Goal: Task Accomplishment & Management: Manage account settings

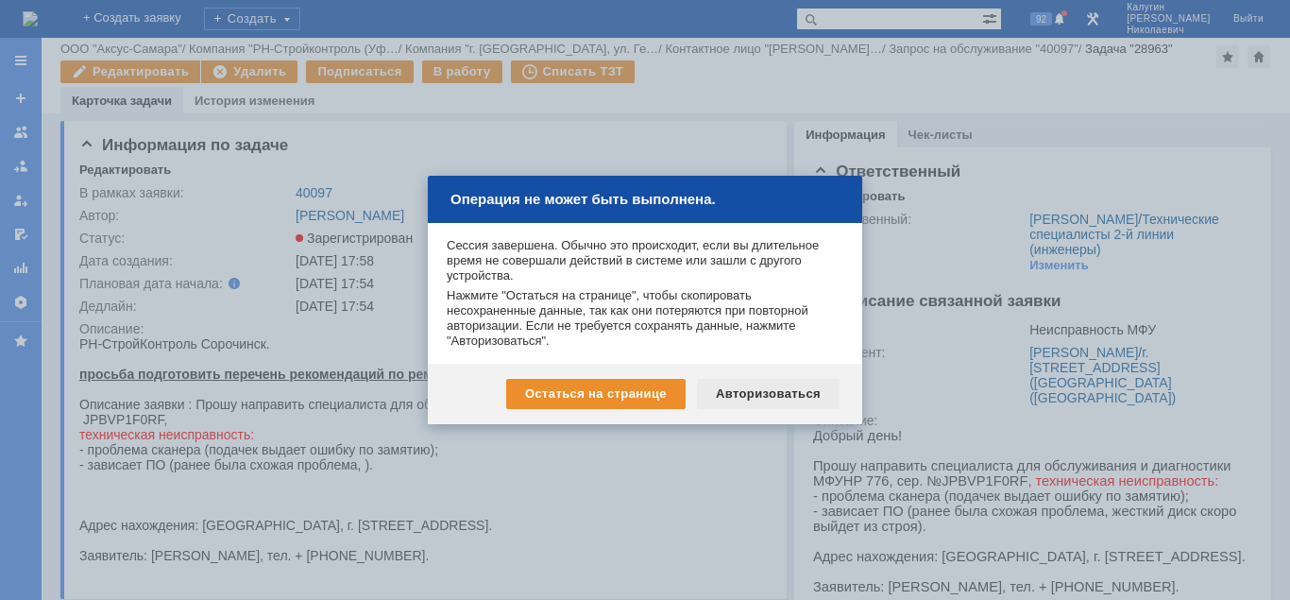
scroll to position [96, 0]
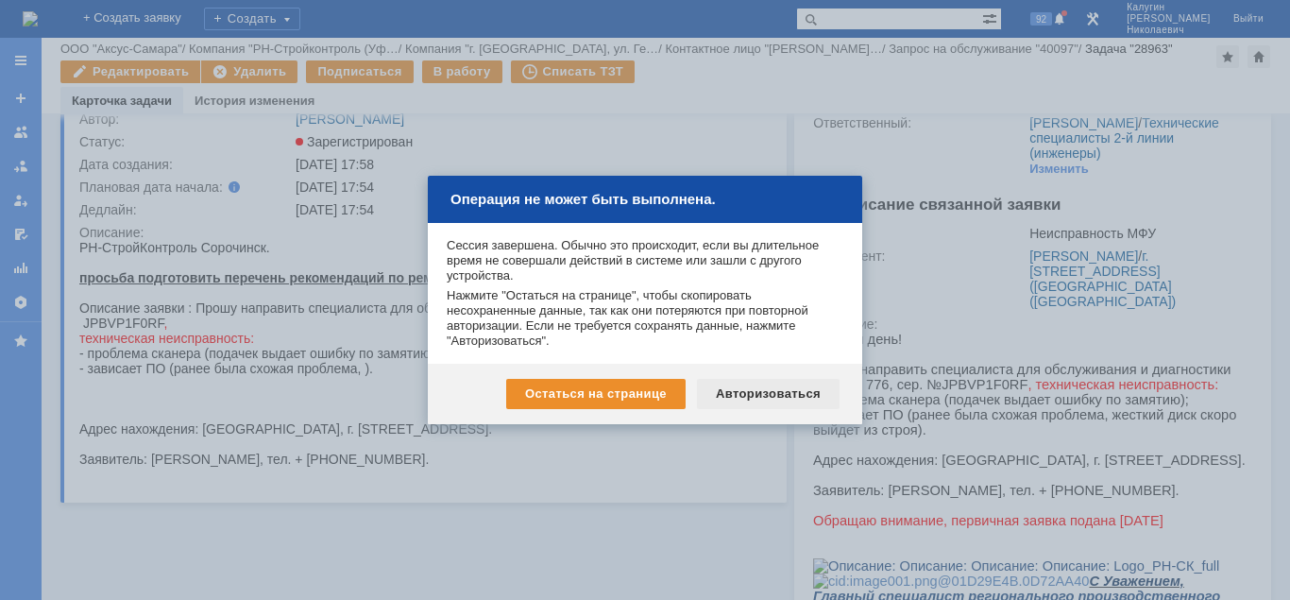
click at [759, 394] on div "Авторизоваться" at bounding box center [768, 394] width 143 height 30
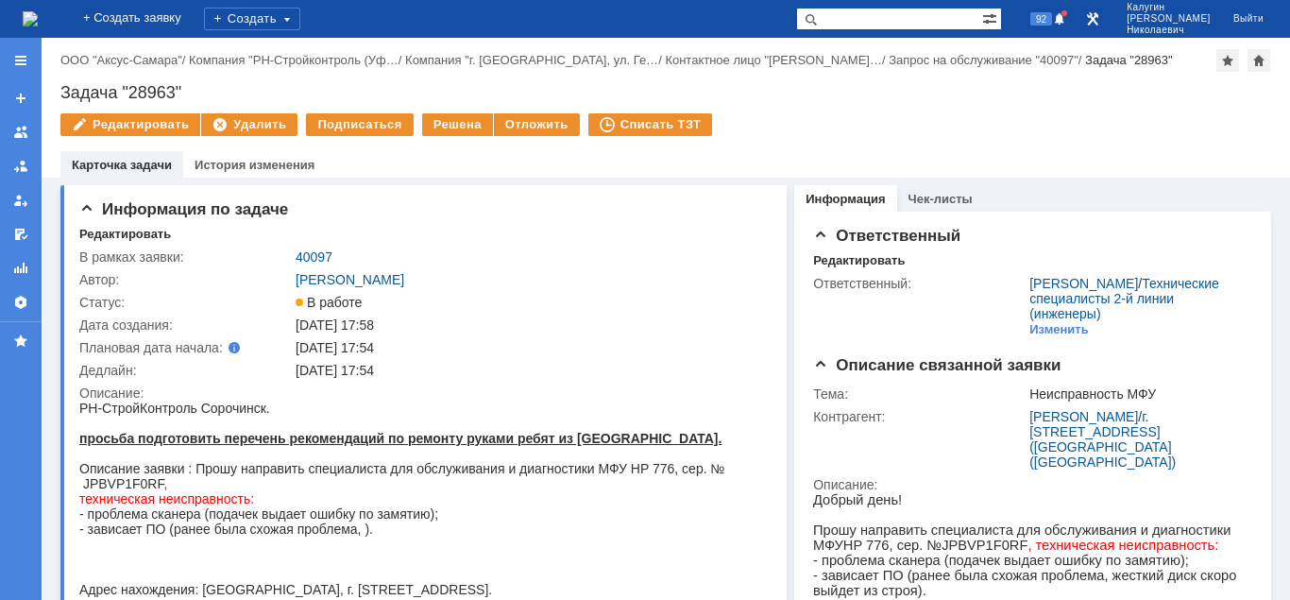
click at [24, 62] on div at bounding box center [20, 60] width 15 height 15
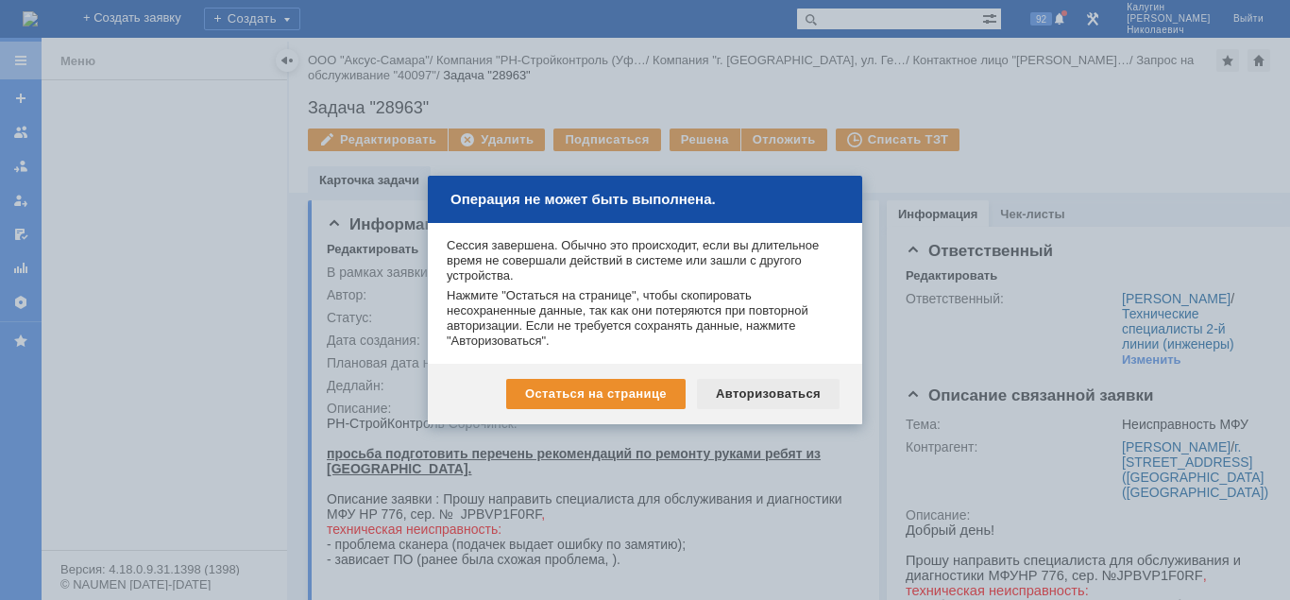
click at [739, 394] on div "Авторизоваться" at bounding box center [768, 394] width 143 height 30
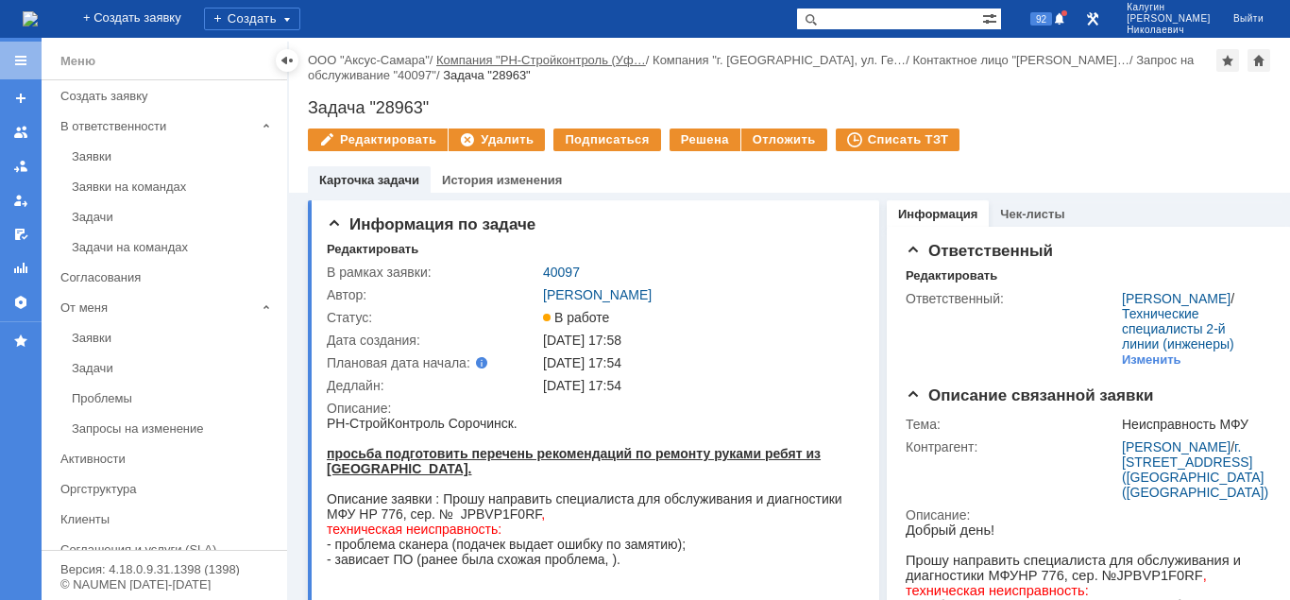
click at [286, 60] on div at bounding box center [286, 60] width 15 height 15
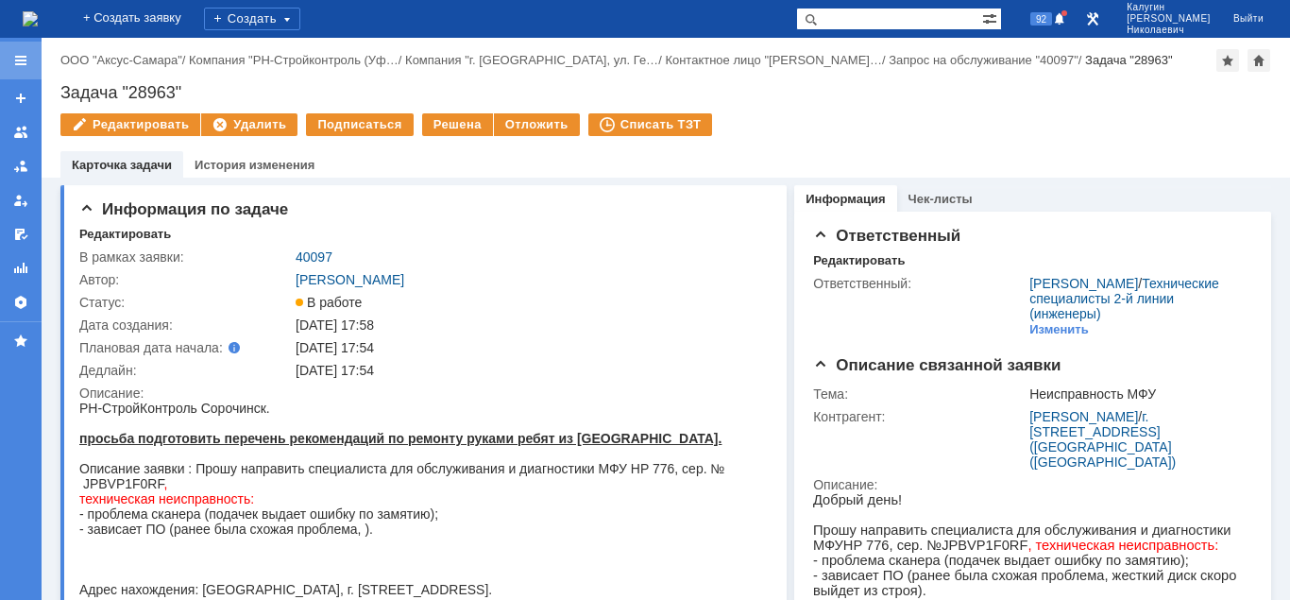
click at [25, 68] on div at bounding box center [21, 61] width 42 height 38
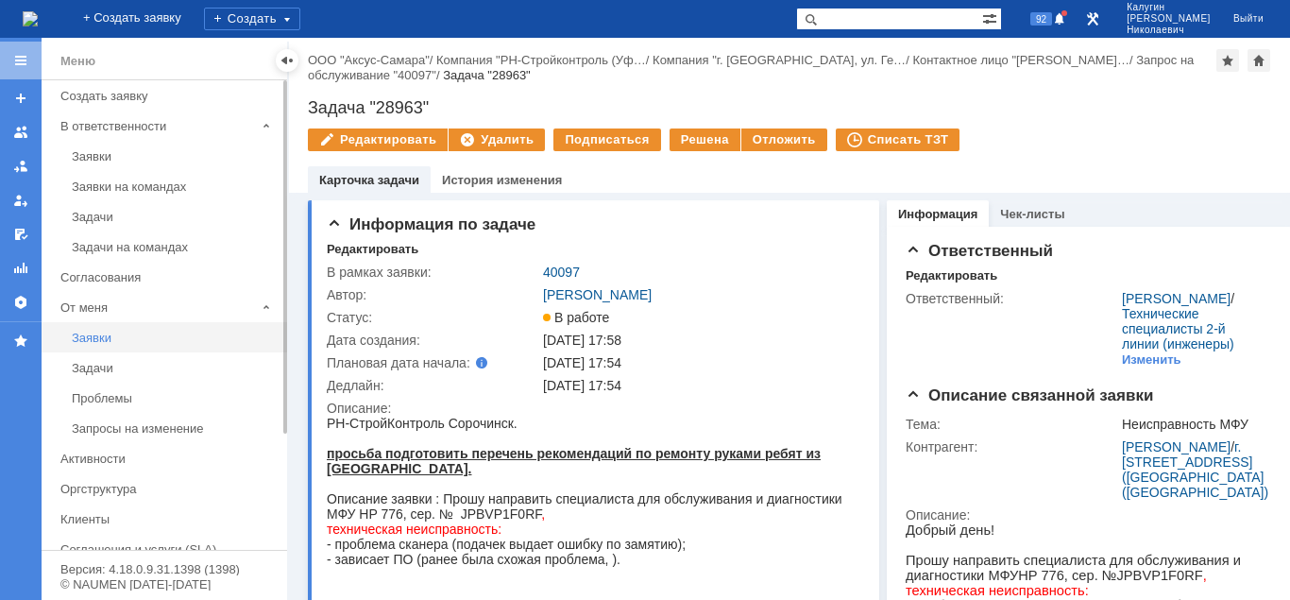
click at [95, 340] on div "Заявки" at bounding box center [174, 337] width 204 height 14
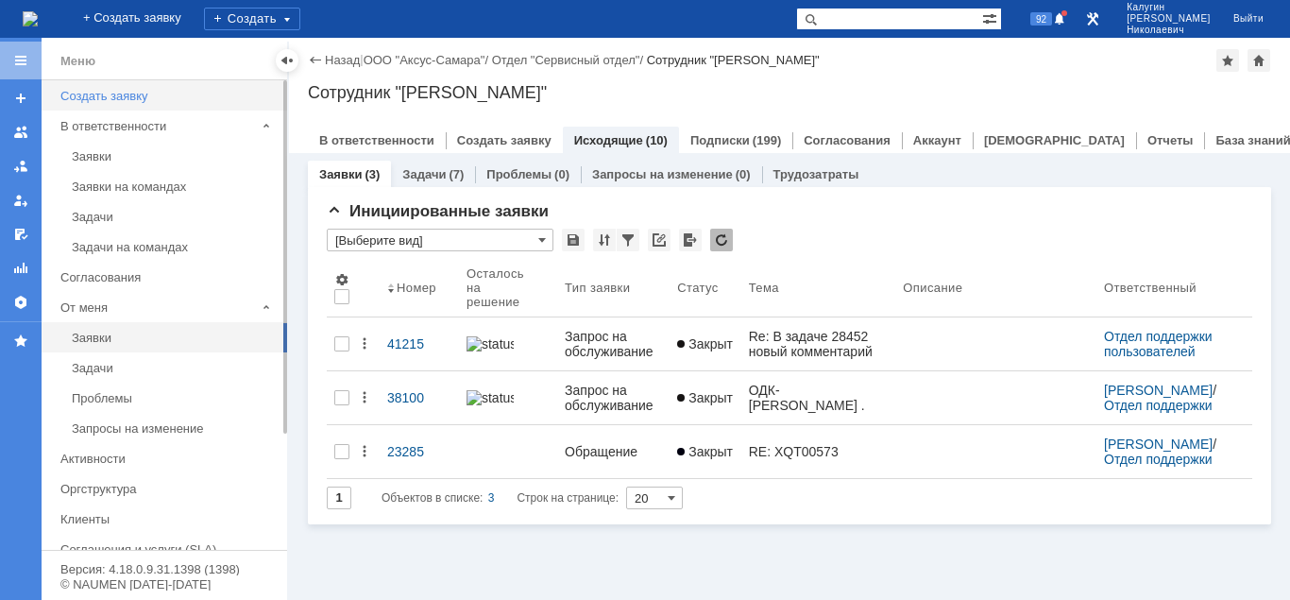
drag, startPoint x: 93, startPoint y: 160, endPoint x: 264, endPoint y: 85, distance: 186.5
click at [94, 159] on div "Заявки" at bounding box center [174, 156] width 204 height 14
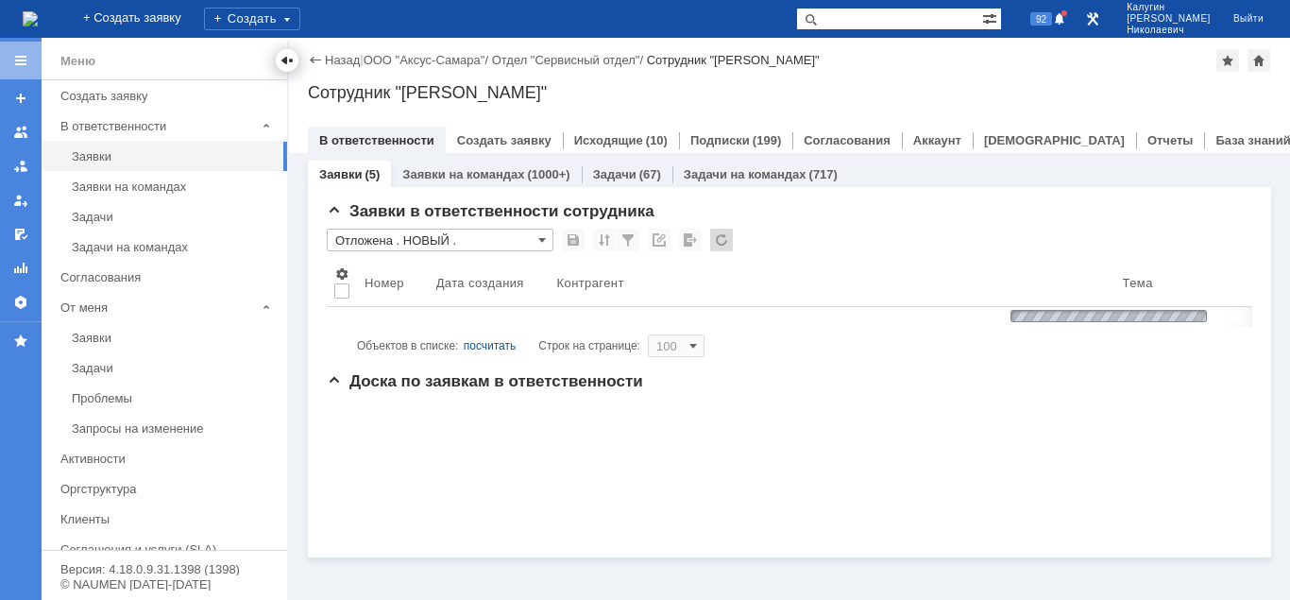
click at [288, 64] on div at bounding box center [286, 60] width 15 height 15
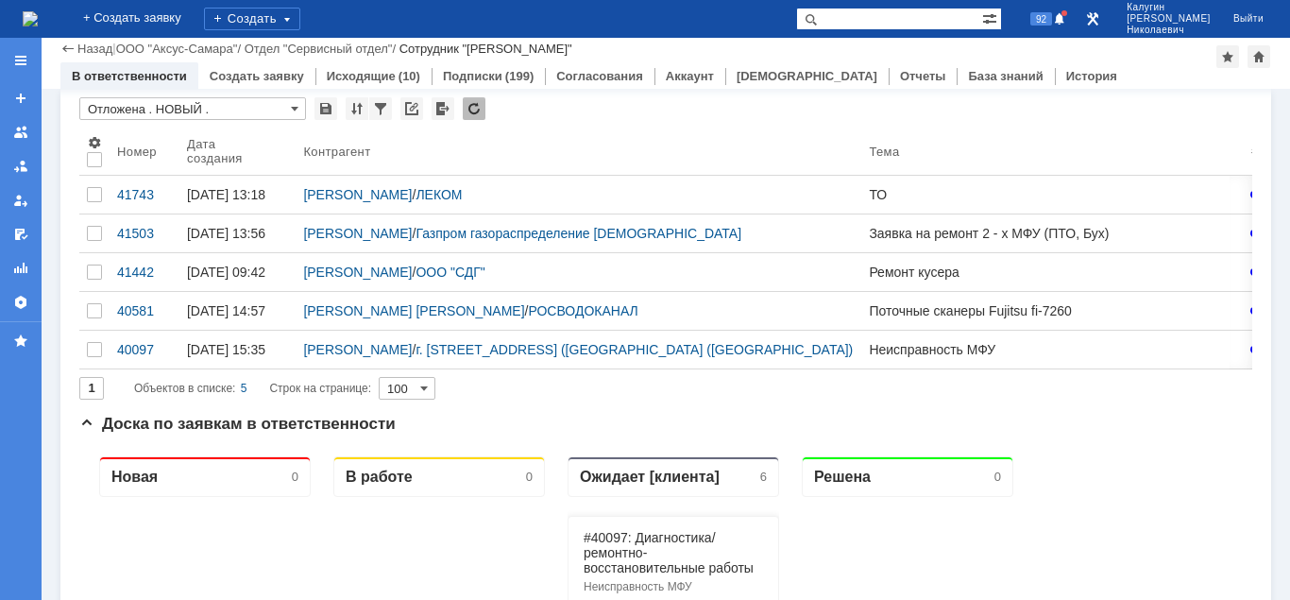
scroll to position [96, 0]
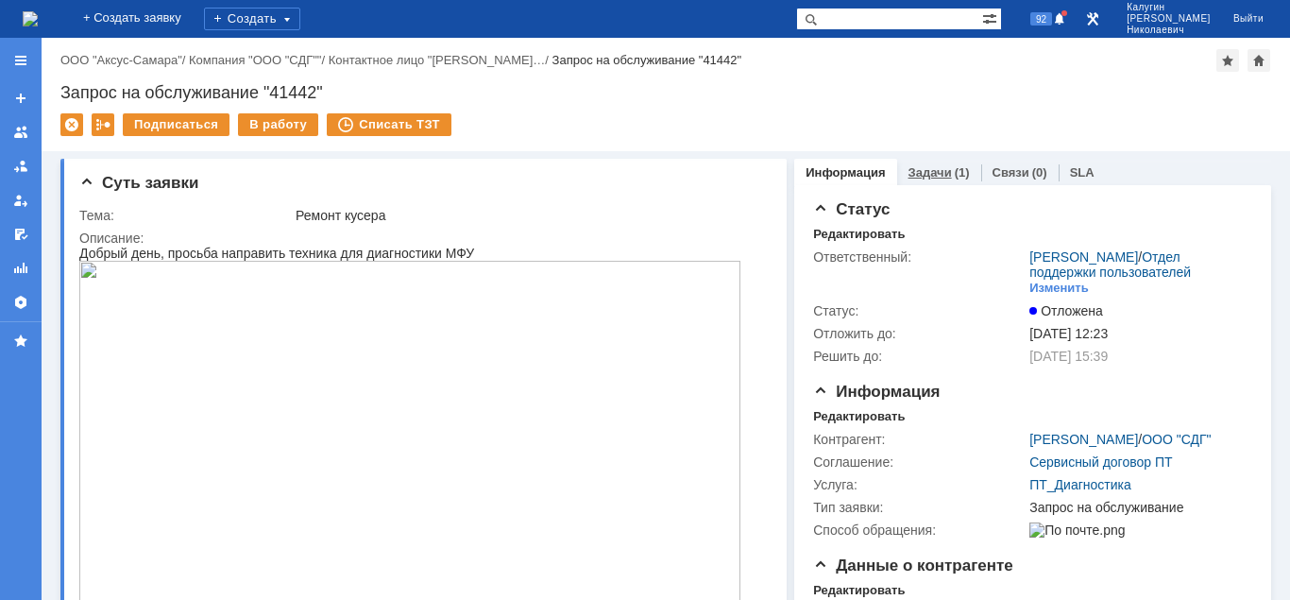
click at [955, 175] on div "(1)" at bounding box center [962, 172] width 15 height 14
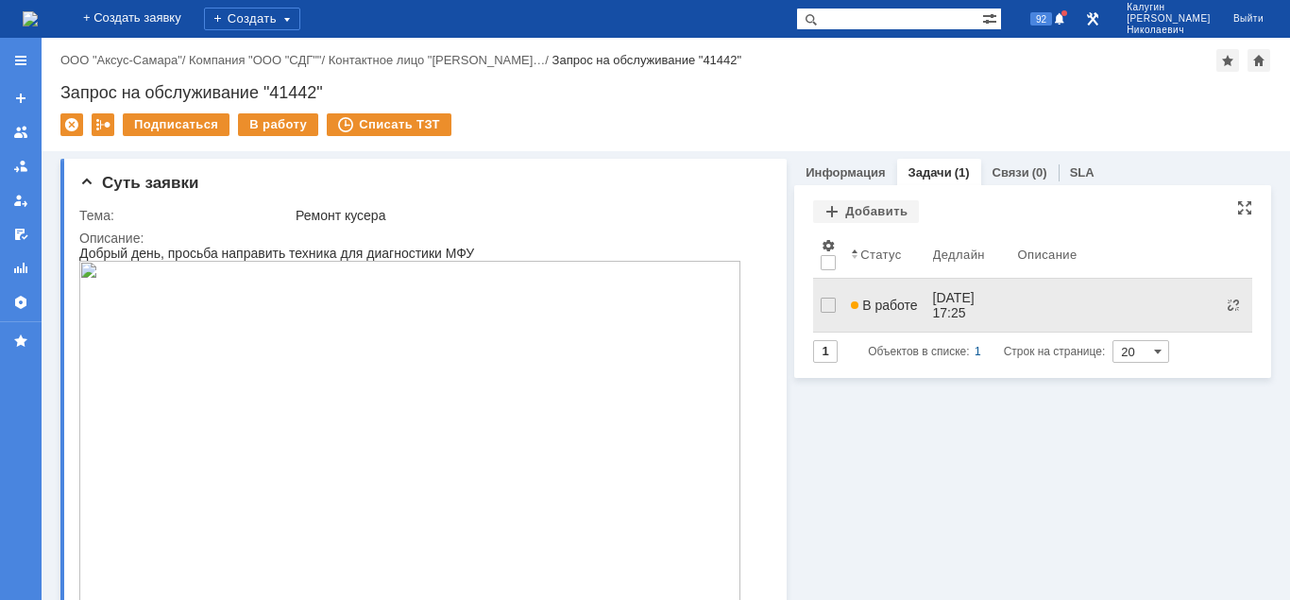
click at [890, 297] on span "В работе" at bounding box center [884, 304] width 66 height 15
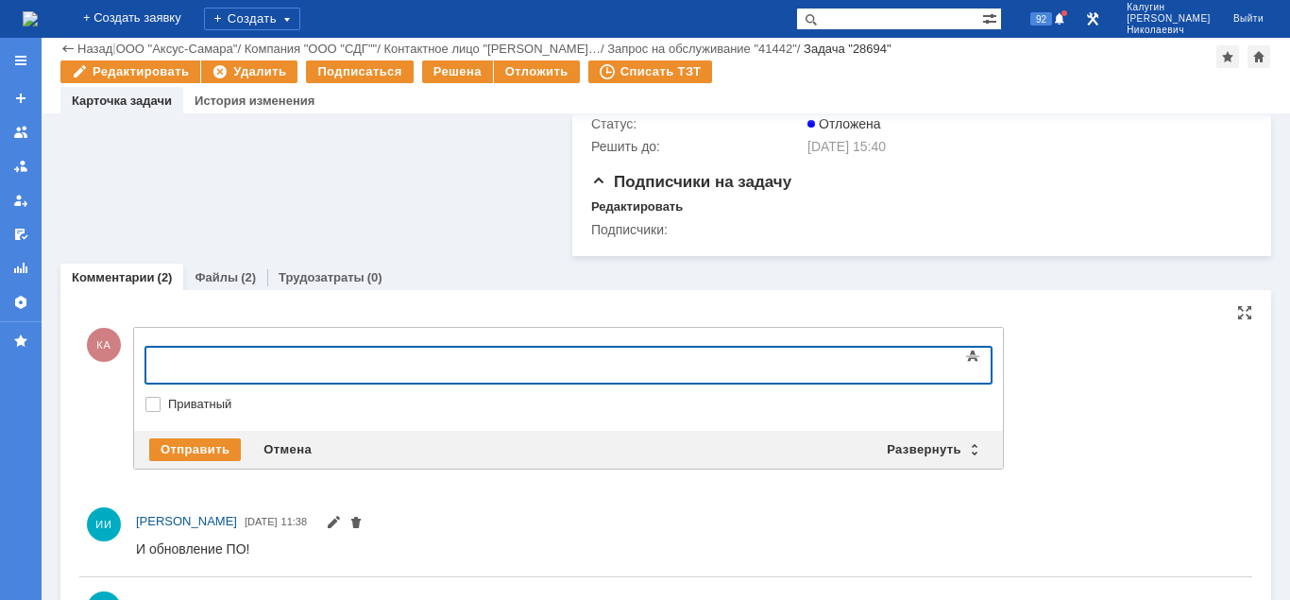
click at [195, 370] on div at bounding box center [299, 362] width 268 height 15
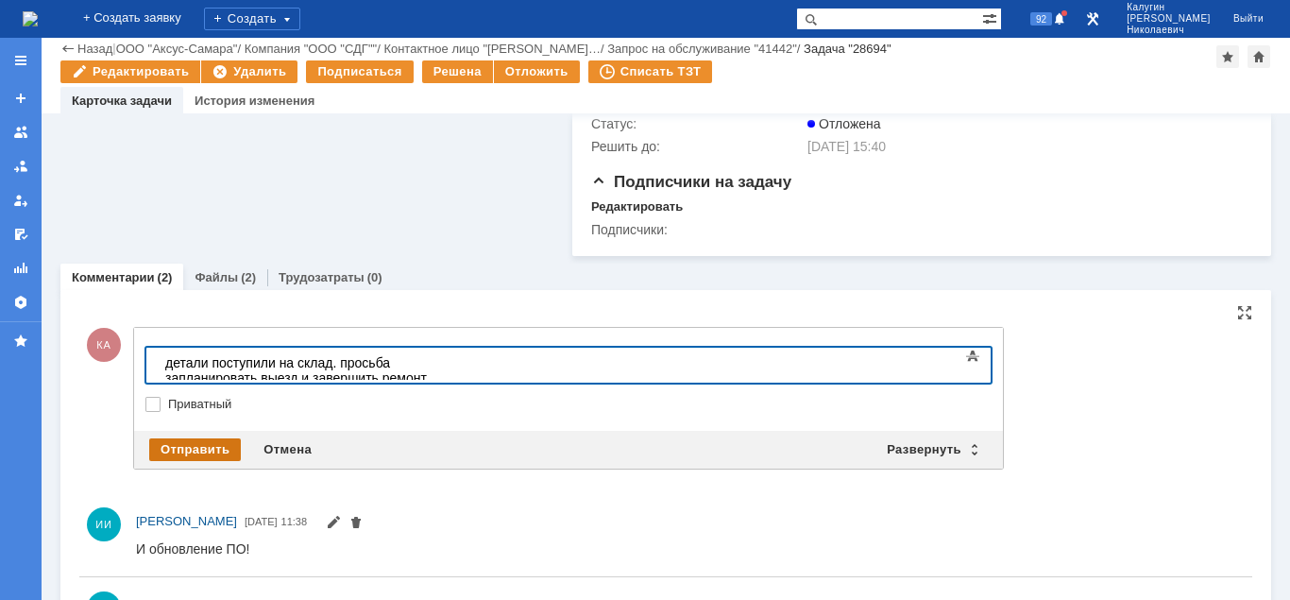
click at [196, 461] on div "Отправить" at bounding box center [195, 449] width 92 height 23
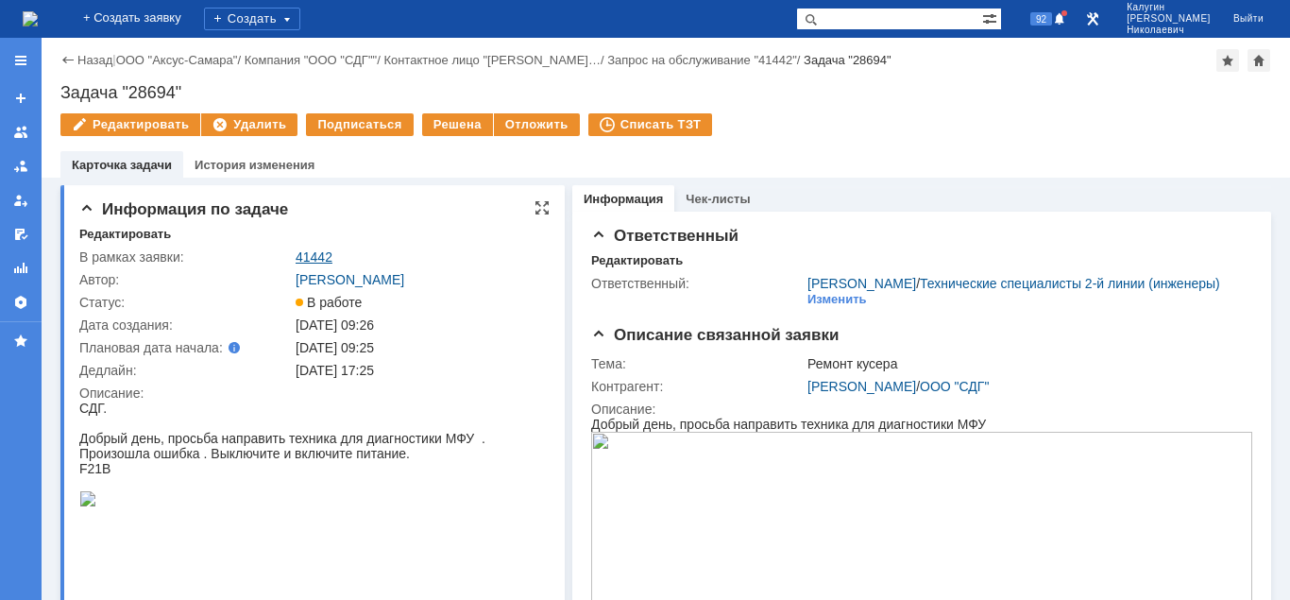
click at [321, 256] on link "41442" at bounding box center [314, 256] width 37 height 15
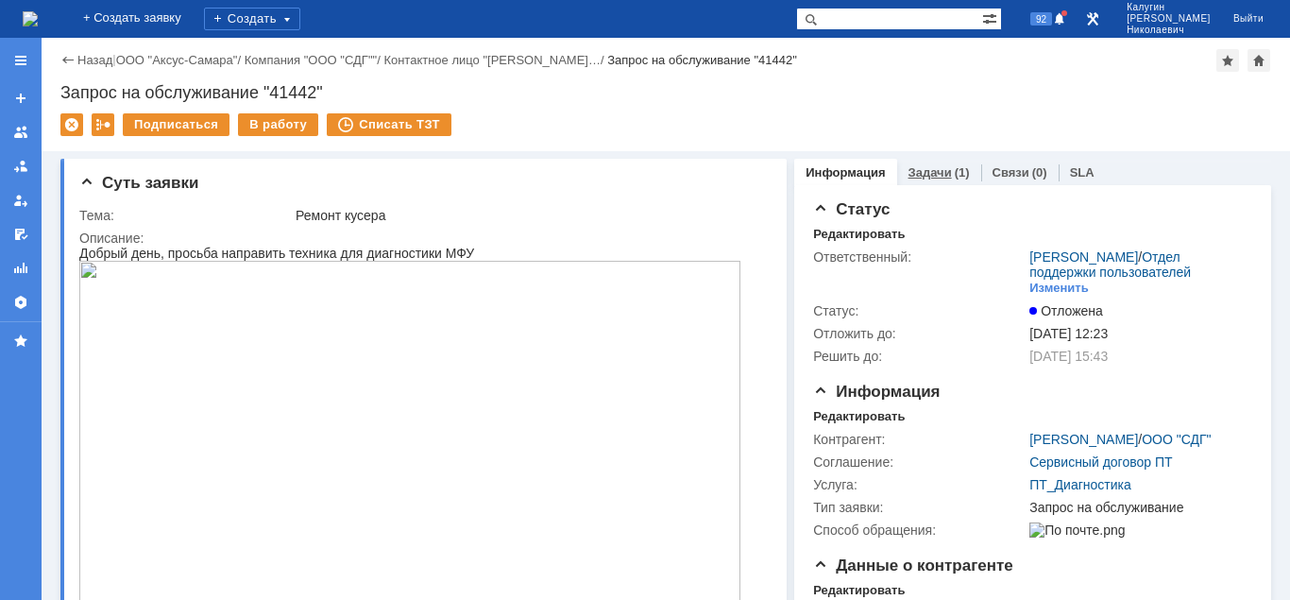
click at [932, 172] on link "Задачи" at bounding box center [929, 172] width 43 height 14
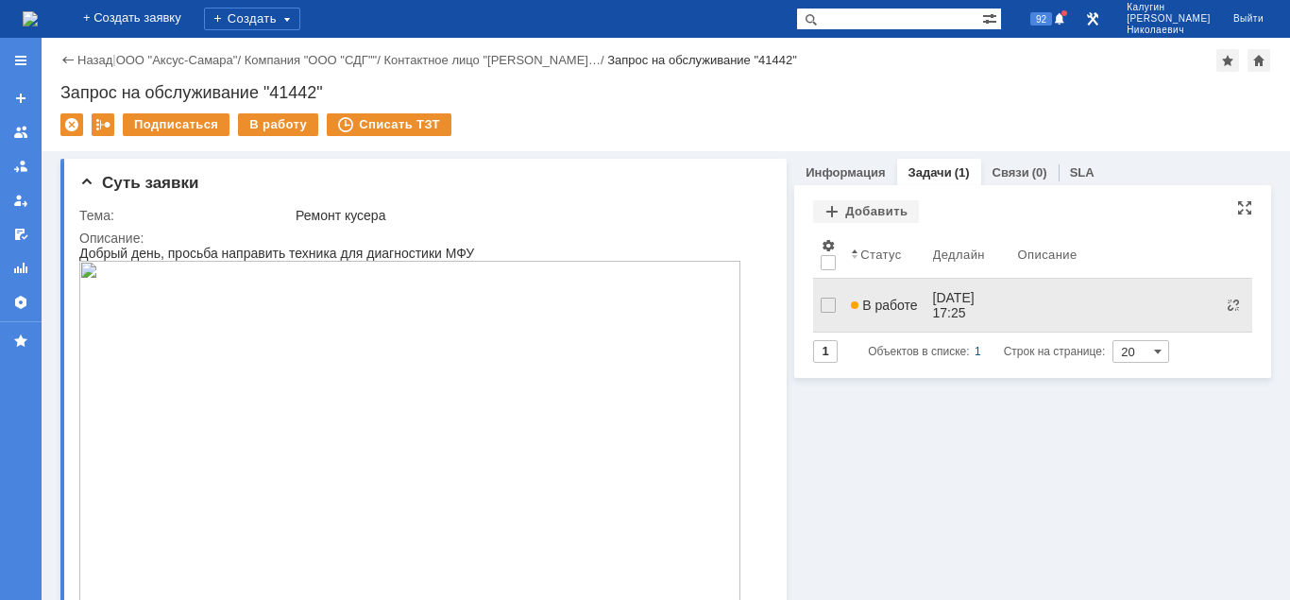
click at [883, 310] on link "В работе" at bounding box center [883, 305] width 81 height 38
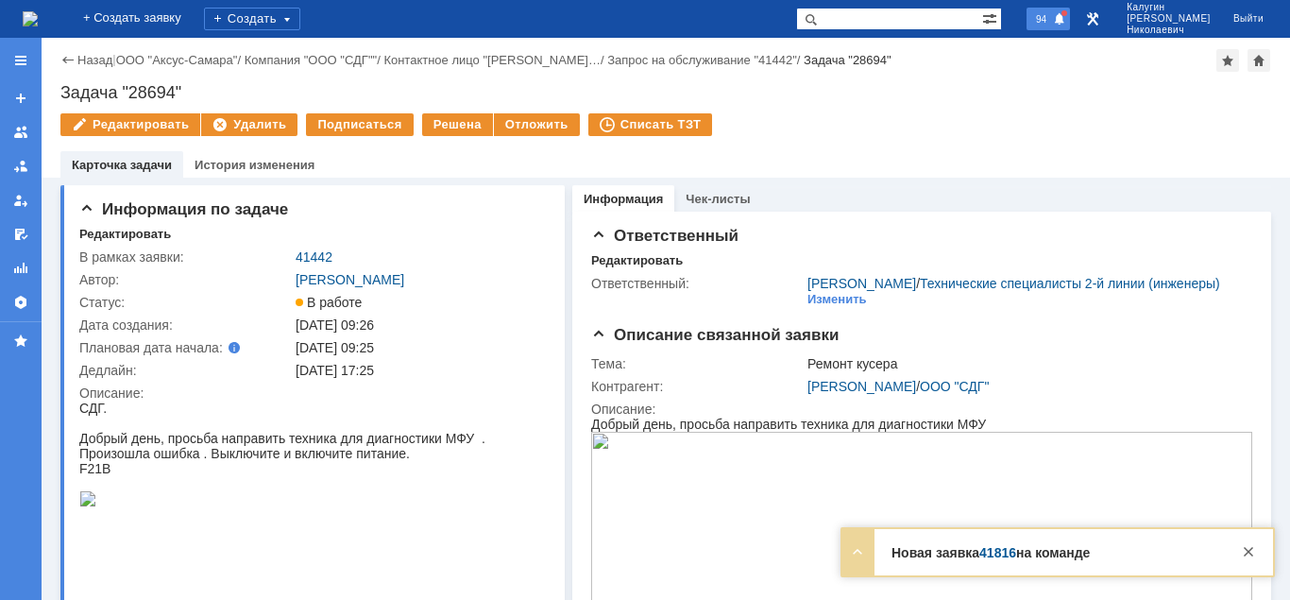
click at [1052, 18] on span "94" at bounding box center [1041, 18] width 22 height 13
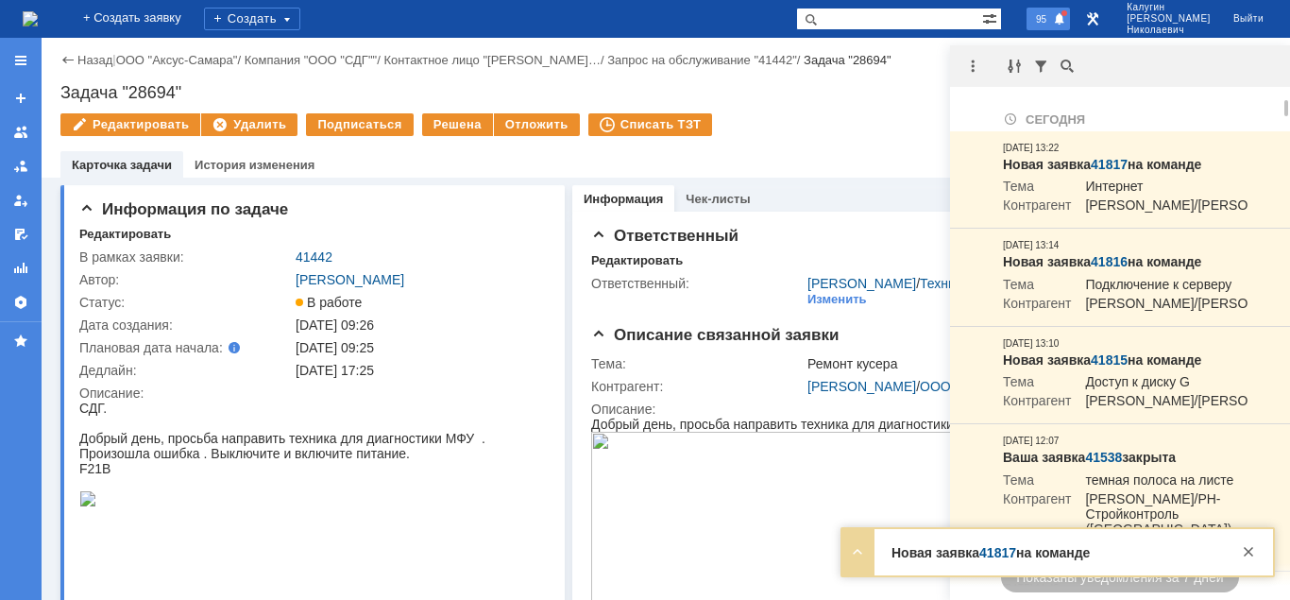
click at [1066, 21] on span at bounding box center [1059, 19] width 13 height 15
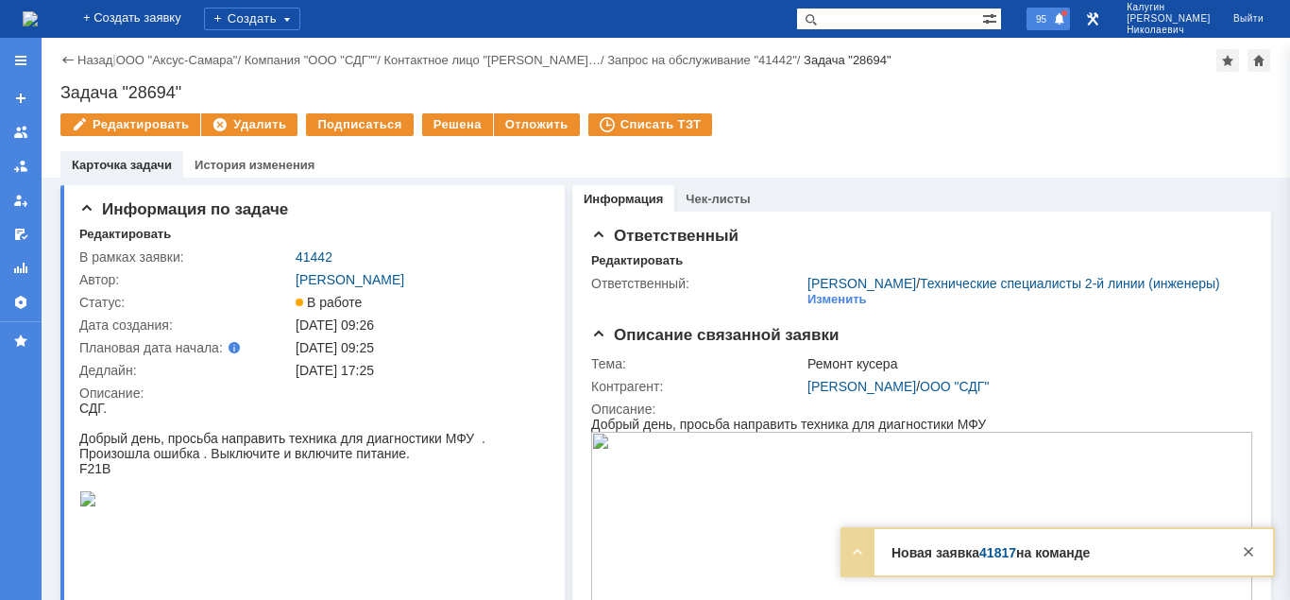
click at [1066, 21] on span at bounding box center [1059, 19] width 13 height 15
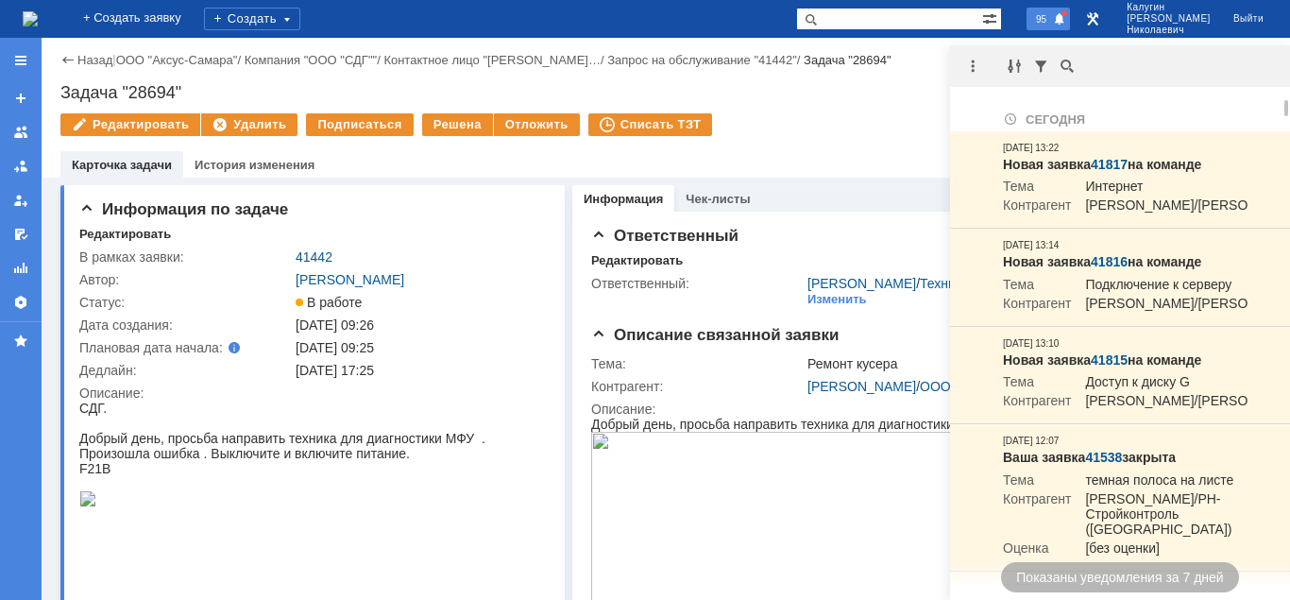
click at [1052, 21] on span "95" at bounding box center [1041, 18] width 22 height 13
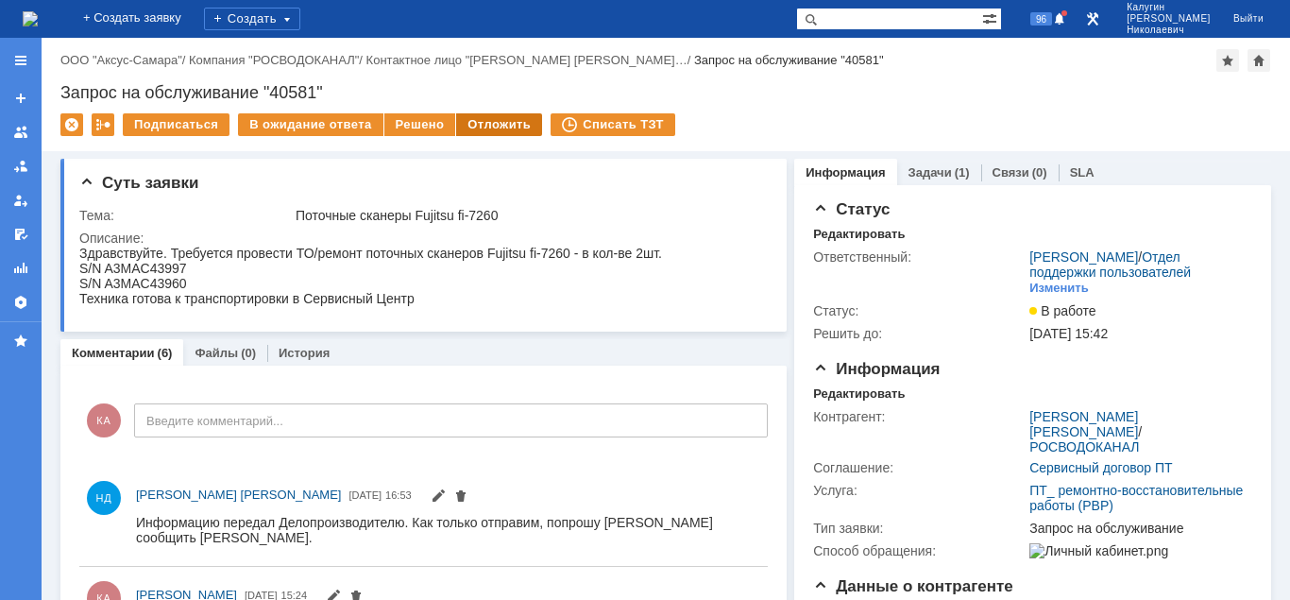
click at [514, 128] on div "Отложить" at bounding box center [499, 124] width 86 height 23
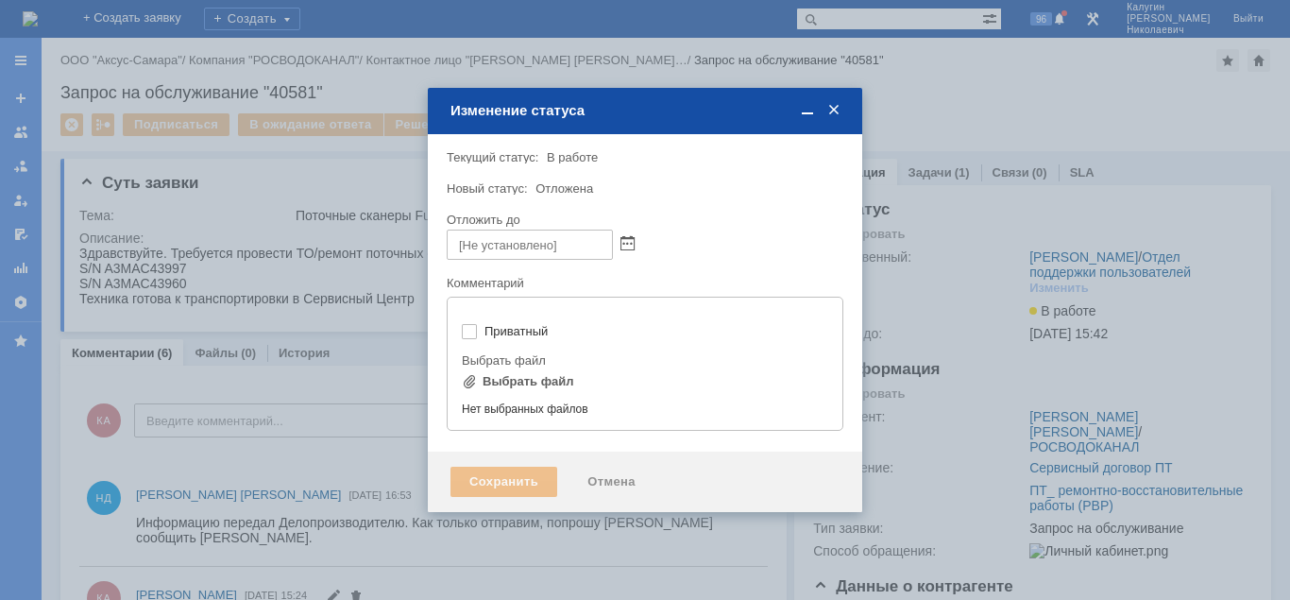
type input "[не указано]"
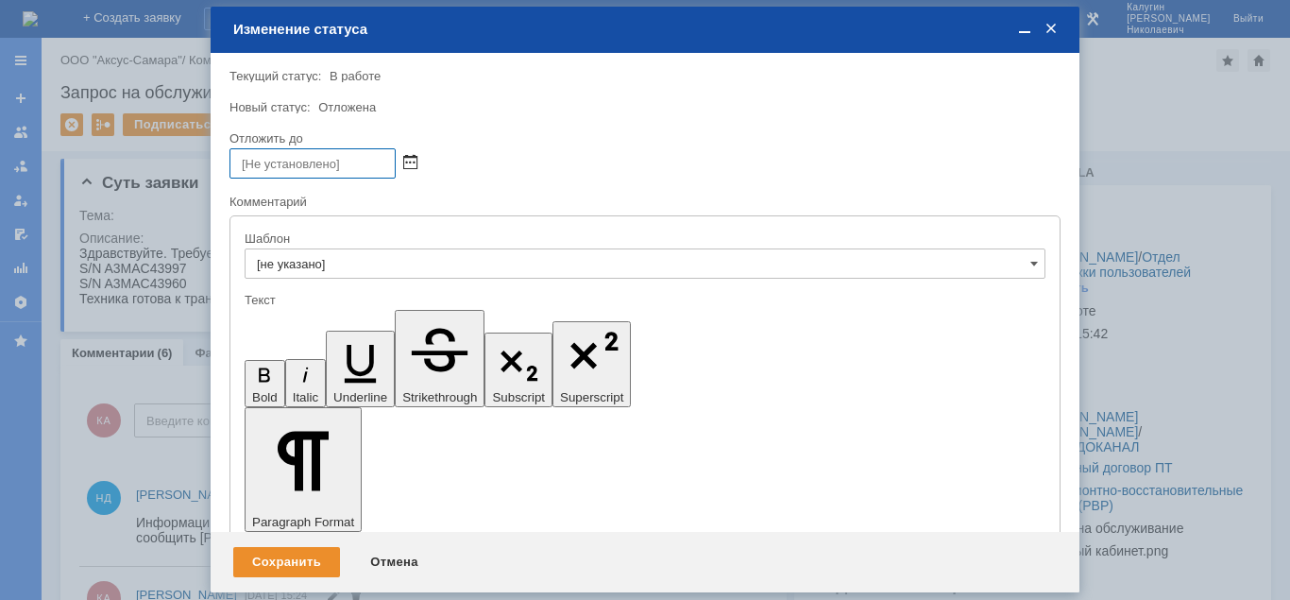
click at [414, 160] on span at bounding box center [410, 163] width 14 height 15
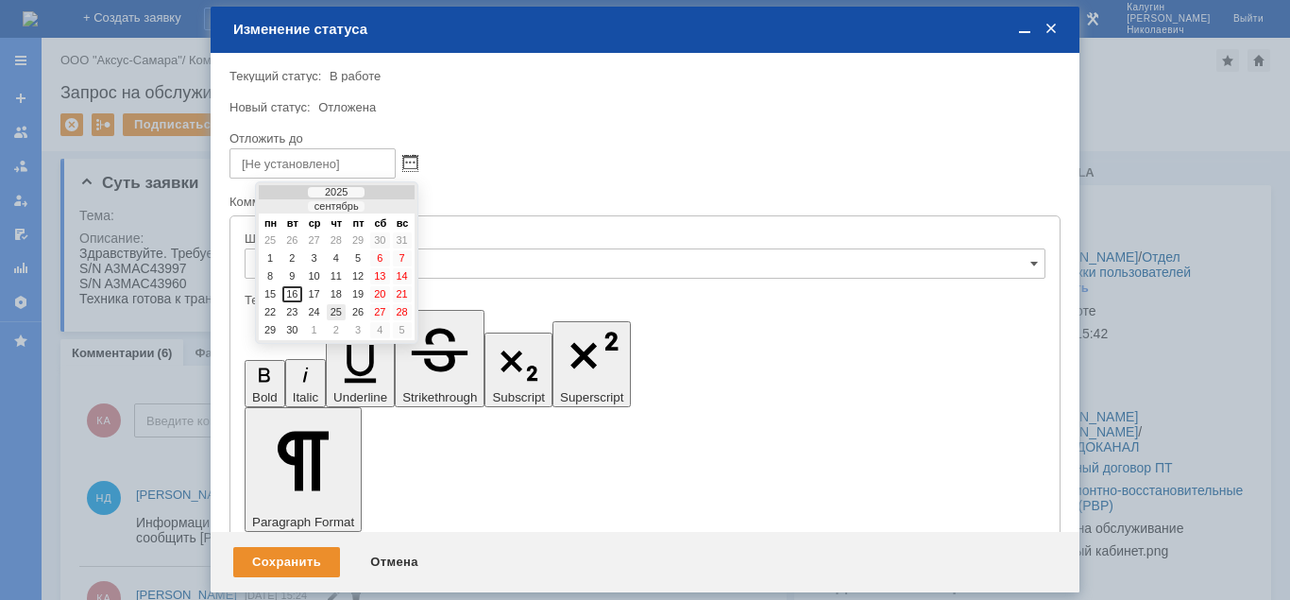
click at [337, 313] on div "25" at bounding box center [336, 312] width 19 height 16
type input "25.09.2025 13:53"
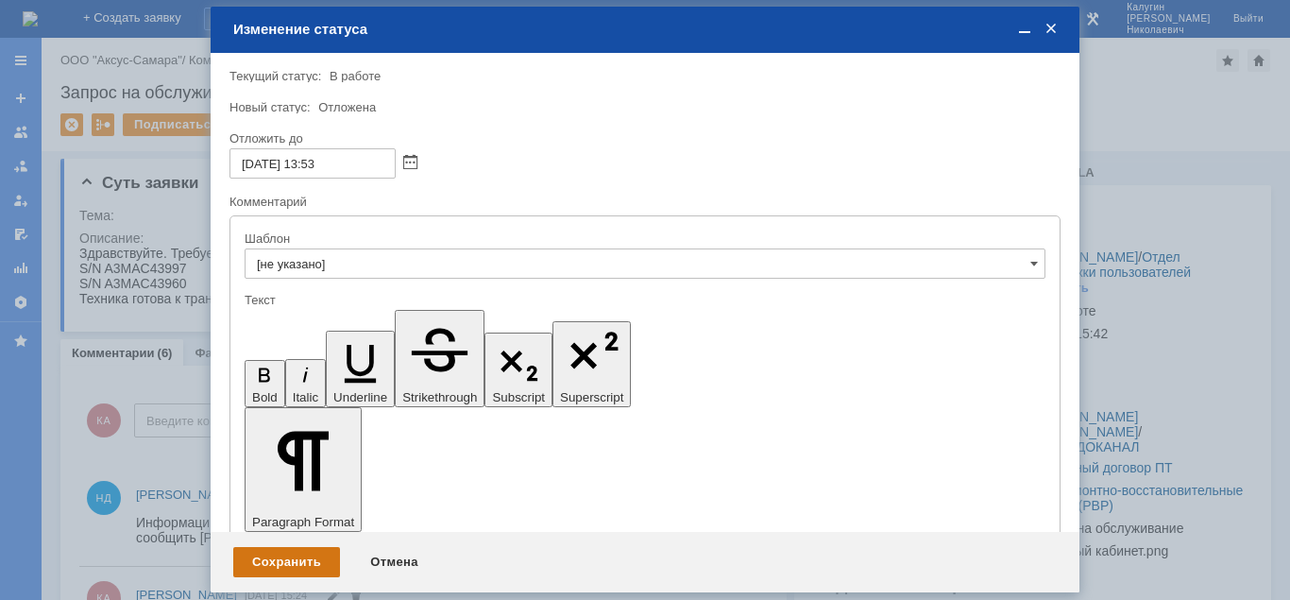
click at [301, 562] on div "Сохранить" at bounding box center [286, 562] width 107 height 30
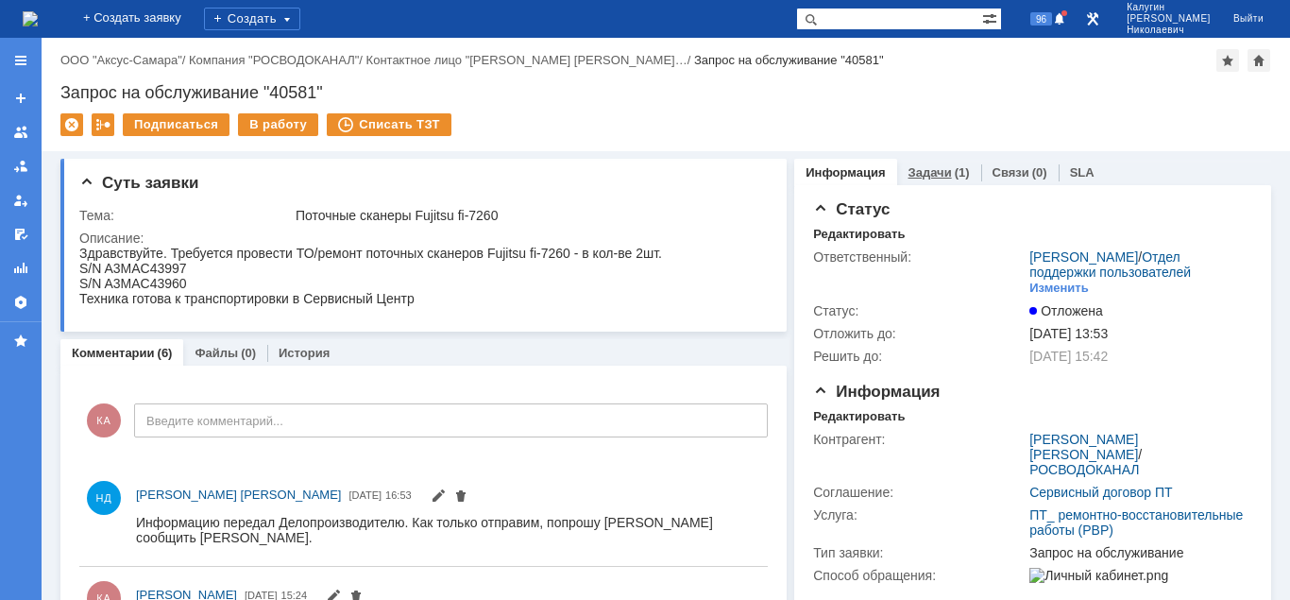
click at [927, 176] on link "Задачи" at bounding box center [929, 172] width 43 height 14
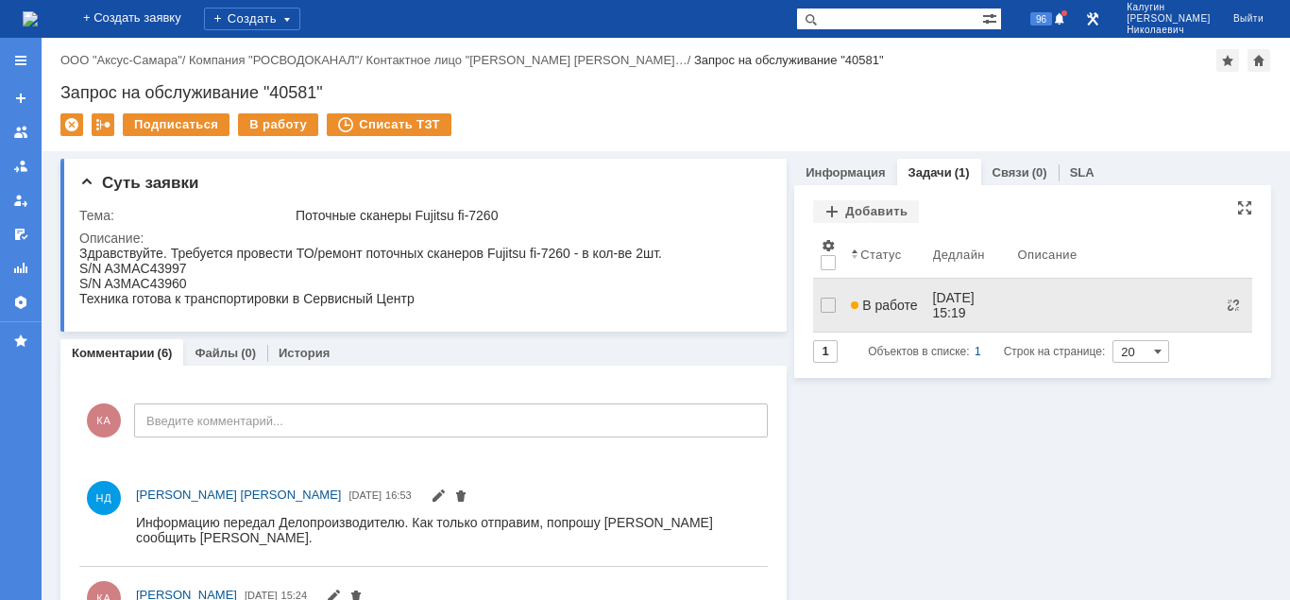
click at [879, 289] on link "В работе" at bounding box center [883, 305] width 81 height 38
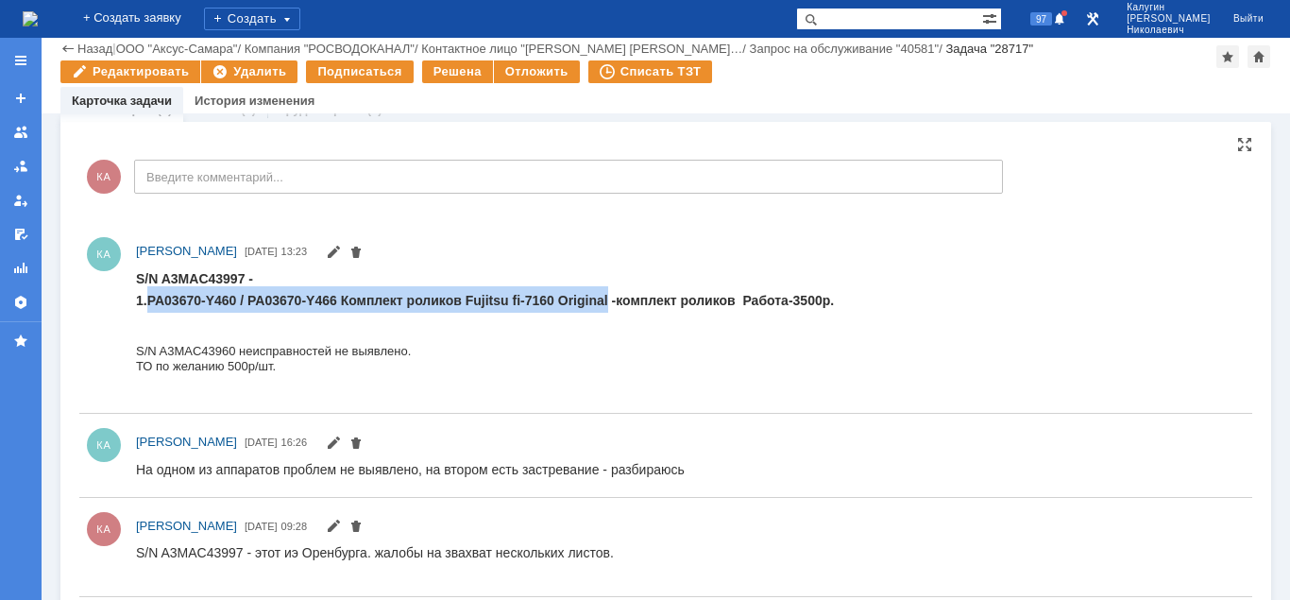
drag, startPoint x: 147, startPoint y: 300, endPoint x: 609, endPoint y: 299, distance: 461.7
click at [609, 299] on strong "1.PA03670-Y460 / PA03670-Y466 Комплект роликов Fujitsu fi-7160 Original -компле…" at bounding box center [485, 299] width 698 height 15
drag, startPoint x: 213, startPoint y: 303, endPoint x: 225, endPoint y: 296, distance: 13.6
click at [212, 303] on strong "1.PA03670-Y460 / PA03670-Y466 Комплект роликов Fujitsu fi-7160 Original -компле…" at bounding box center [485, 299] width 698 height 15
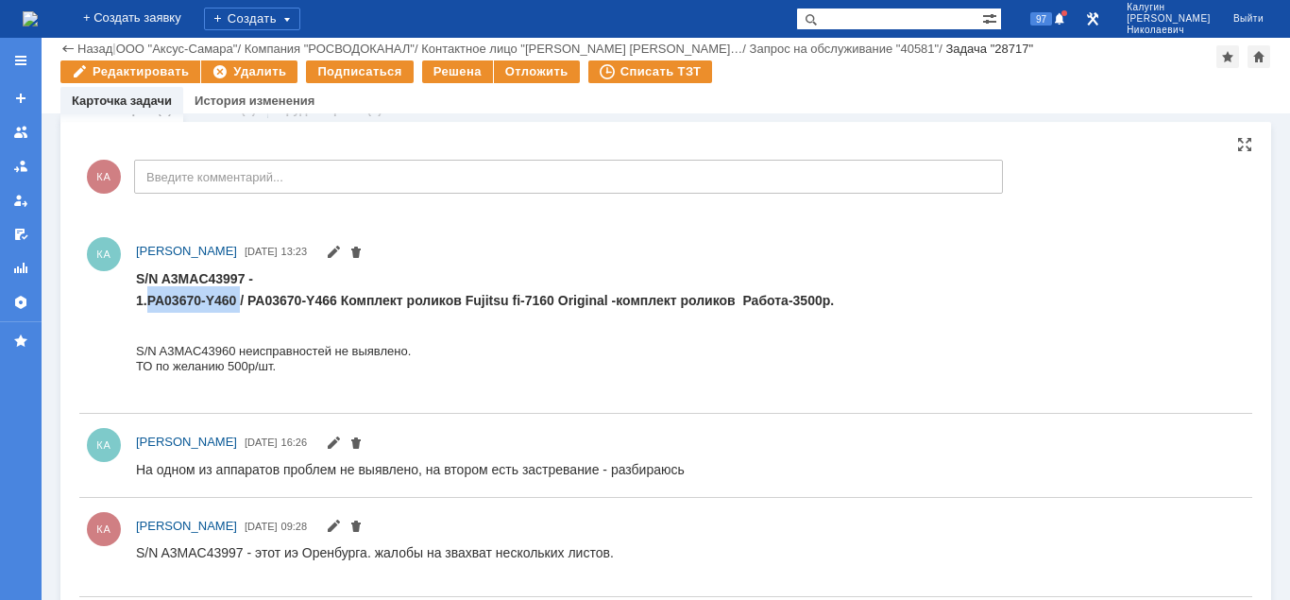
drag, startPoint x: 233, startPoint y: 297, endPoint x: 148, endPoint y: 298, distance: 85.0
click at [148, 298] on strong "1.PA03670-Y460 / PA03670-Y466 Комплект роликов Fujitsu fi-7160 Original -компле…" at bounding box center [485, 299] width 698 height 15
copy strong "PA03670-Y460"
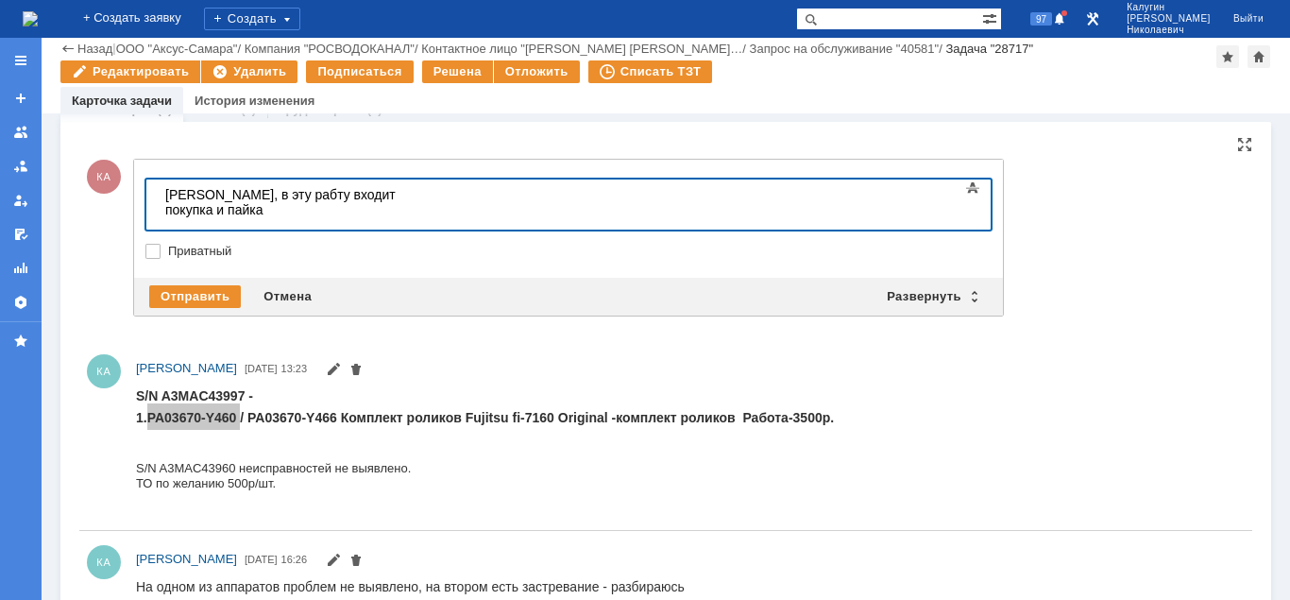
click at [441, 199] on body "Саша, в эту рабту входит покупка и пайка" at bounding box center [299, 209] width 283 height 60
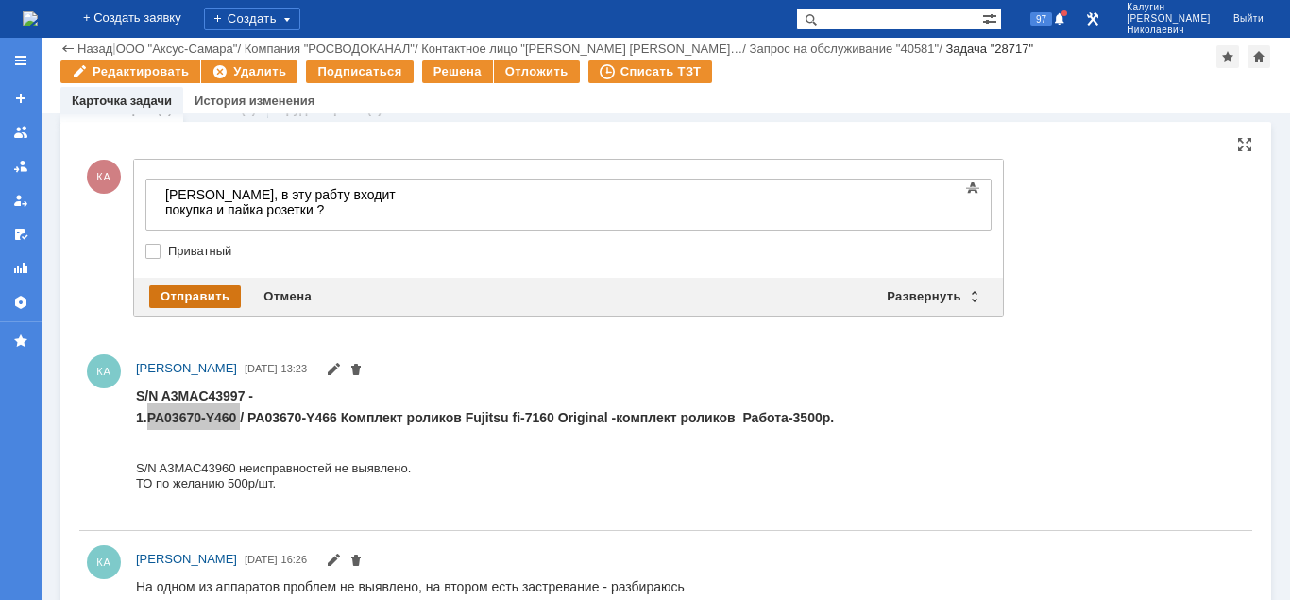
click at [204, 304] on div "Отправить" at bounding box center [195, 296] width 92 height 23
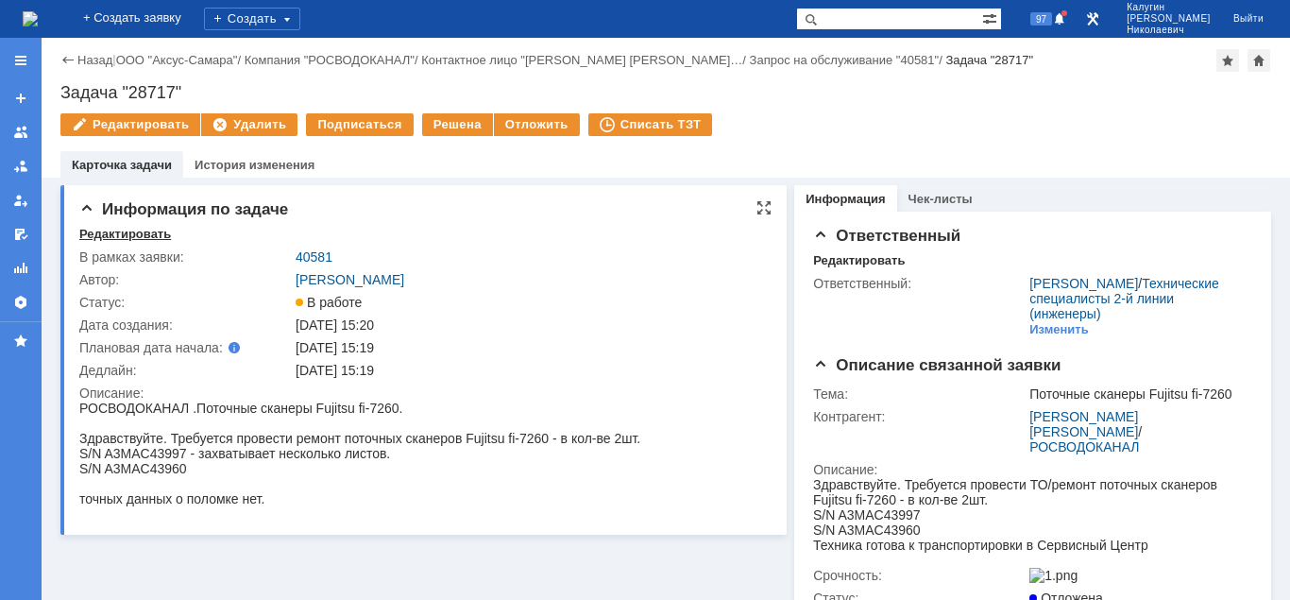
click at [102, 233] on div "Редактировать" at bounding box center [125, 234] width 92 height 15
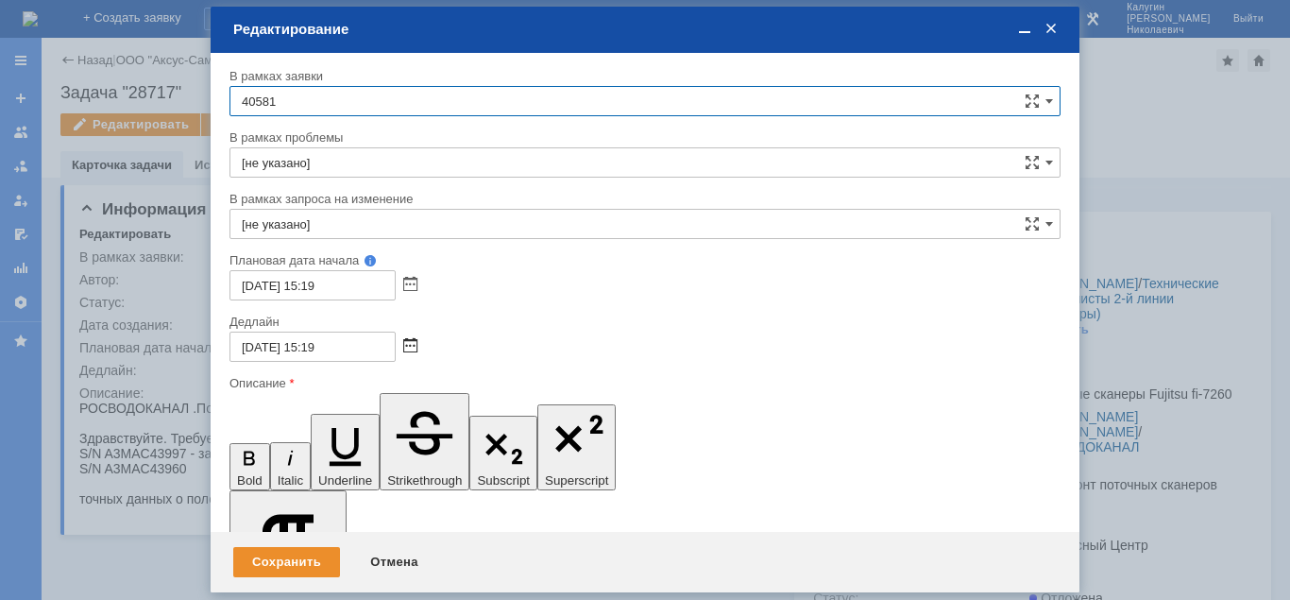
click at [412, 347] on span at bounding box center [410, 346] width 14 height 15
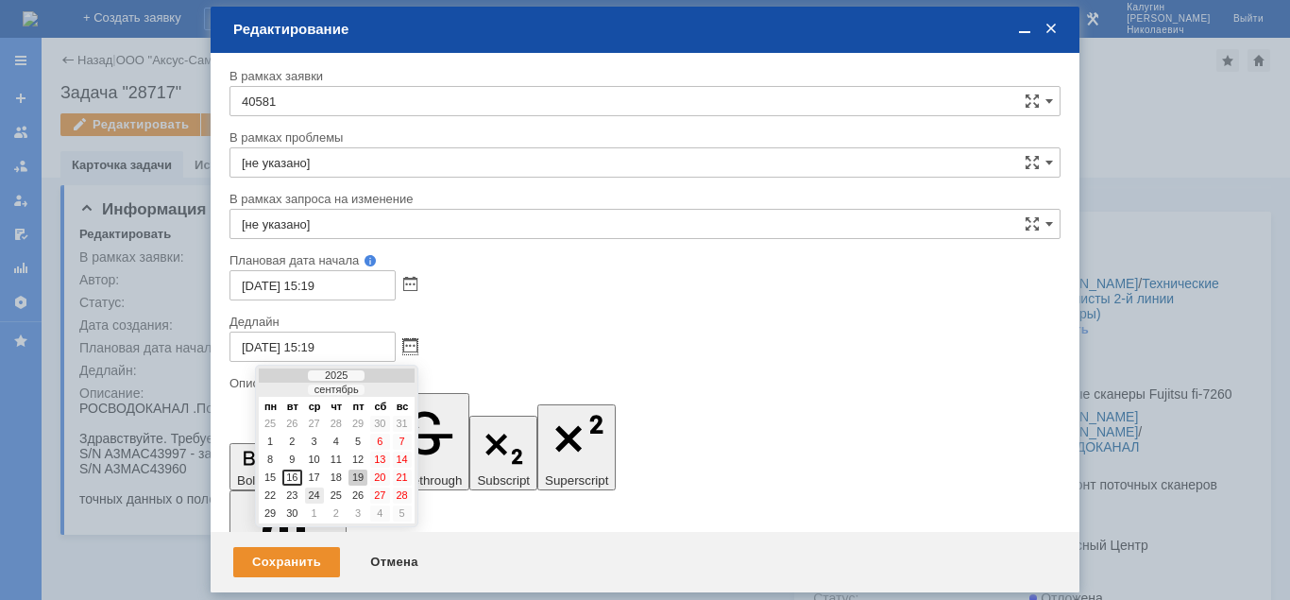
click at [310, 495] on div "24" at bounding box center [314, 495] width 19 height 16
type input "[DATE] 15:19"
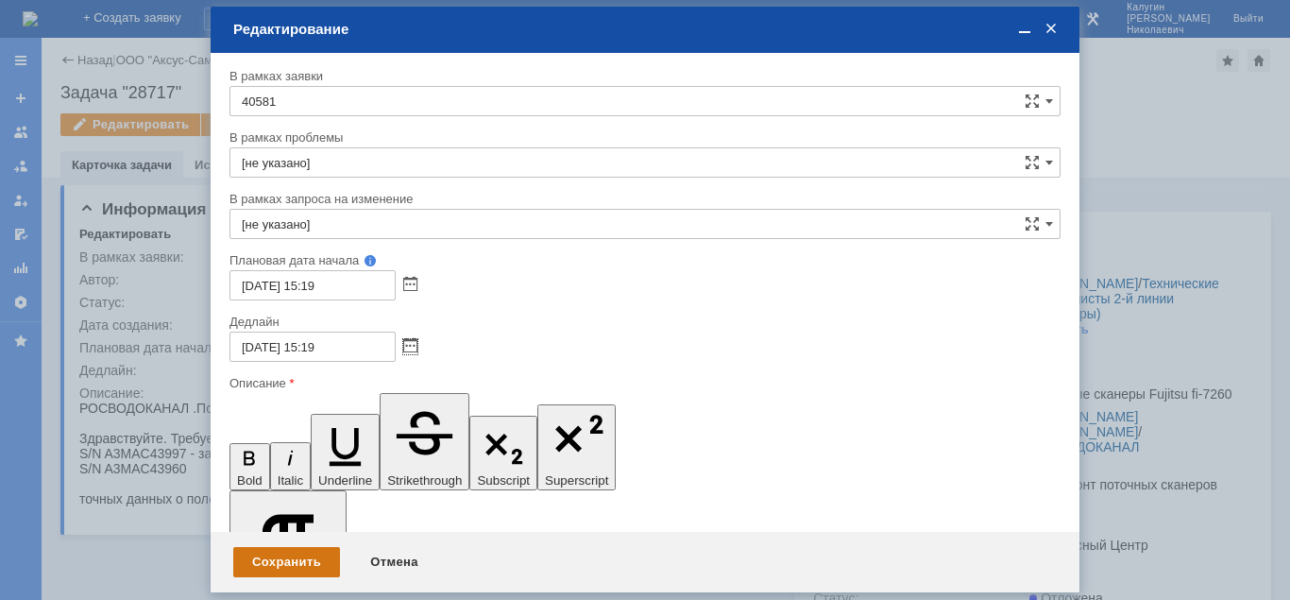
click at [297, 565] on div "Сохранить" at bounding box center [286, 562] width 107 height 30
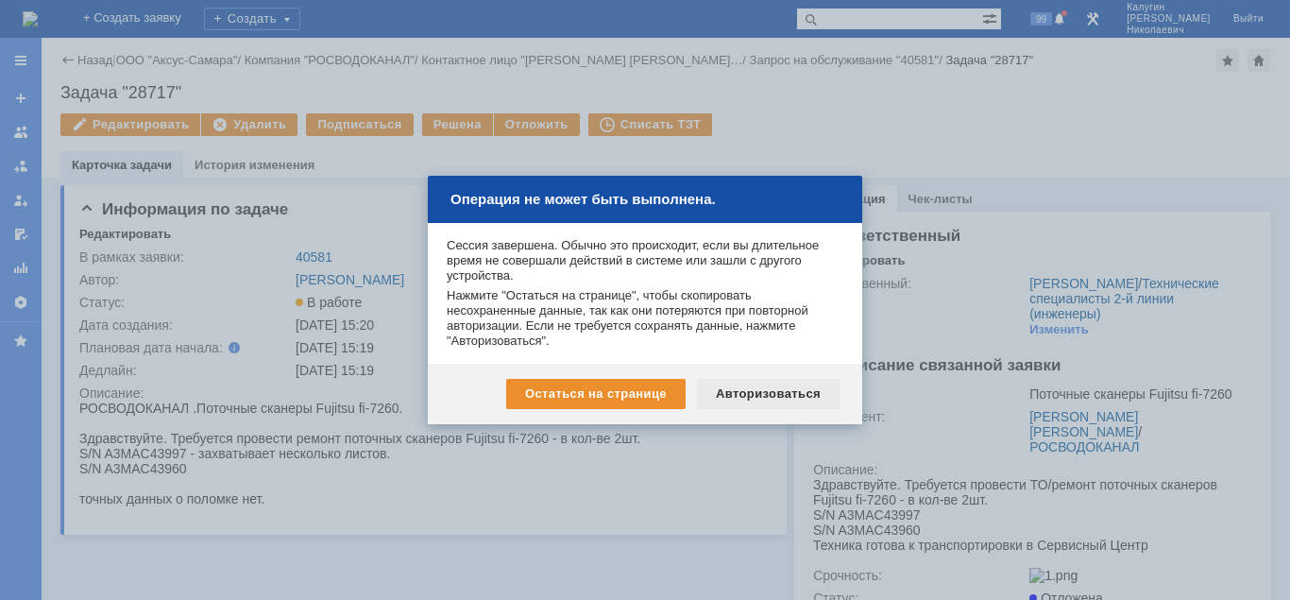
click at [757, 387] on div "Авторизоваться" at bounding box center [768, 394] width 143 height 30
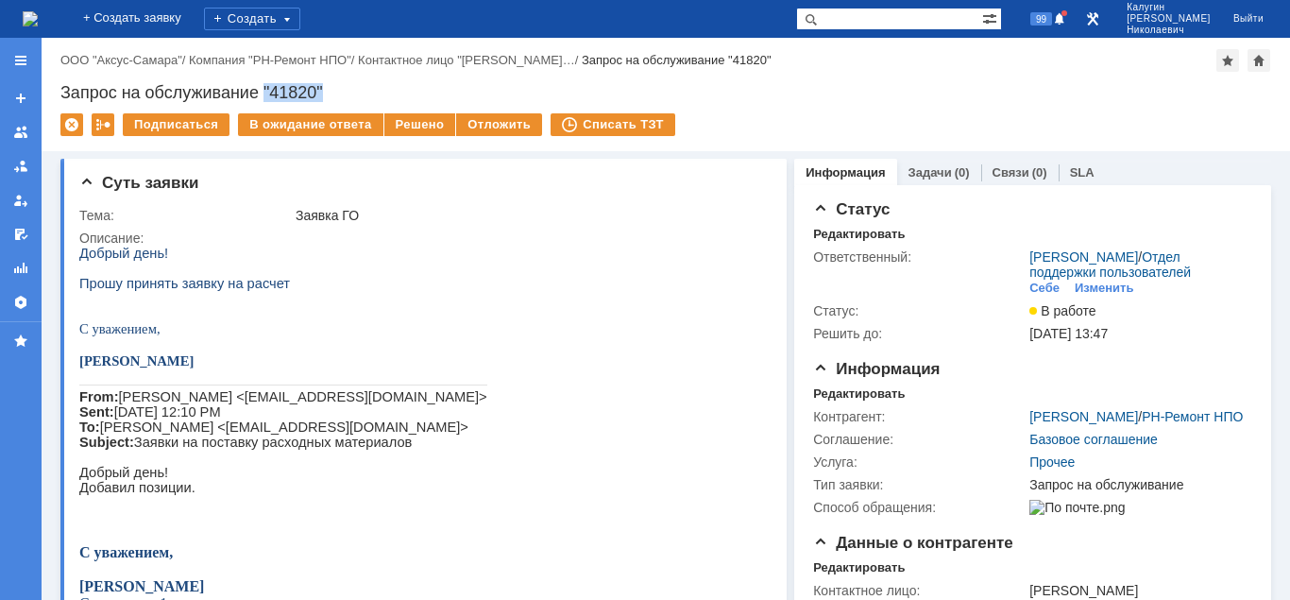
drag, startPoint x: 264, startPoint y: 85, endPoint x: 324, endPoint y: 88, distance: 59.5
click at [324, 88] on div "Запрос на обслуживание "41820"" at bounding box center [665, 92] width 1210 height 19
copy div ""41820""
click at [1052, 24] on span "99" at bounding box center [1041, 18] width 22 height 13
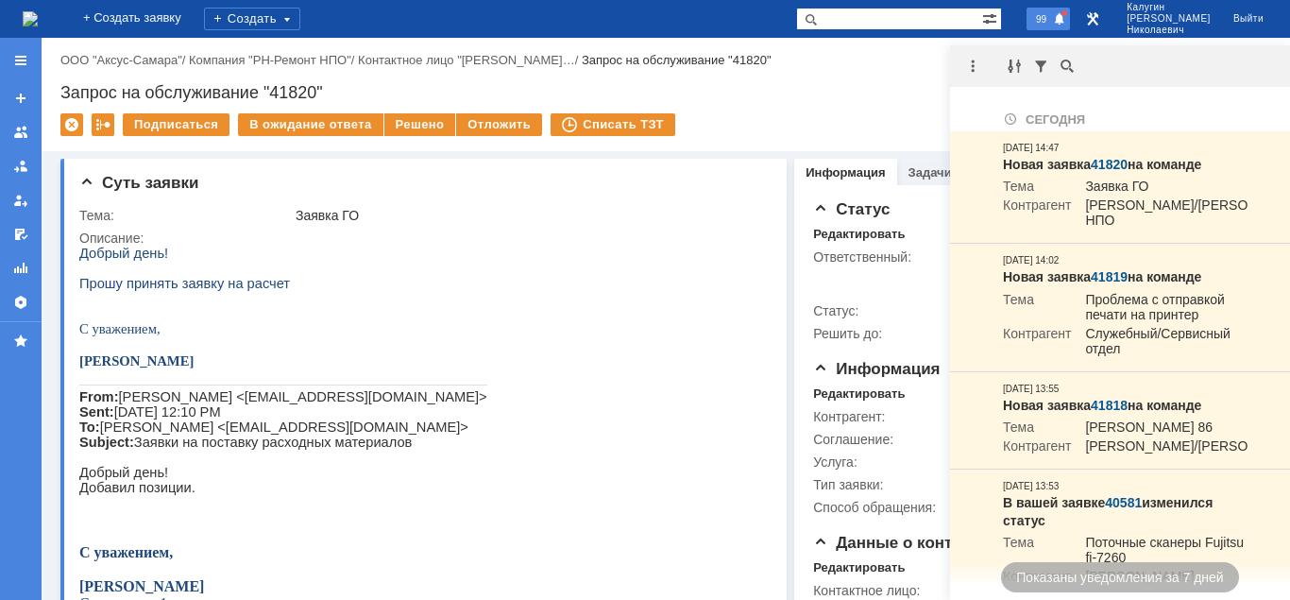
click at [1070, 3] on div "99" at bounding box center [1041, 19] width 57 height 38
drag, startPoint x: 1080, startPoint y: 15, endPoint x: 1040, endPoint y: 41, distance: 47.1
click at [1066, 16] on span at bounding box center [1059, 19] width 13 height 15
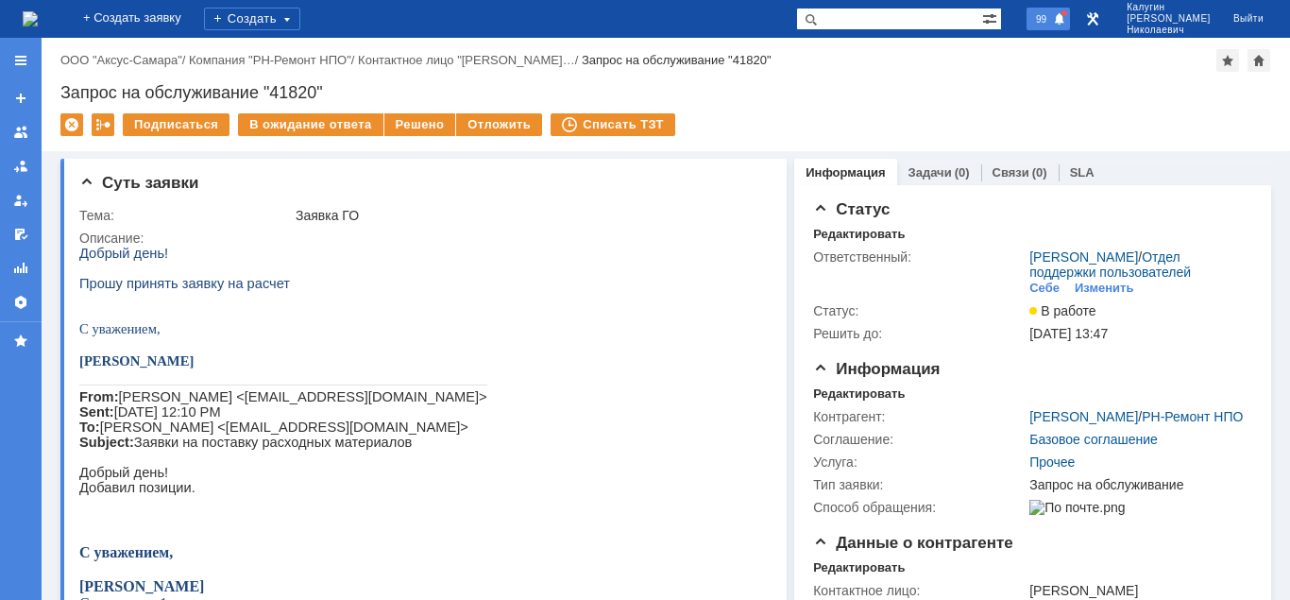
click at [1052, 14] on span "99" at bounding box center [1041, 18] width 22 height 13
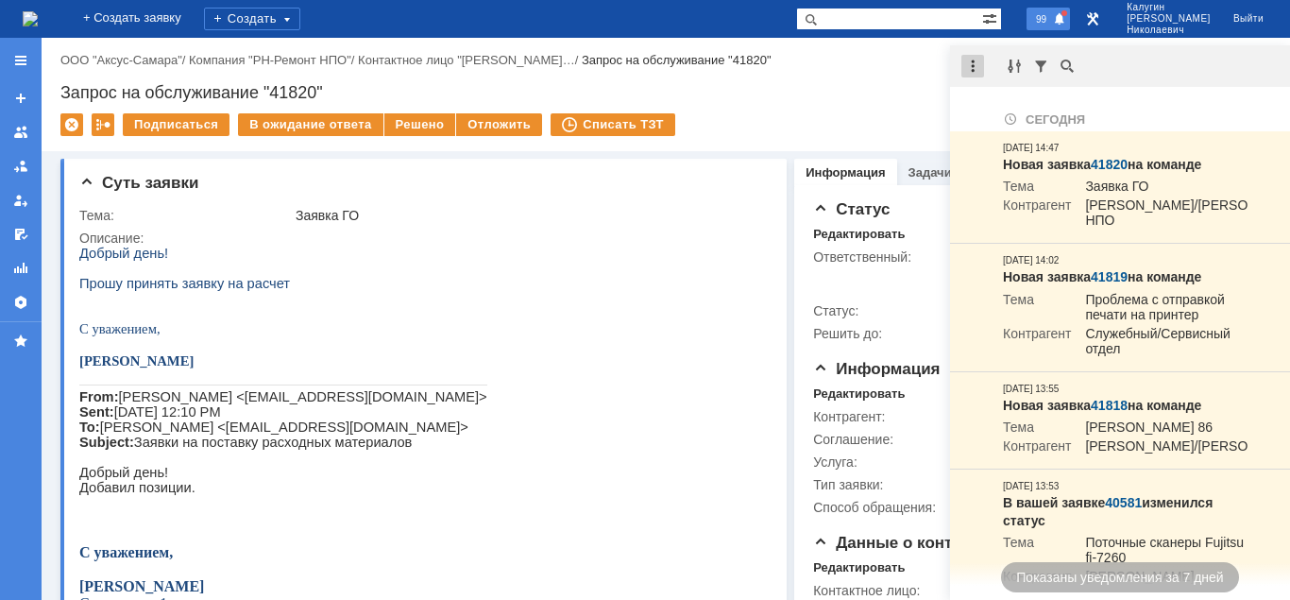
click at [970, 69] on div at bounding box center [972, 66] width 23 height 23
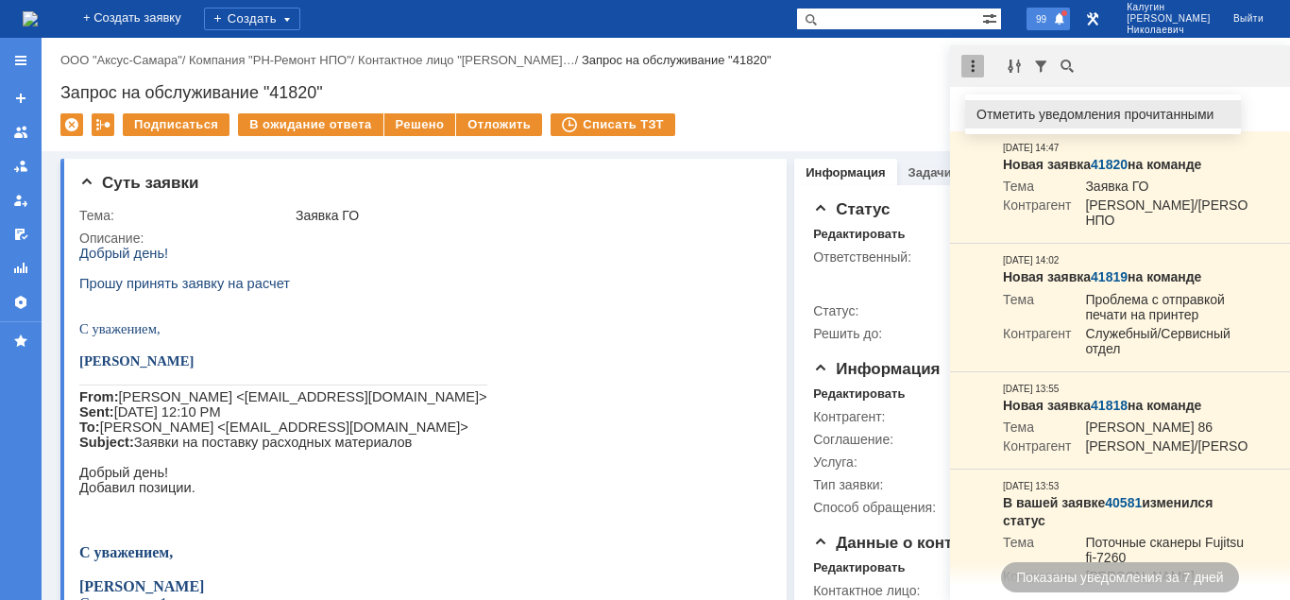
click at [1006, 121] on div "Отметить уведомления прочитанными" at bounding box center [1102, 114] width 253 height 13
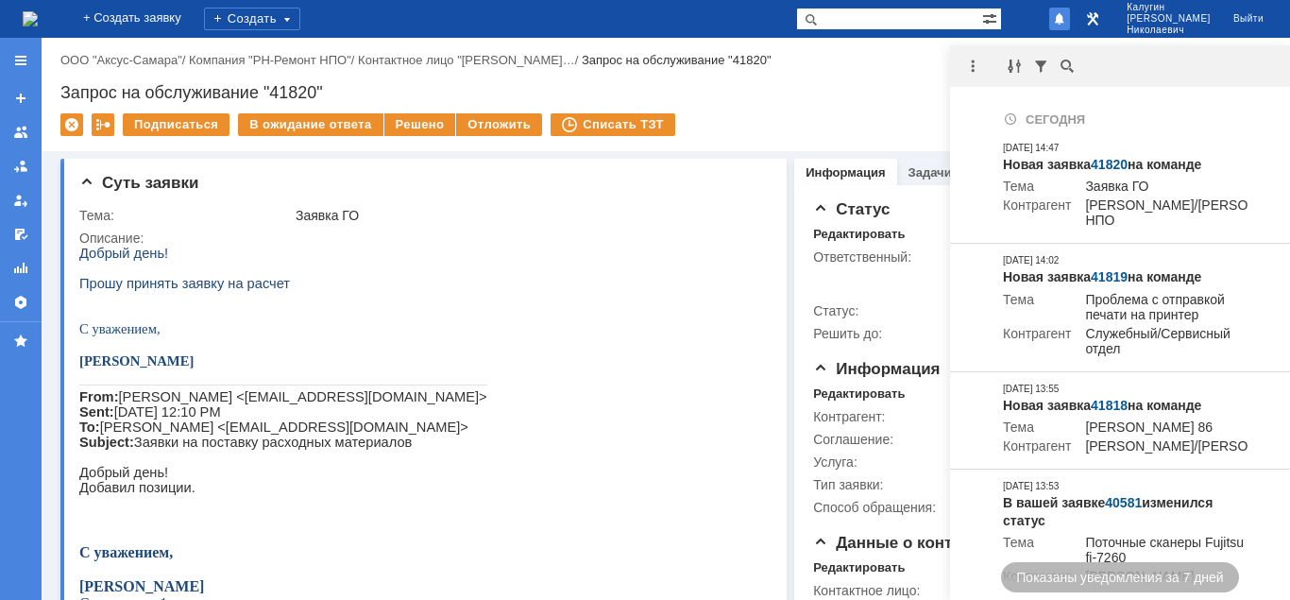
click at [810, 89] on div "Запрос на обслуживание "41820"" at bounding box center [665, 92] width 1210 height 19
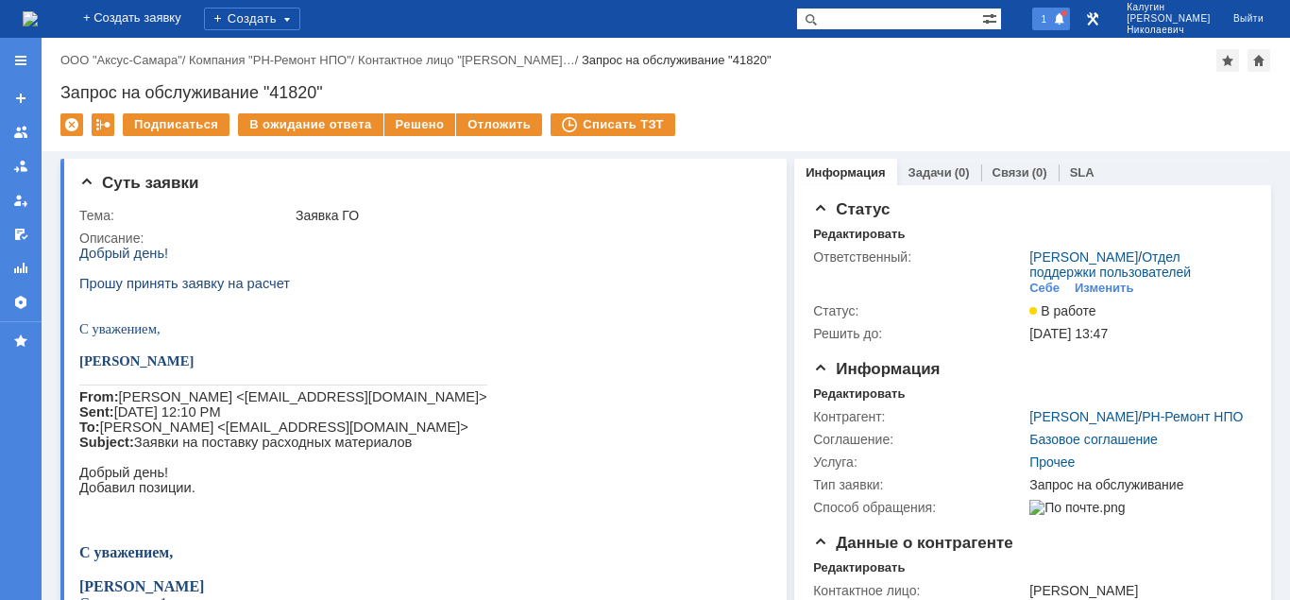
click at [1071, 18] on div "1" at bounding box center [1051, 19] width 39 height 23
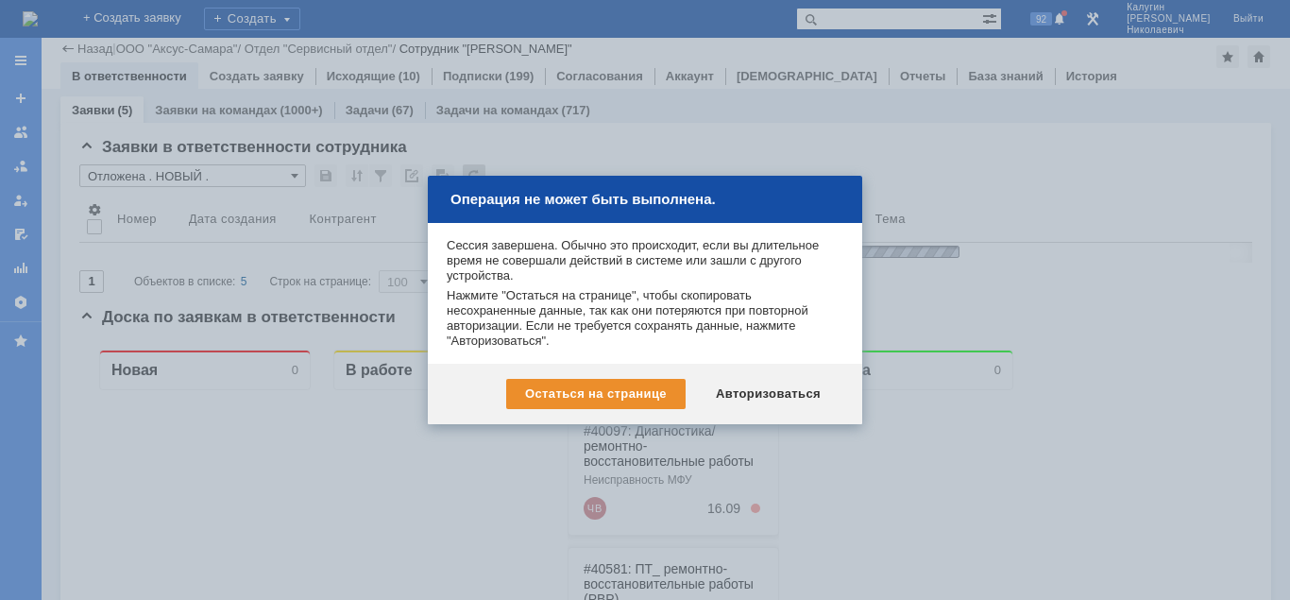
scroll to position [96, 0]
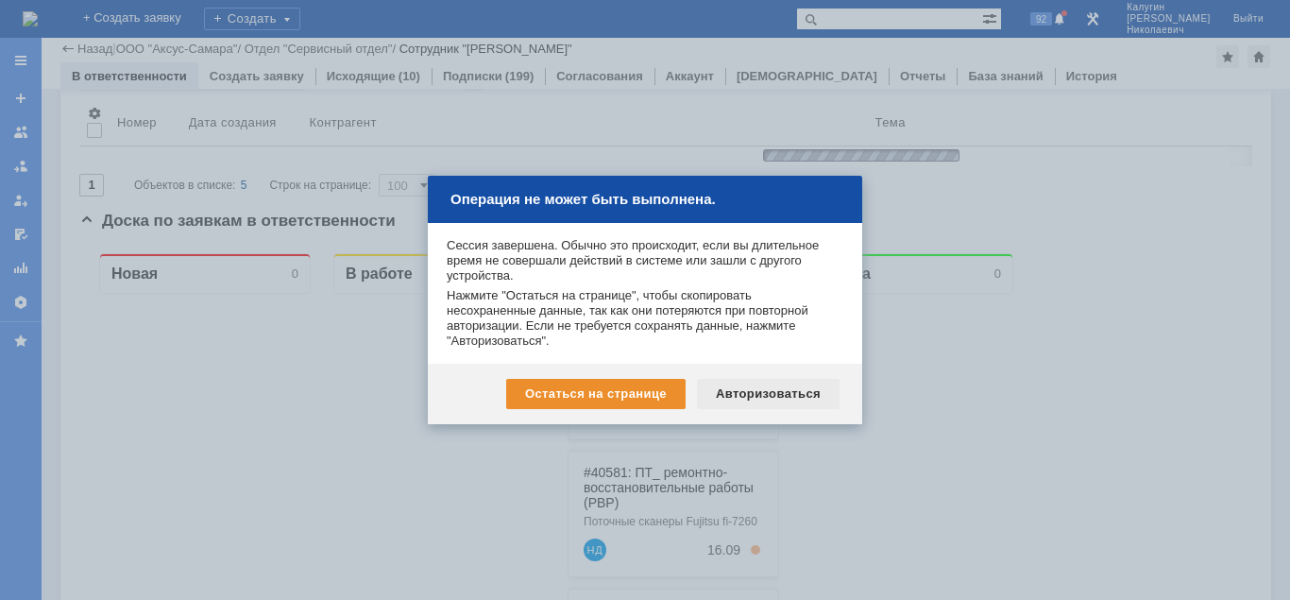
click at [778, 395] on div "Авторизоваться" at bounding box center [768, 394] width 143 height 30
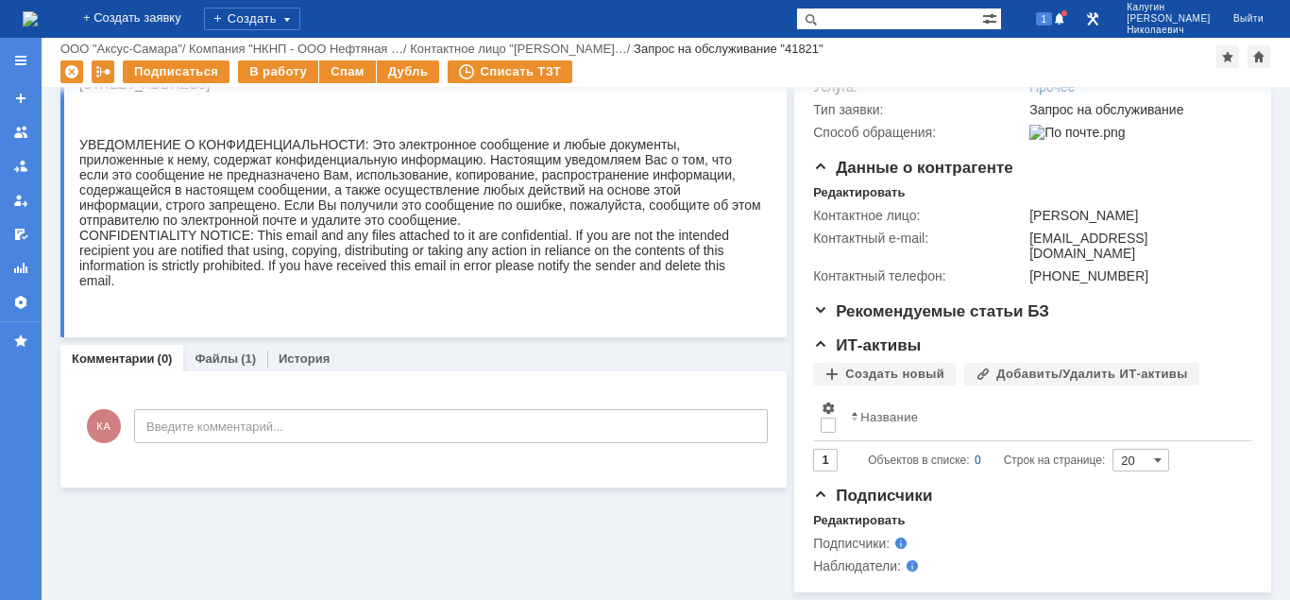
scroll to position [344, 0]
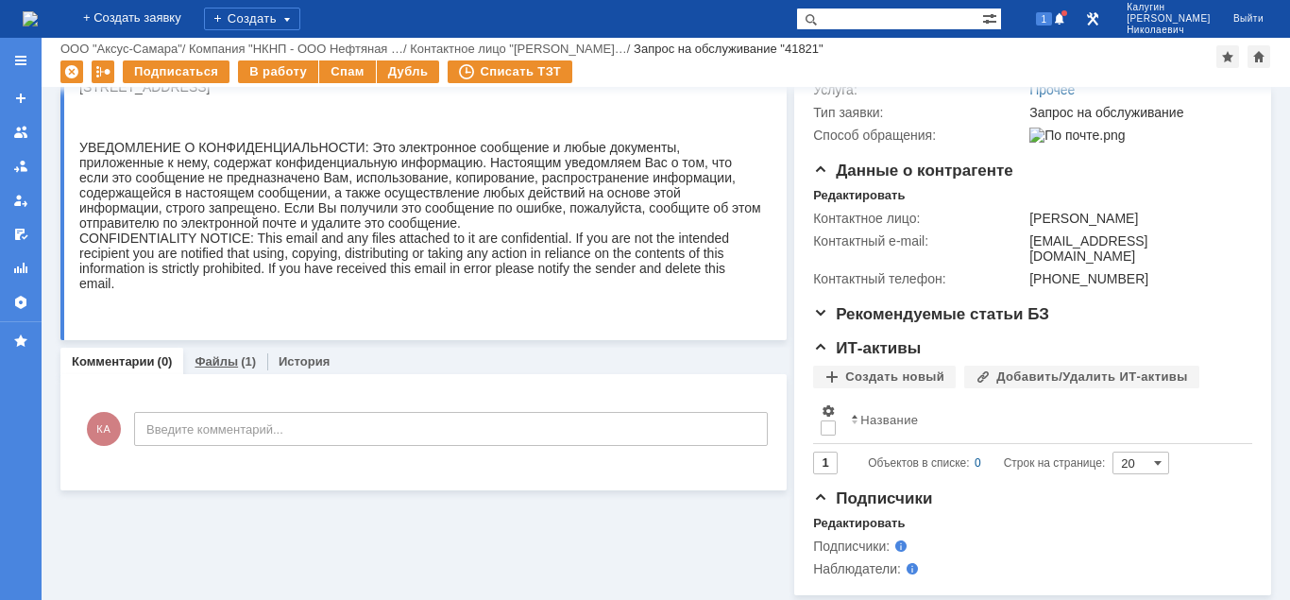
click at [222, 364] on link "Файлы" at bounding box center [215, 361] width 43 height 14
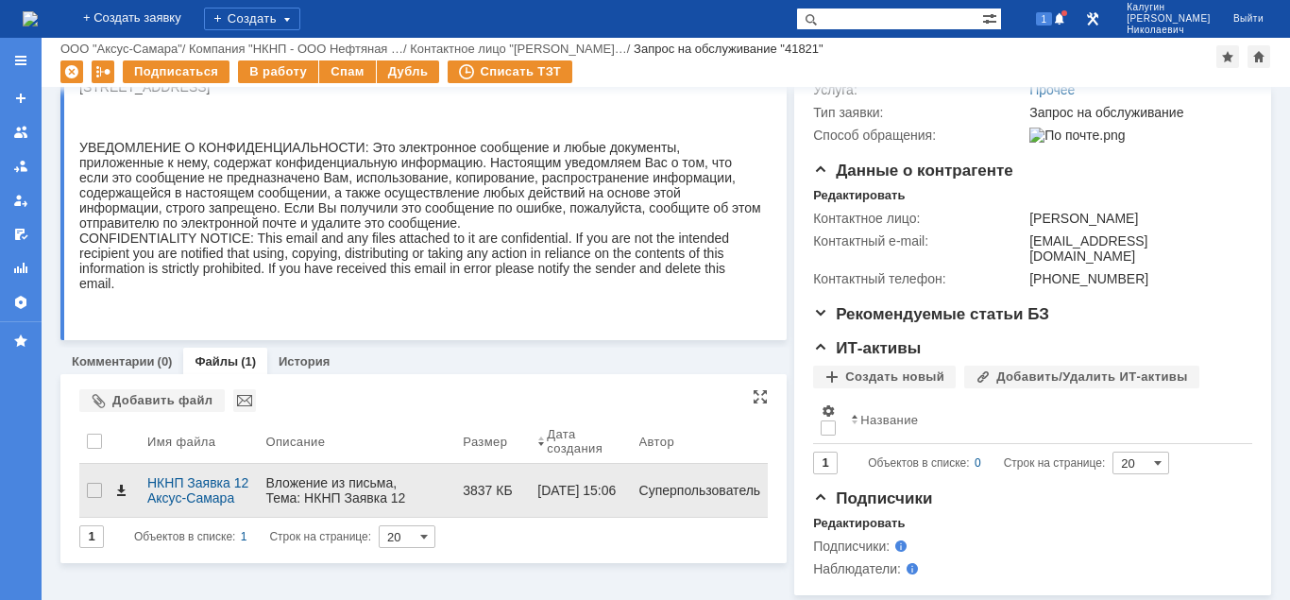
click at [120, 484] on span at bounding box center [120, 489] width 15 height 15
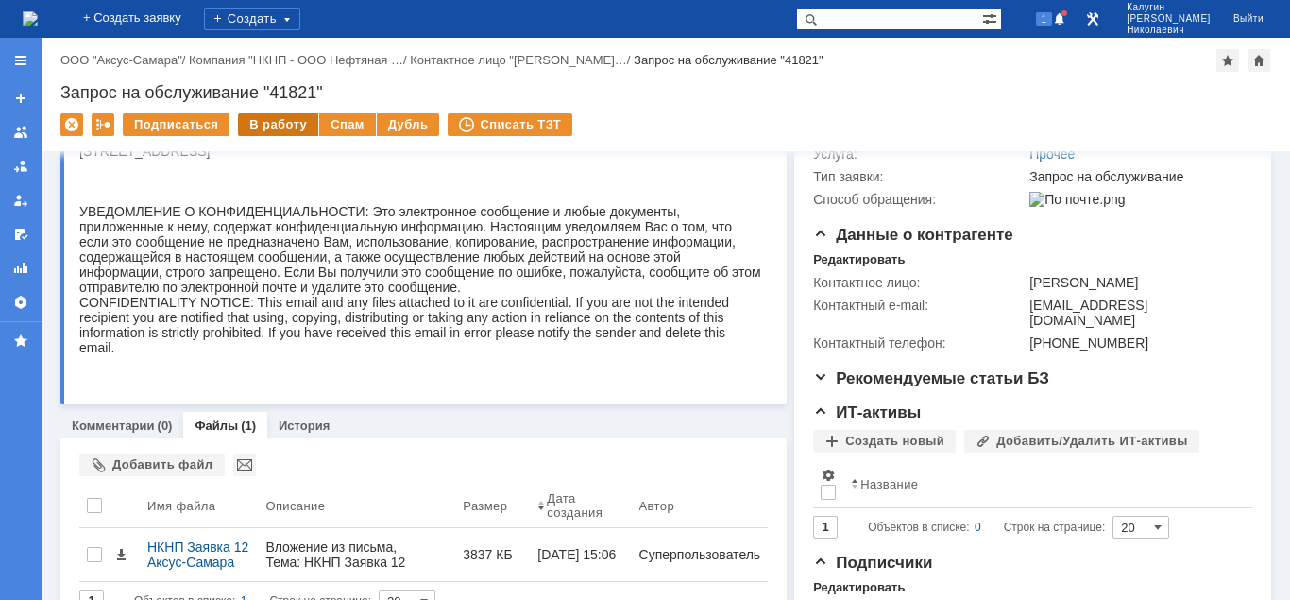
drag, startPoint x: 269, startPoint y: 76, endPoint x: 311, endPoint y: 236, distance: 165.8
click at [269, 76] on div "Назад | ООО "Аксус-Самара" / Компания "НКНП - ООО Нефтяная … / Контактное лицо …" at bounding box center [666, 94] width 1248 height 113
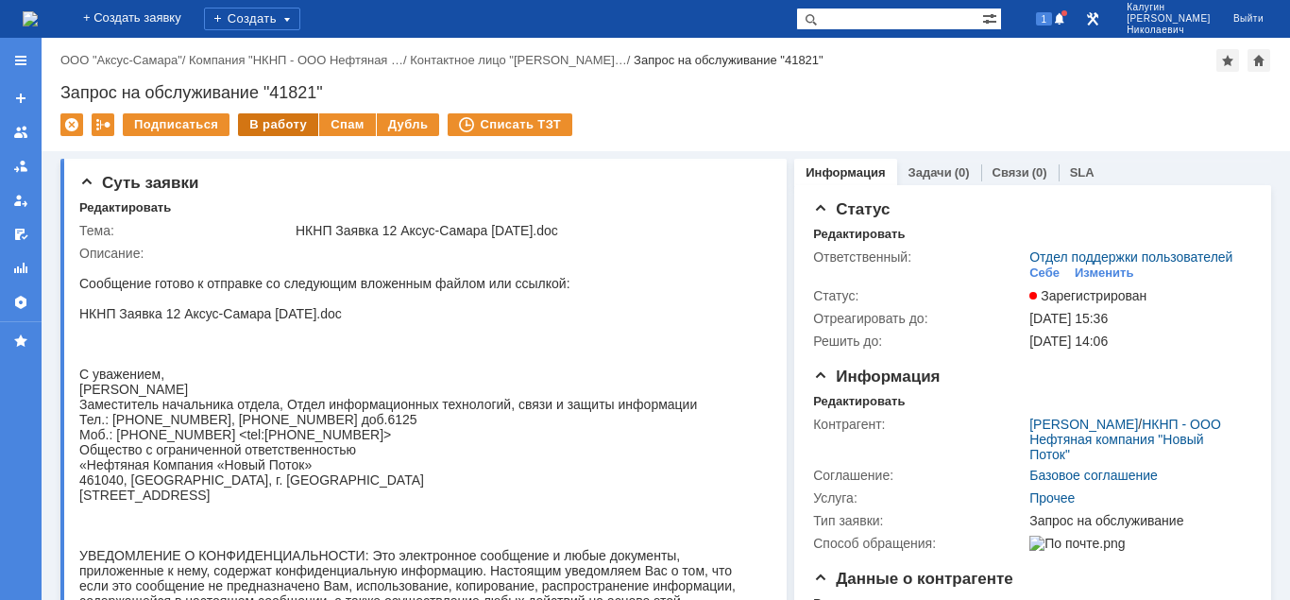
drag, startPoint x: 287, startPoint y: 130, endPoint x: 290, endPoint y: 147, distance: 17.2
click at [287, 133] on div "В работу" at bounding box center [278, 124] width 80 height 23
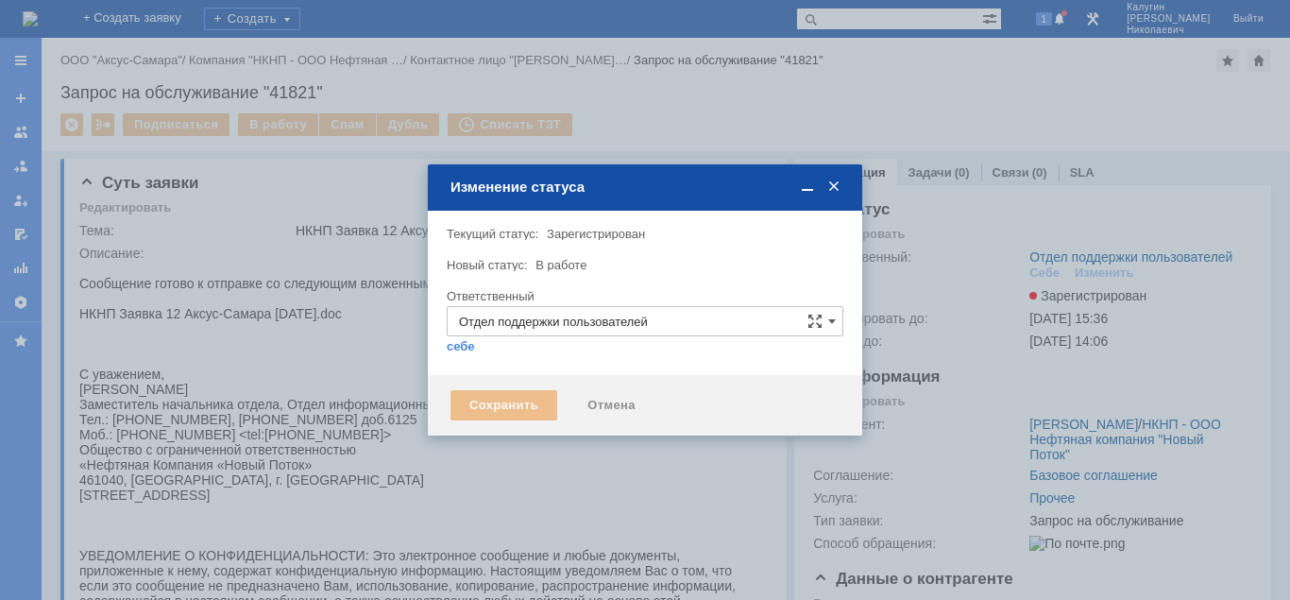
type input "[PERSON_NAME]"
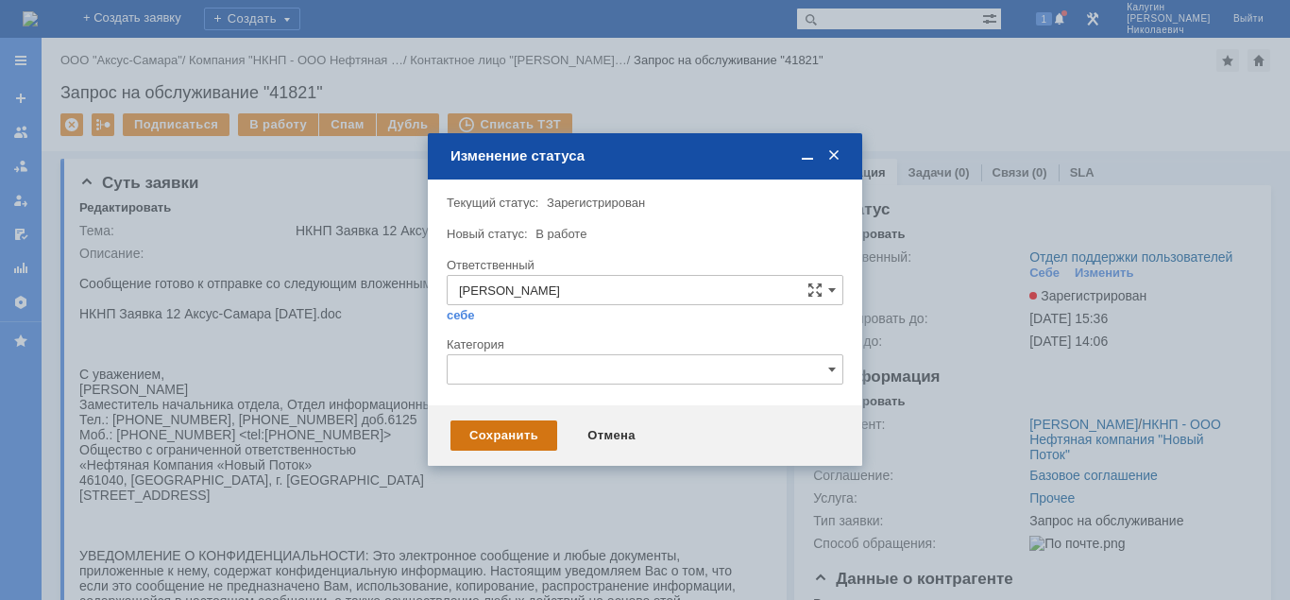
click at [487, 446] on div "Сохранить" at bounding box center [503, 435] width 107 height 30
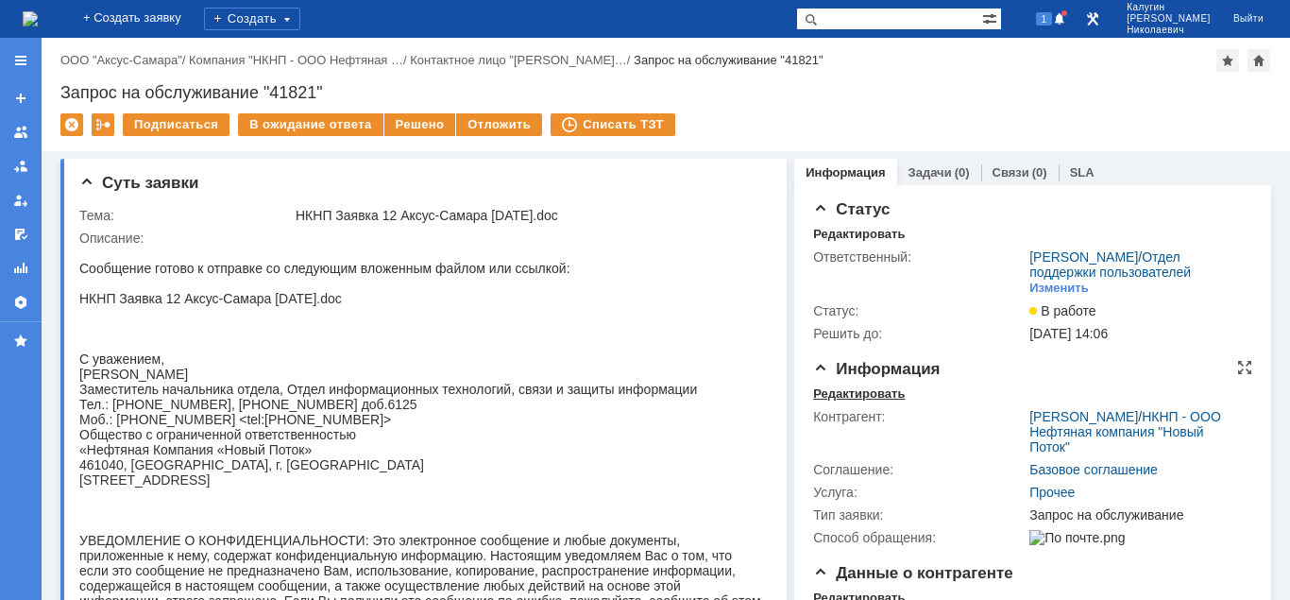
click at [845, 397] on div "Редактировать" at bounding box center [859, 393] width 92 height 15
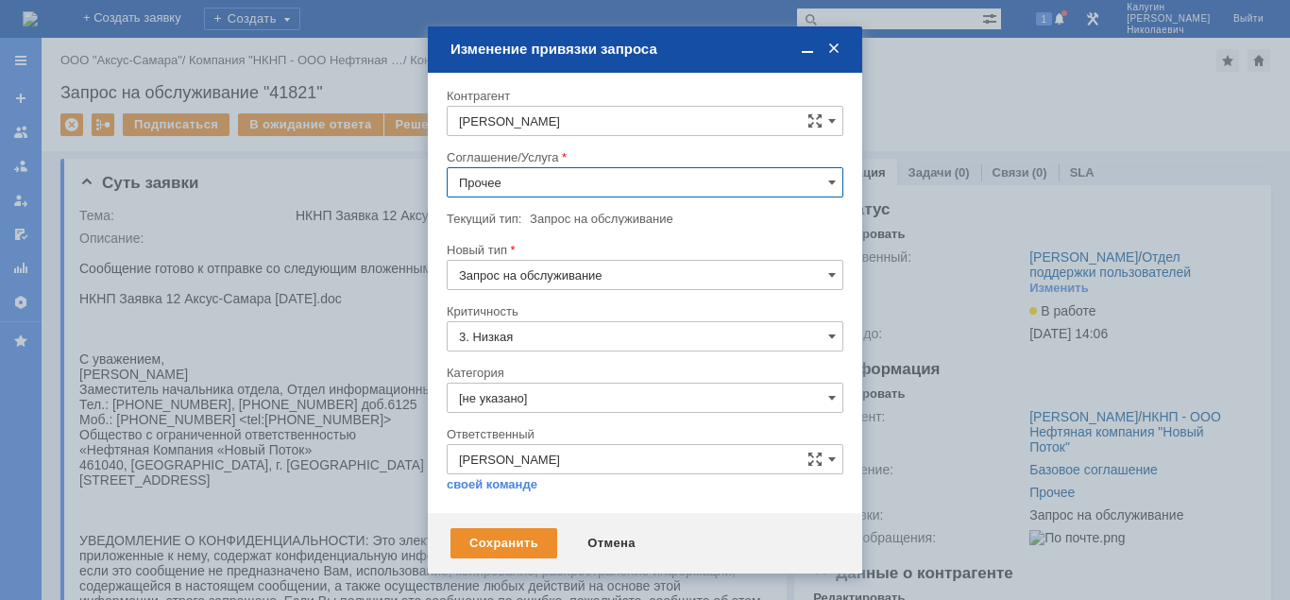
click at [585, 192] on input "Прочее" at bounding box center [645, 182] width 397 height 30
click at [565, 325] on div "ПТ_Диагностика" at bounding box center [645, 333] width 395 height 30
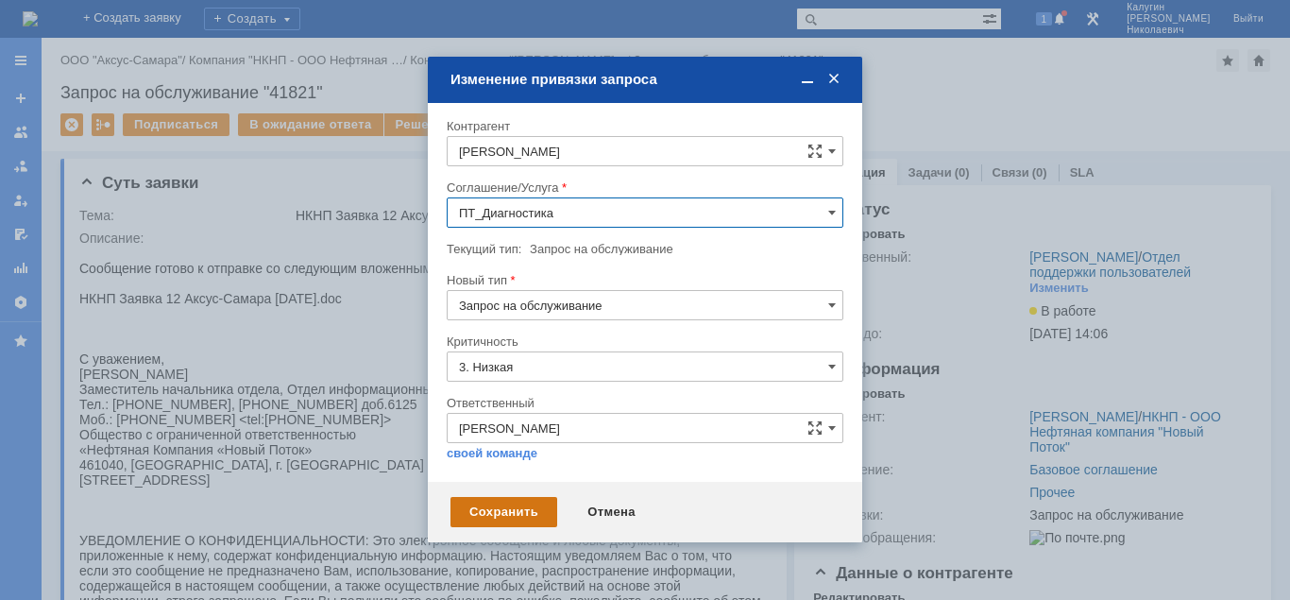
type input "ПТ_Диагностика"
click at [514, 507] on div "Сохранить" at bounding box center [503, 512] width 107 height 30
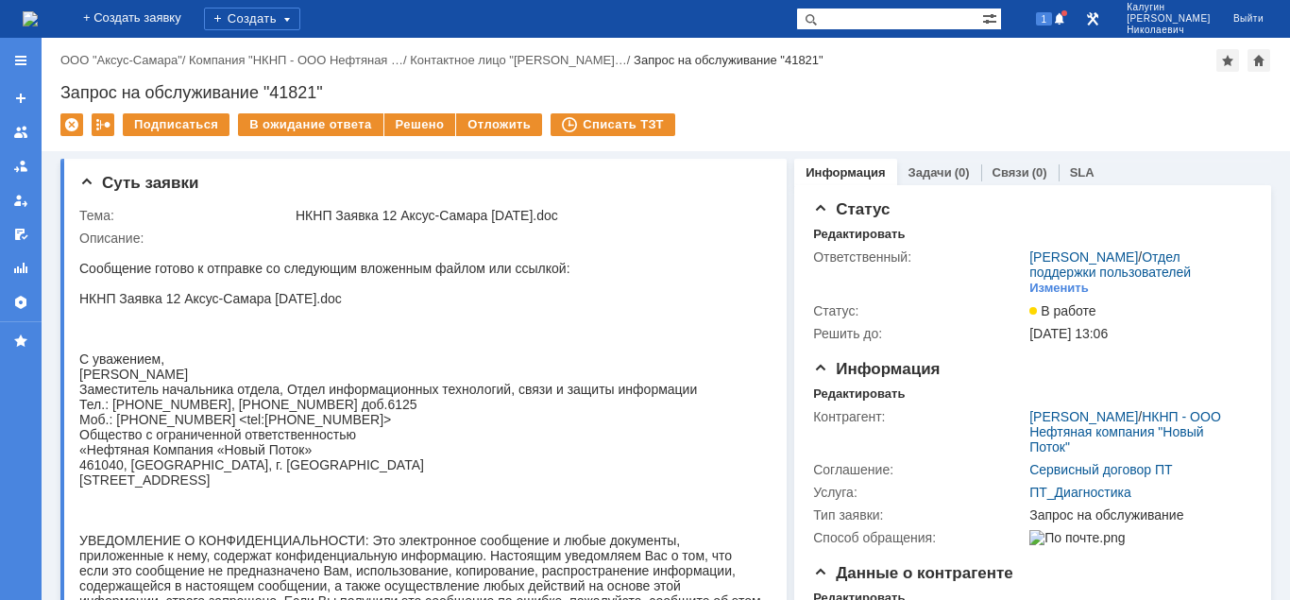
scroll to position [0, 0]
drag, startPoint x: 271, startPoint y: 87, endPoint x: 316, endPoint y: 100, distance: 47.2
click at [316, 100] on div "Запрос на обслуживание "41821"" at bounding box center [665, 92] width 1210 height 19
copy div "41821"
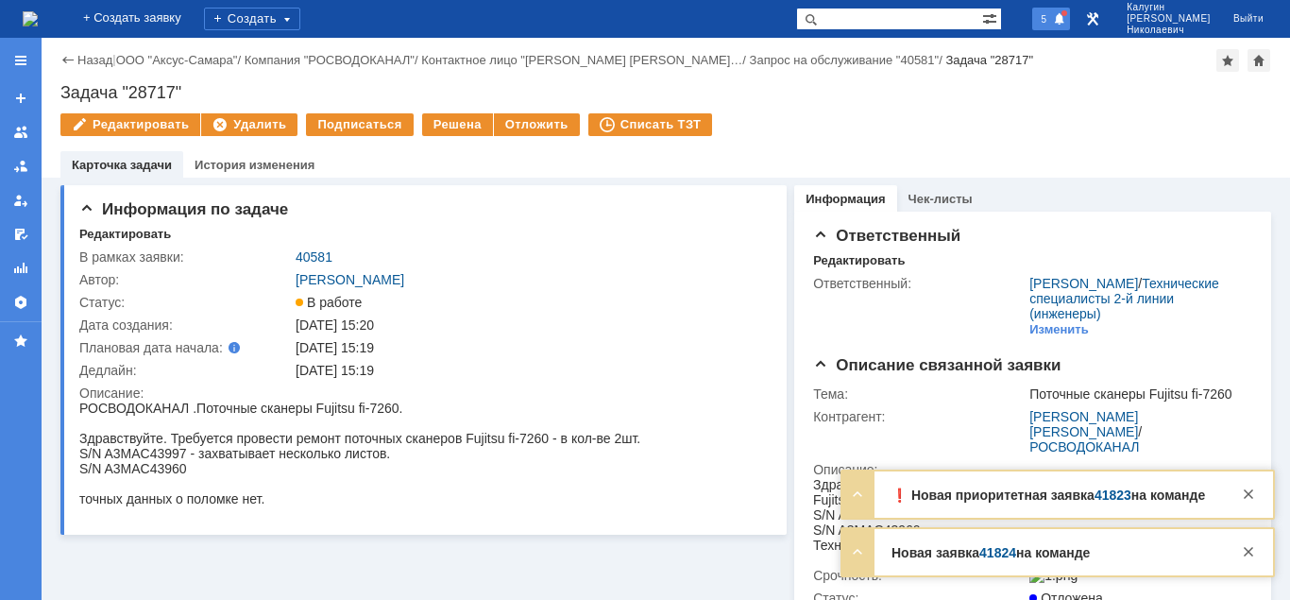
click at [1066, 25] on span at bounding box center [1059, 19] width 13 height 15
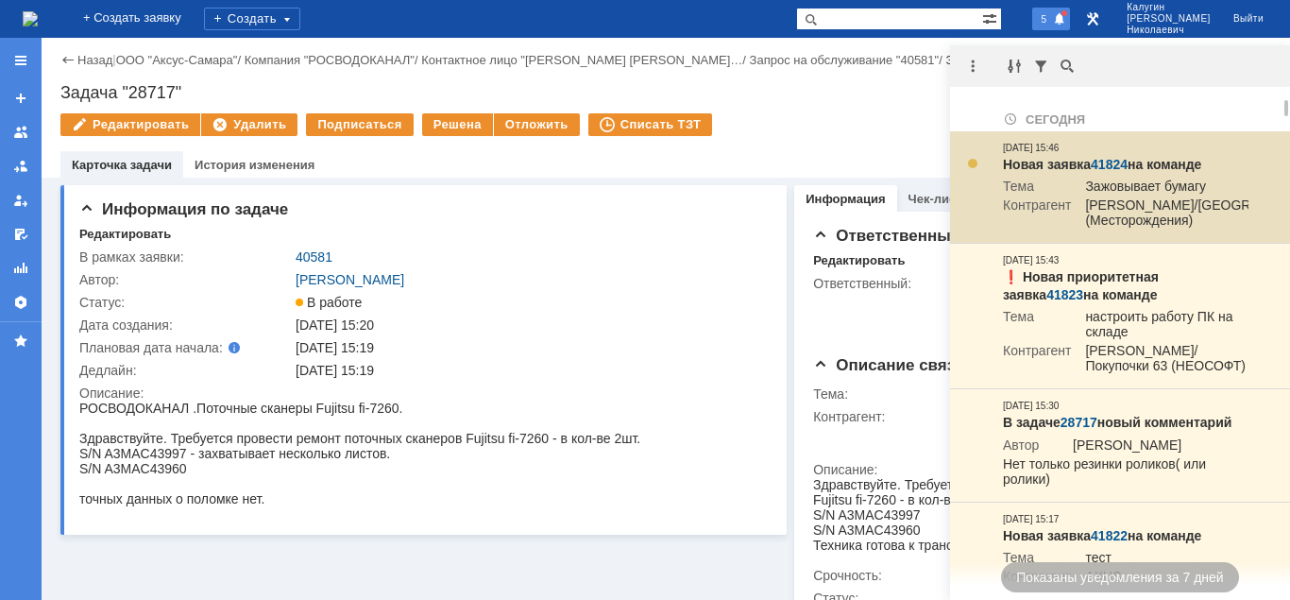
scroll to position [96, 0]
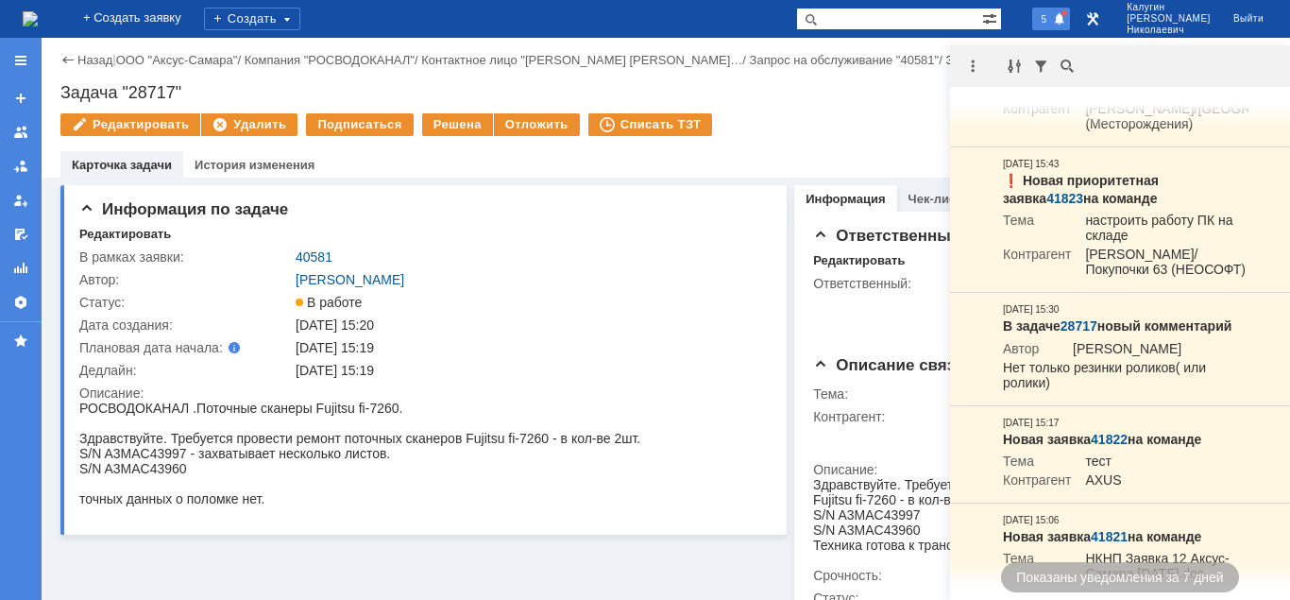
click at [1053, 19] on span "5" at bounding box center [1044, 18] width 17 height 13
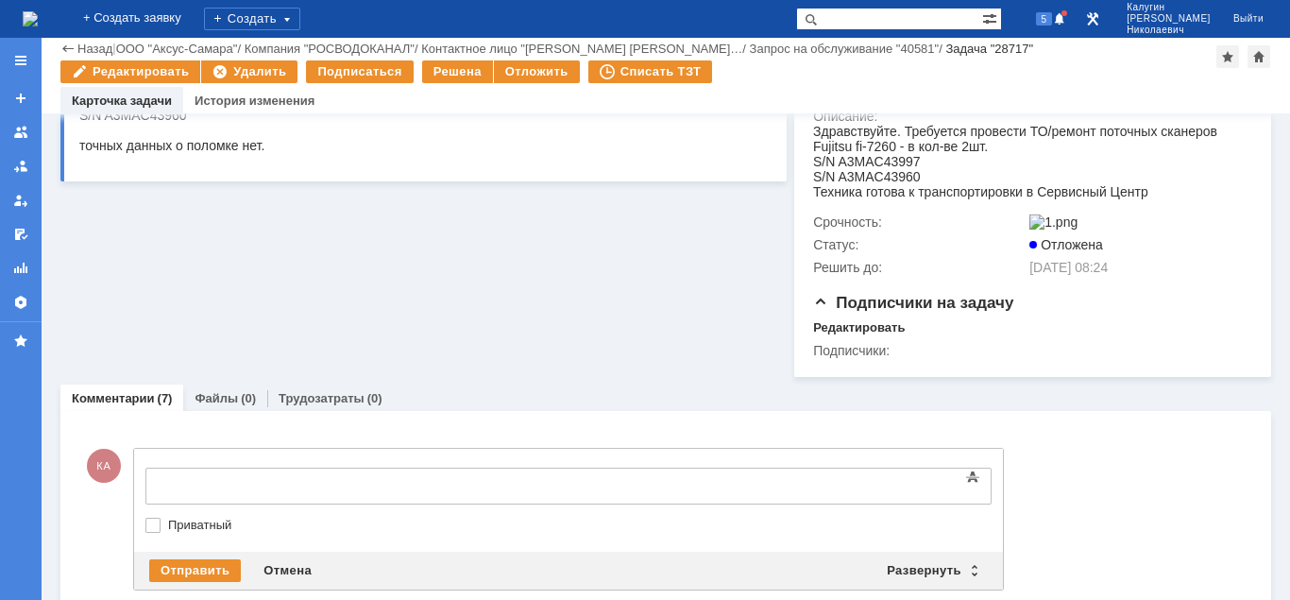
scroll to position [0, 0]
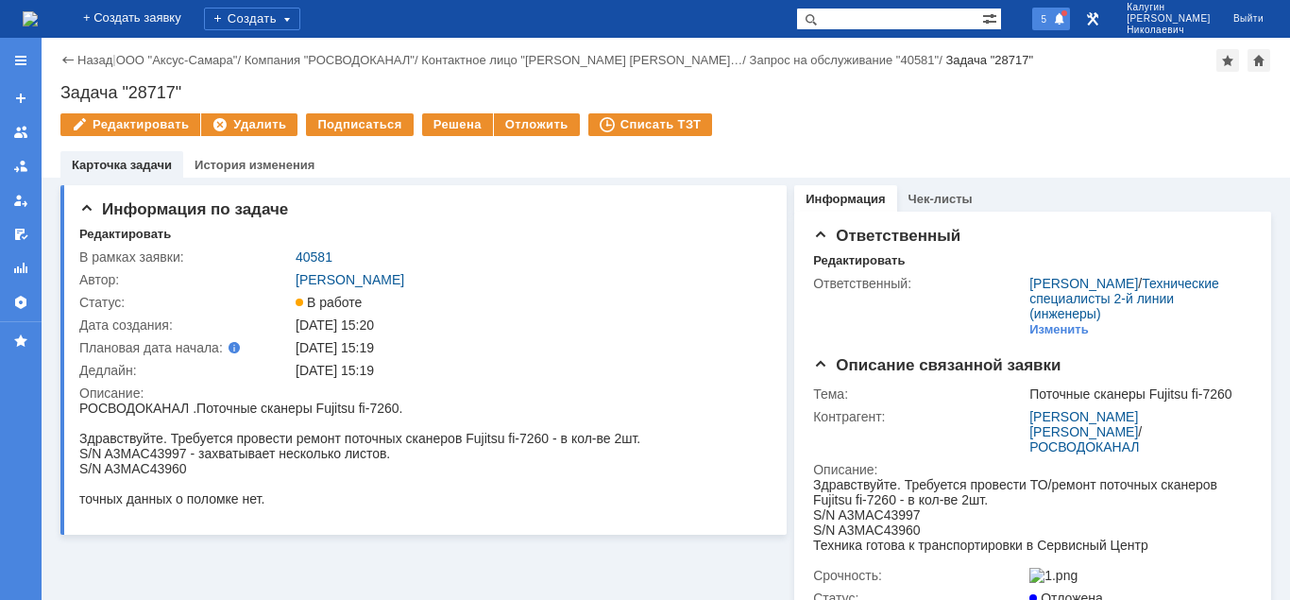
click at [1053, 23] on span "5" at bounding box center [1044, 18] width 17 height 13
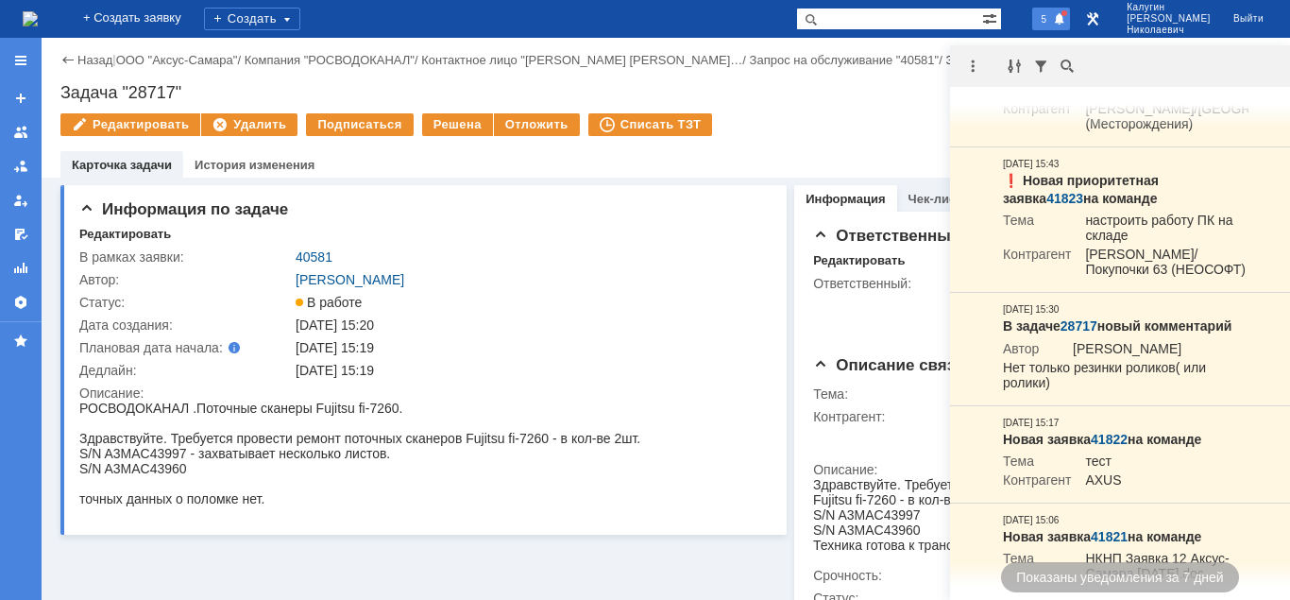
scroll to position [96, 0]
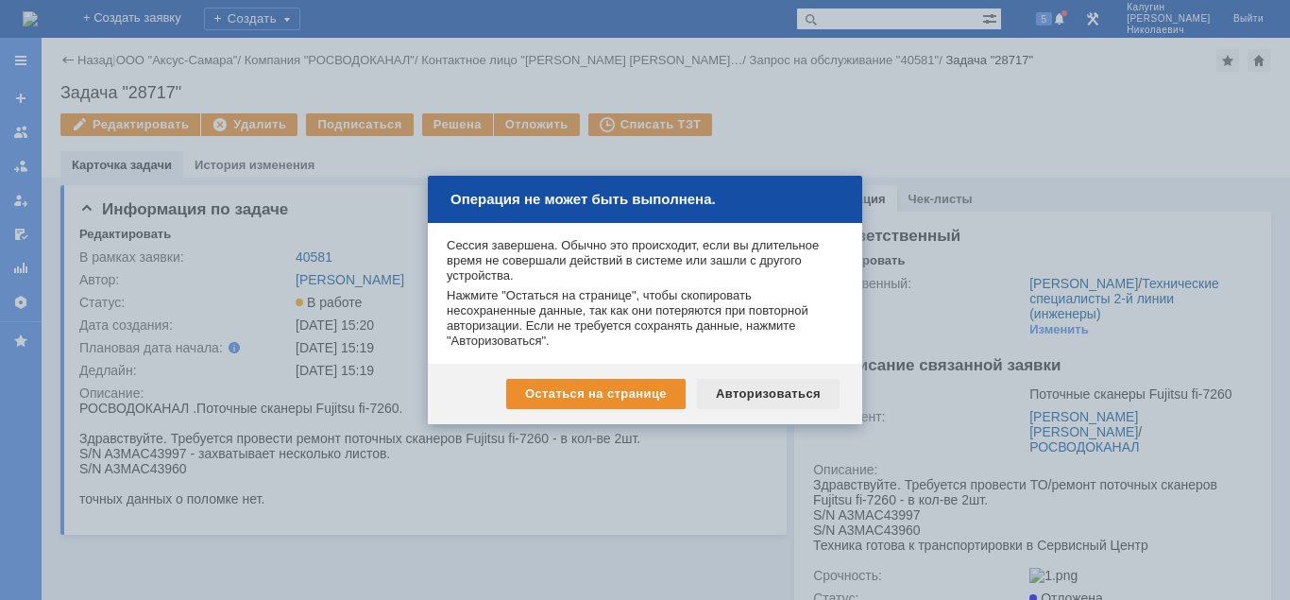
click at [752, 399] on div "Авторизоваться" at bounding box center [768, 394] width 143 height 30
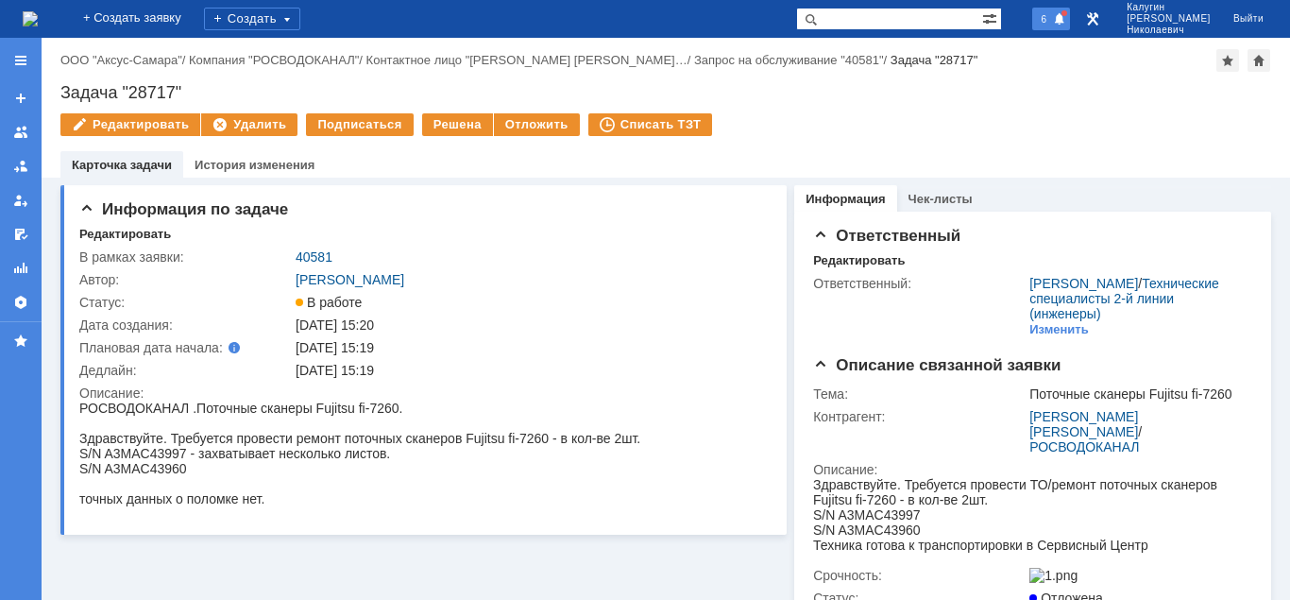
click at [1053, 18] on span "6" at bounding box center [1044, 18] width 17 height 13
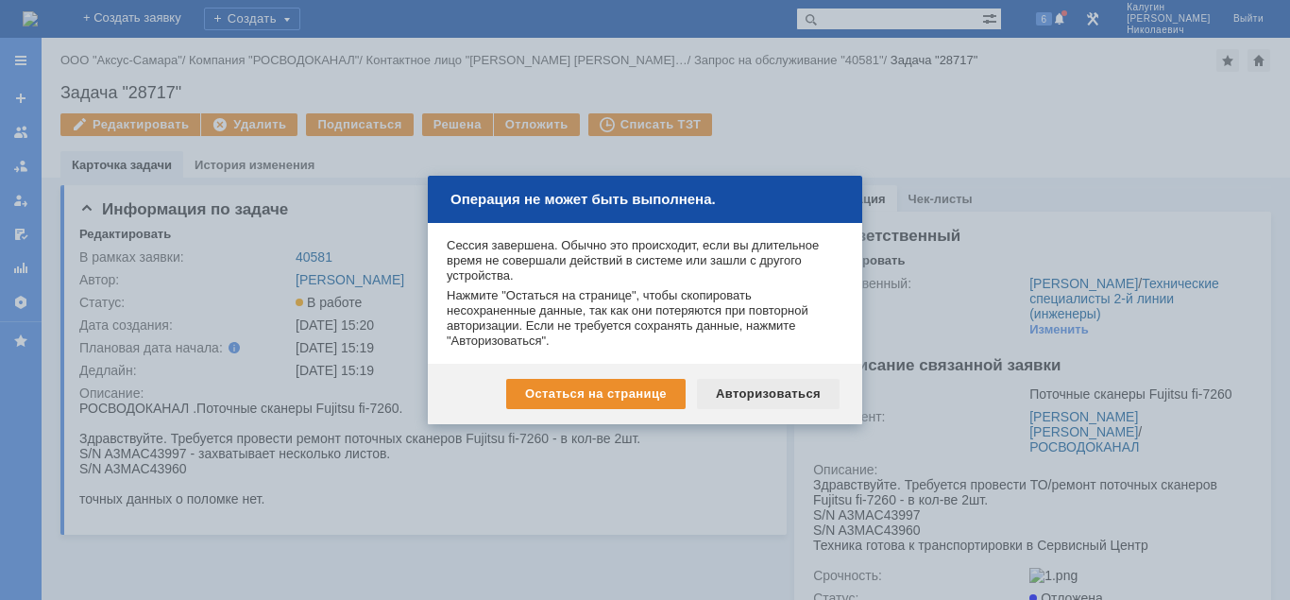
click at [773, 391] on div "Авторизоваться" at bounding box center [768, 394] width 143 height 30
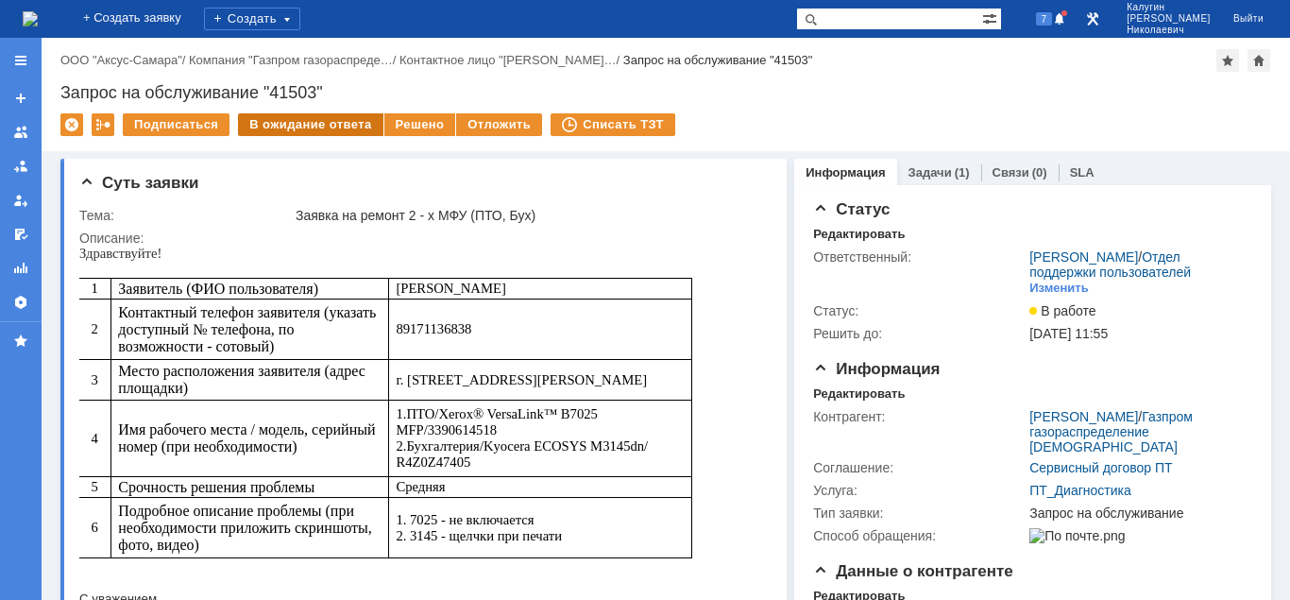
click at [322, 120] on div "В ожидание ответа" at bounding box center [310, 124] width 144 height 23
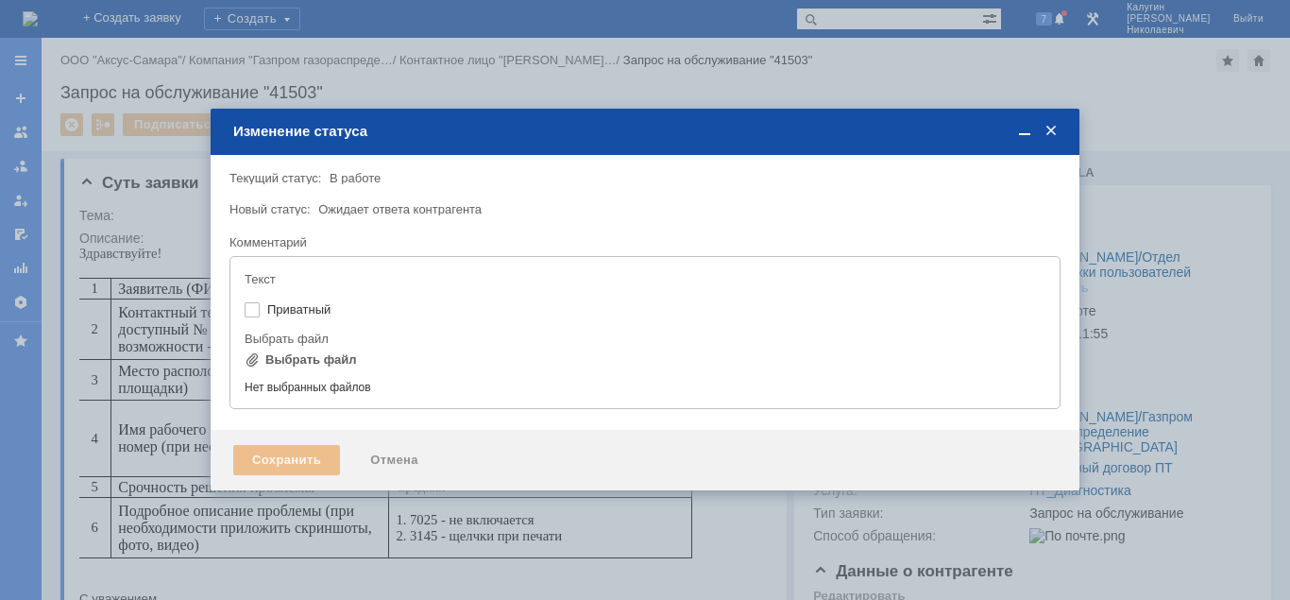
type input "[не указано]"
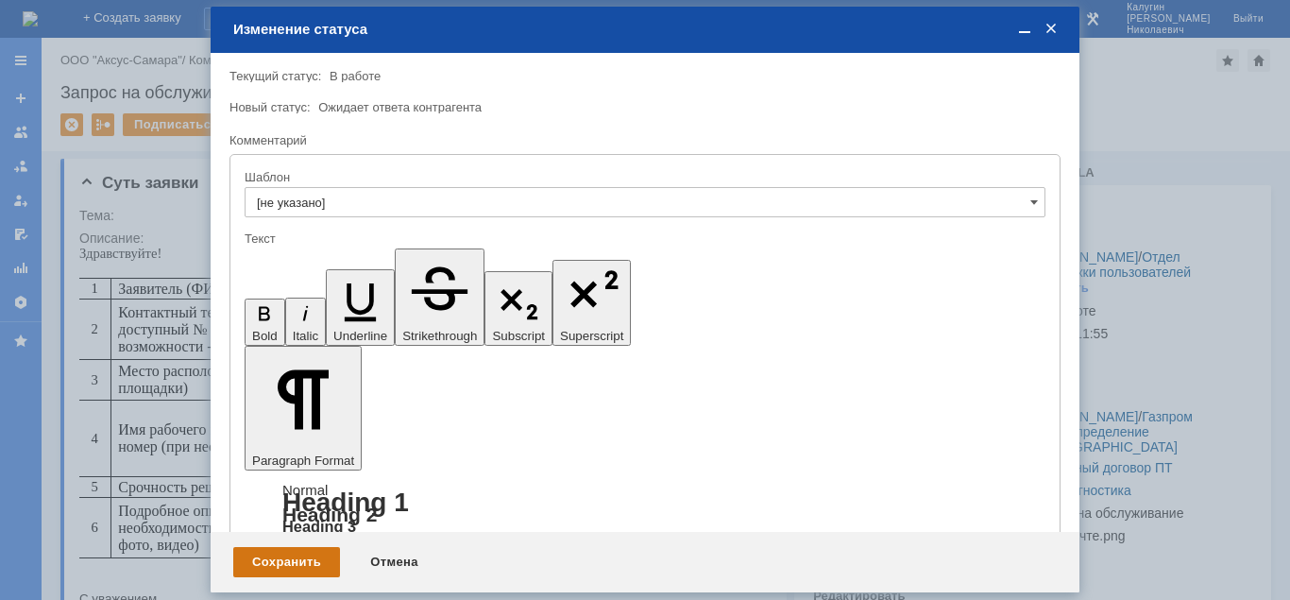
click at [313, 565] on div "Сохранить" at bounding box center [286, 562] width 107 height 30
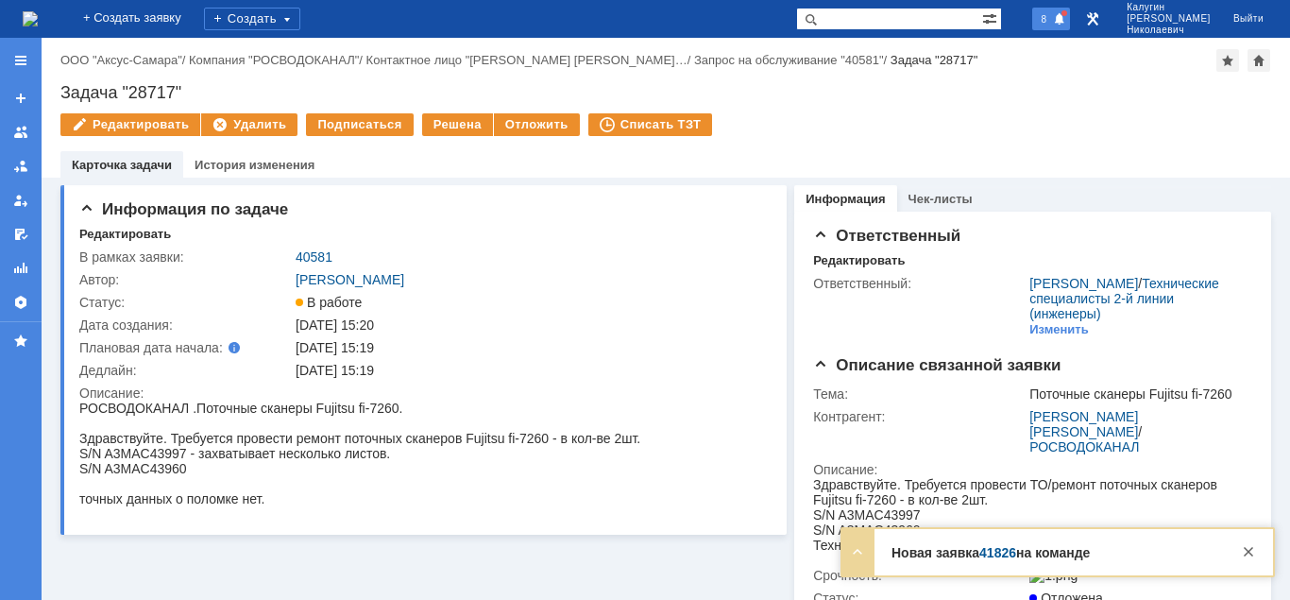
click at [1053, 23] on span "8" at bounding box center [1044, 18] width 17 height 13
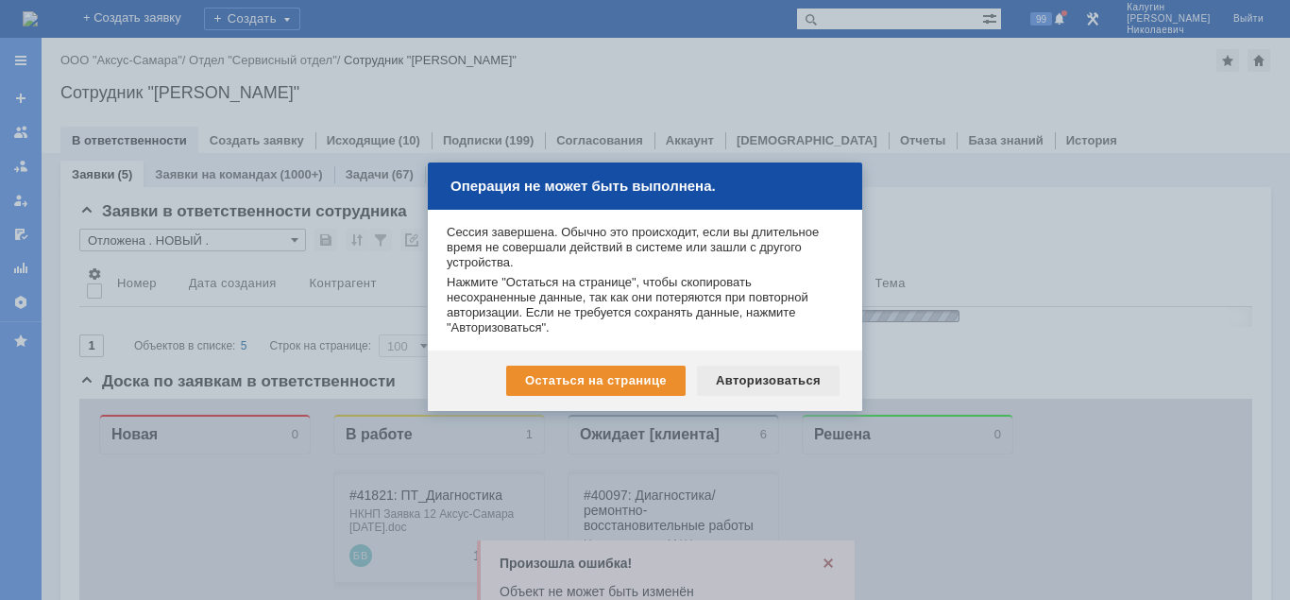
click at [768, 384] on div "Авторизоваться" at bounding box center [768, 380] width 143 height 30
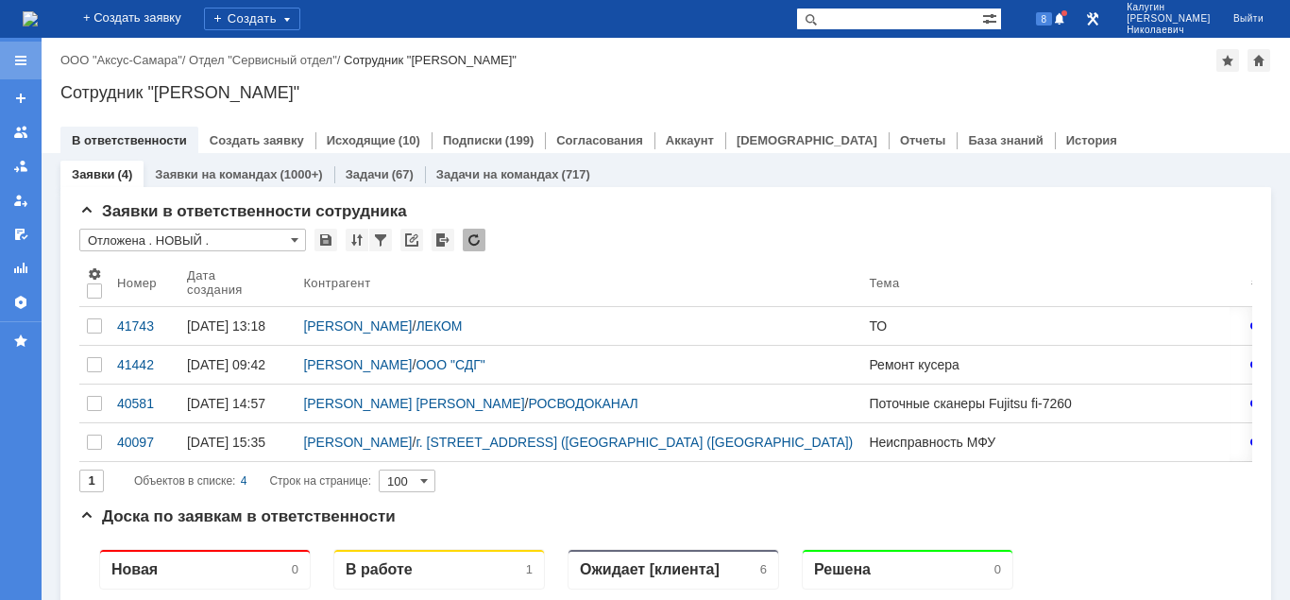
click at [20, 61] on div at bounding box center [20, 60] width 15 height 15
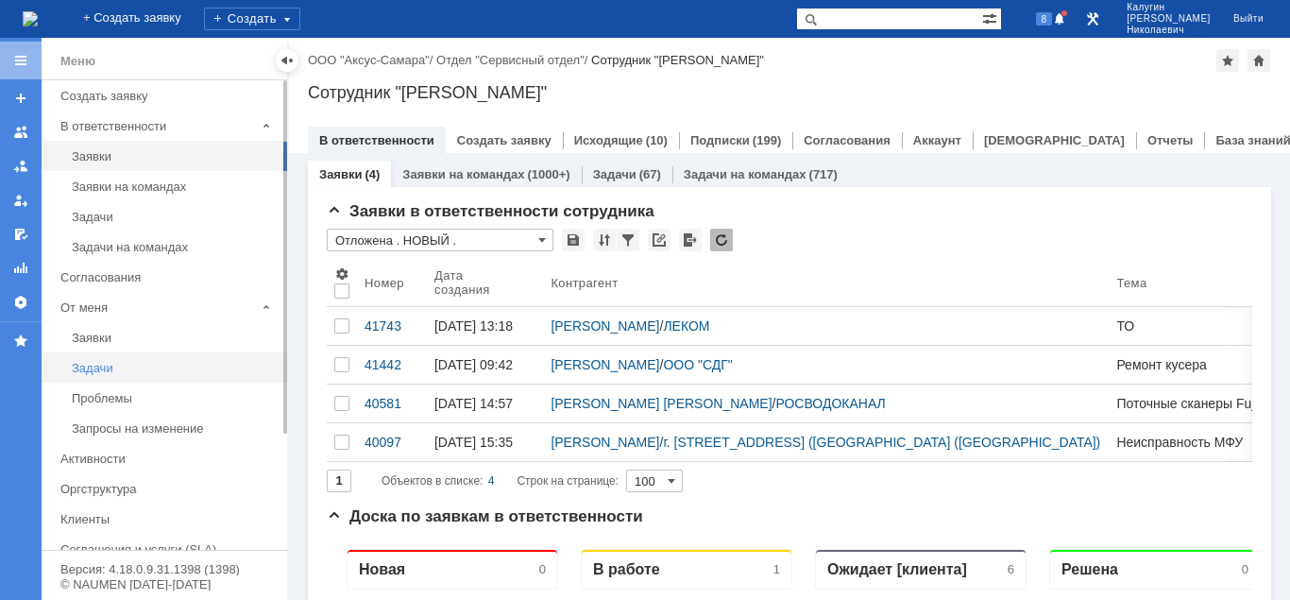
click at [92, 364] on div "Задачи" at bounding box center [174, 368] width 204 height 14
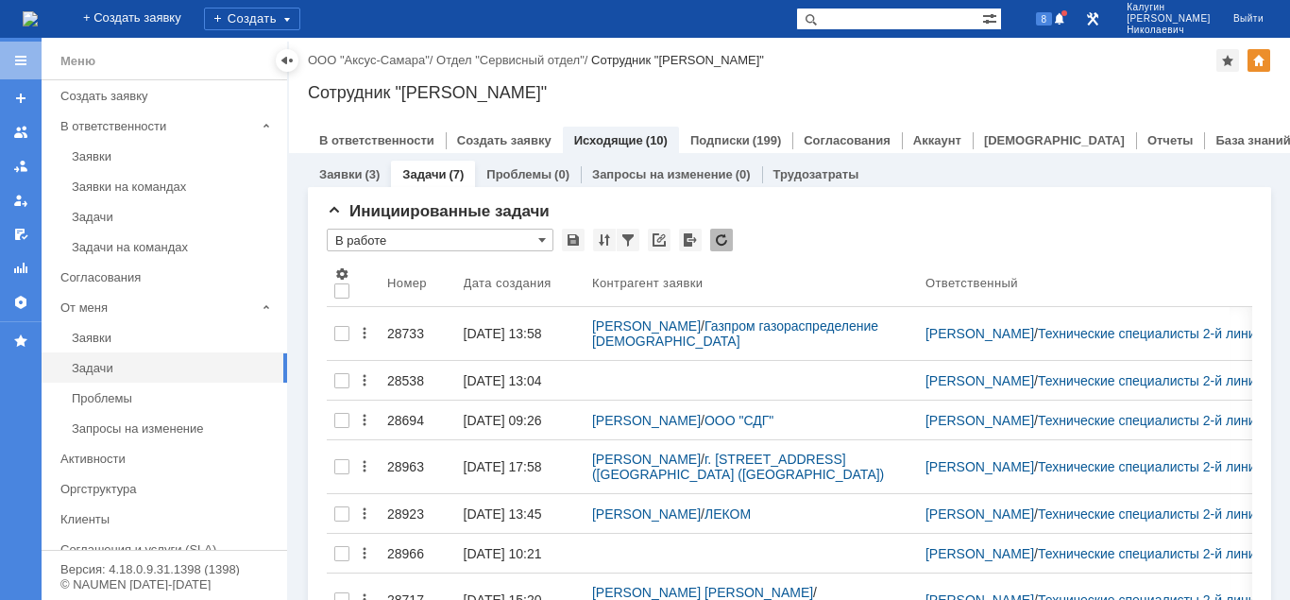
click at [275, 62] on div "Меню" at bounding box center [164, 61] width 245 height 39
click at [284, 61] on div at bounding box center [286, 60] width 15 height 15
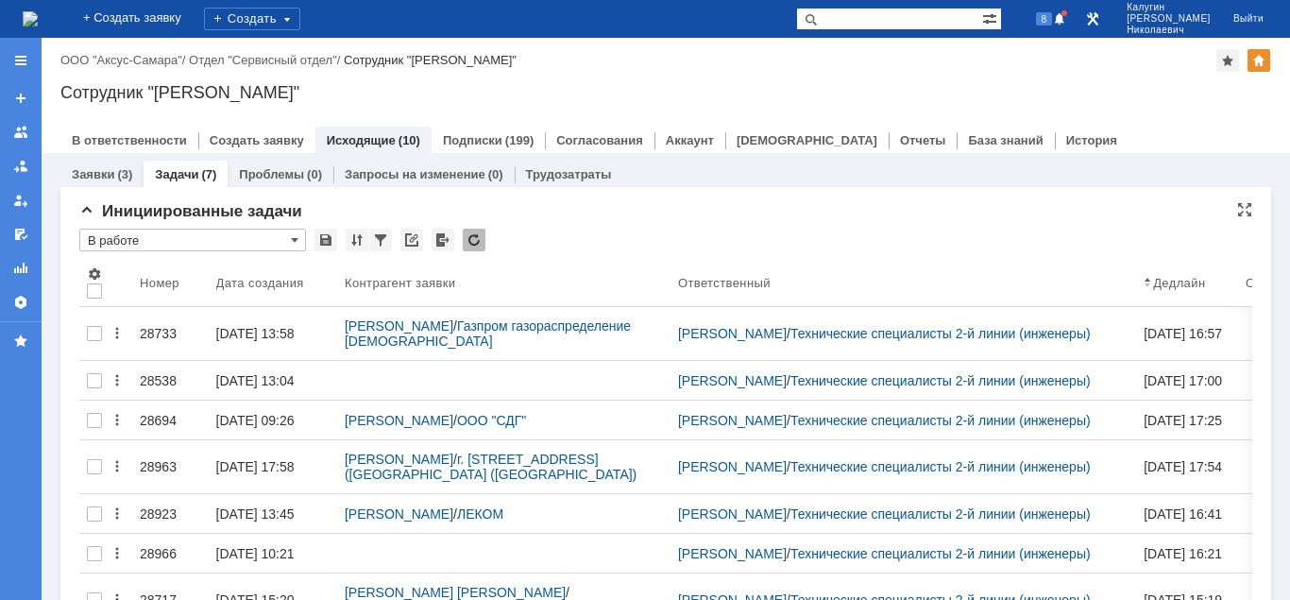
click at [133, 237] on input "В работе" at bounding box center [192, 239] width 227 height 23
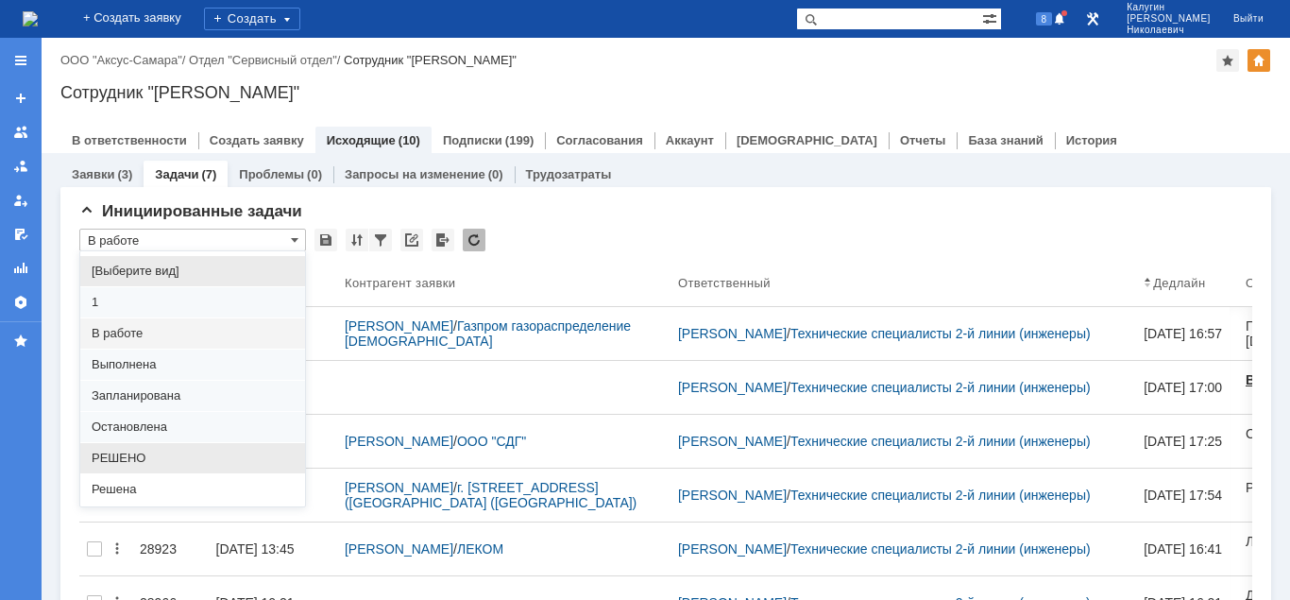
click at [122, 458] on span "РЕШЕНО" at bounding box center [193, 457] width 202 height 15
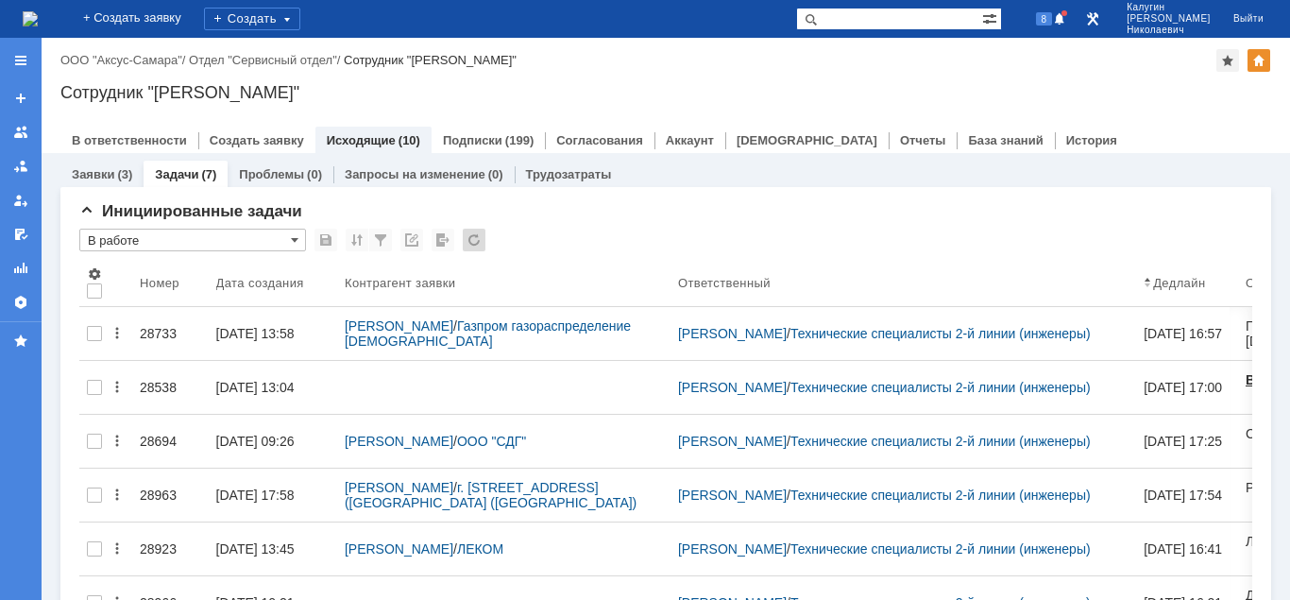
type input "РЕШЕНО"
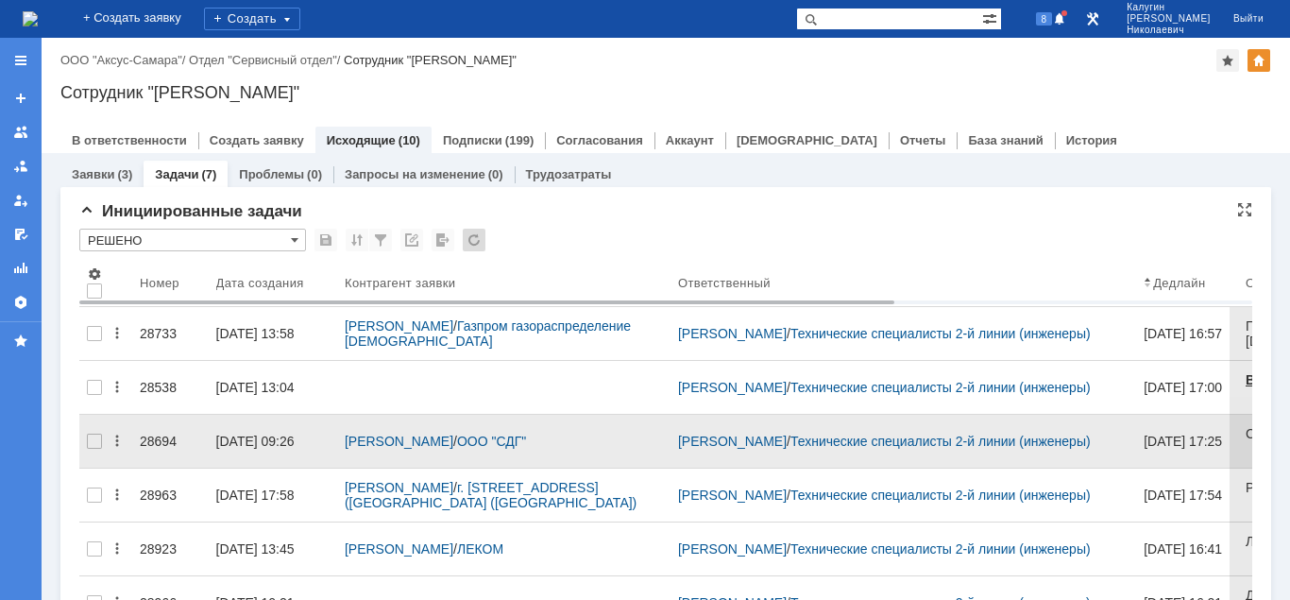
type input "20"
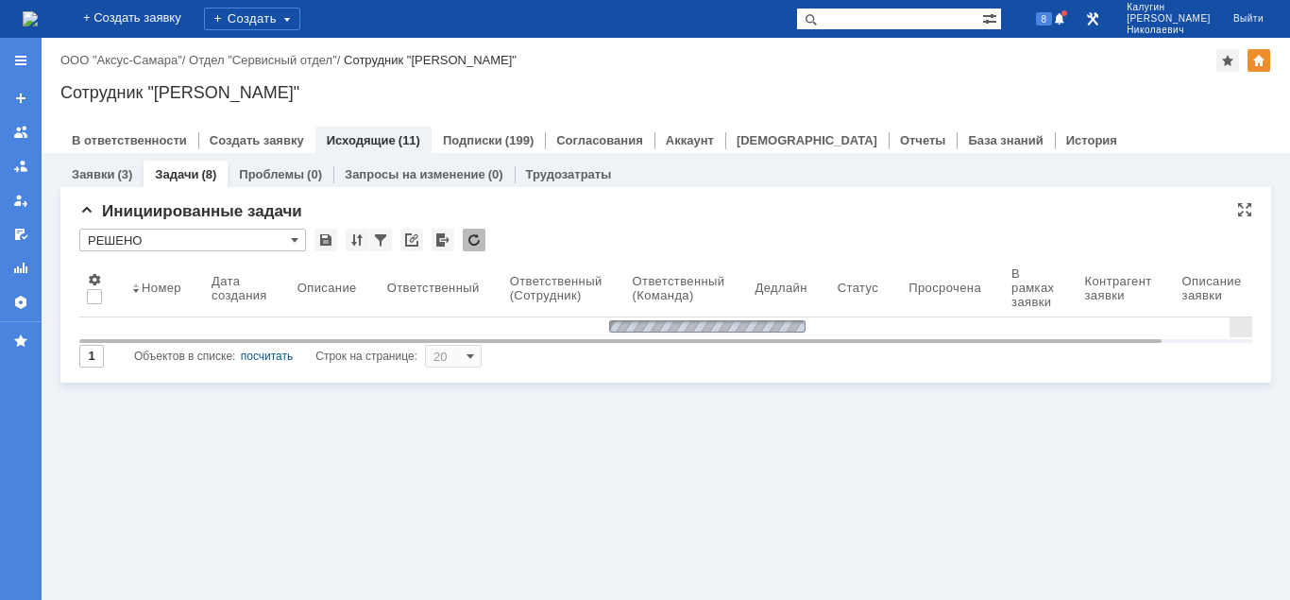
click at [163, 243] on input "РЕШЕНО" at bounding box center [192, 239] width 227 height 23
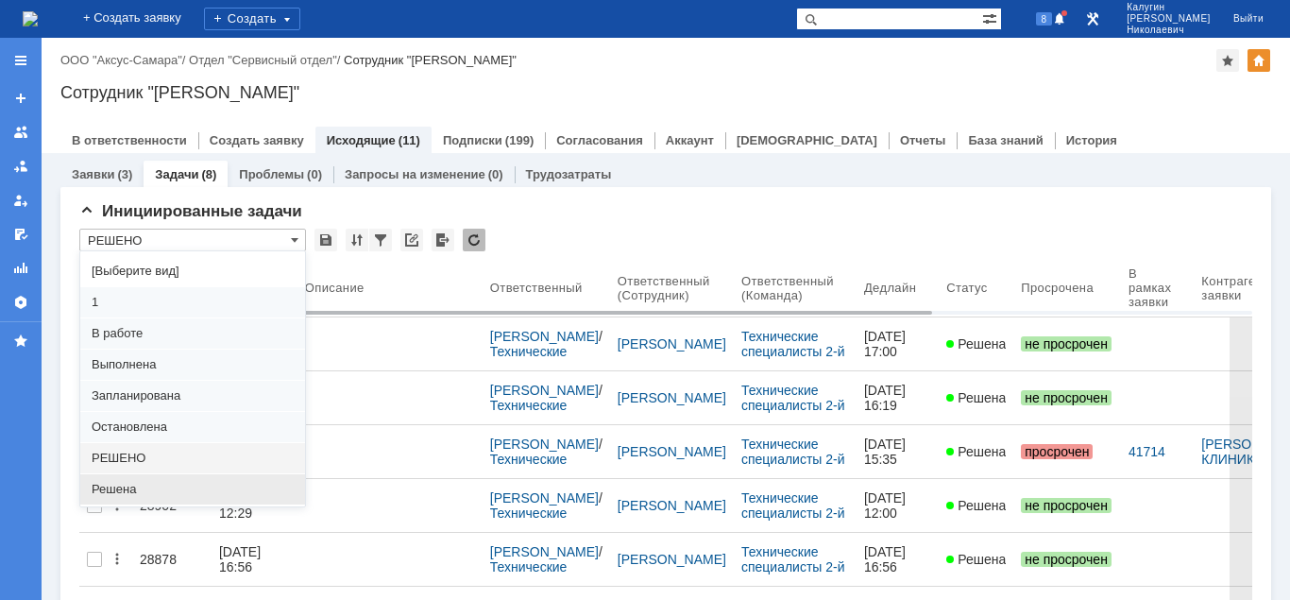
click at [138, 486] on span "Решена" at bounding box center [193, 489] width 202 height 15
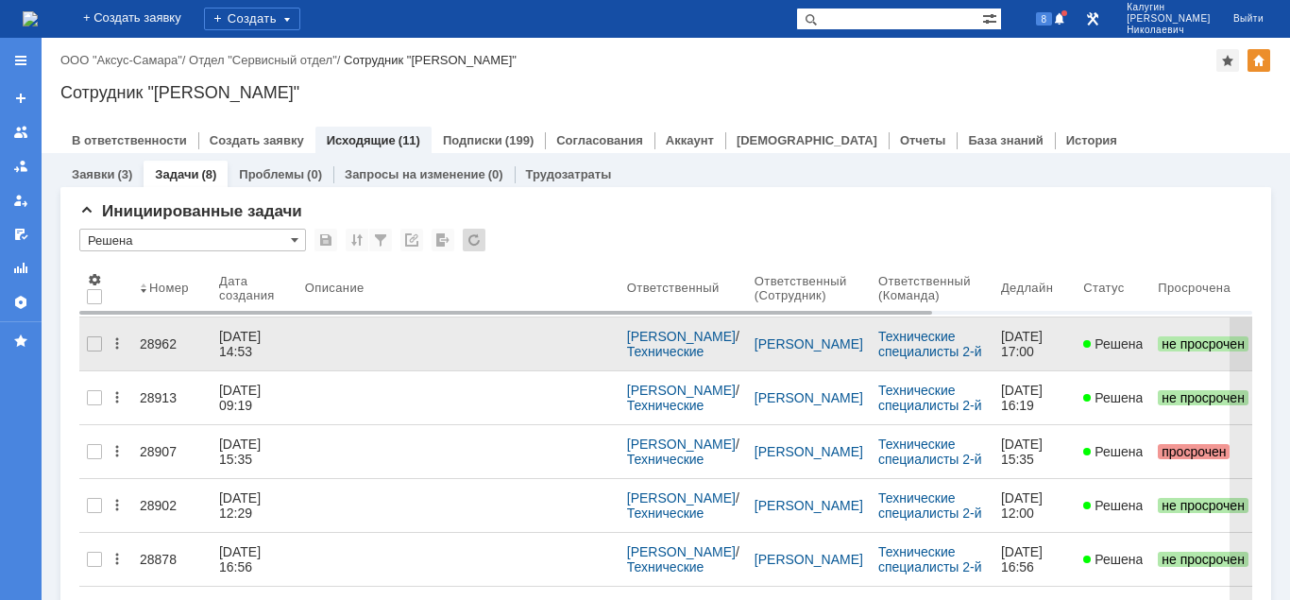
type input "Решена"
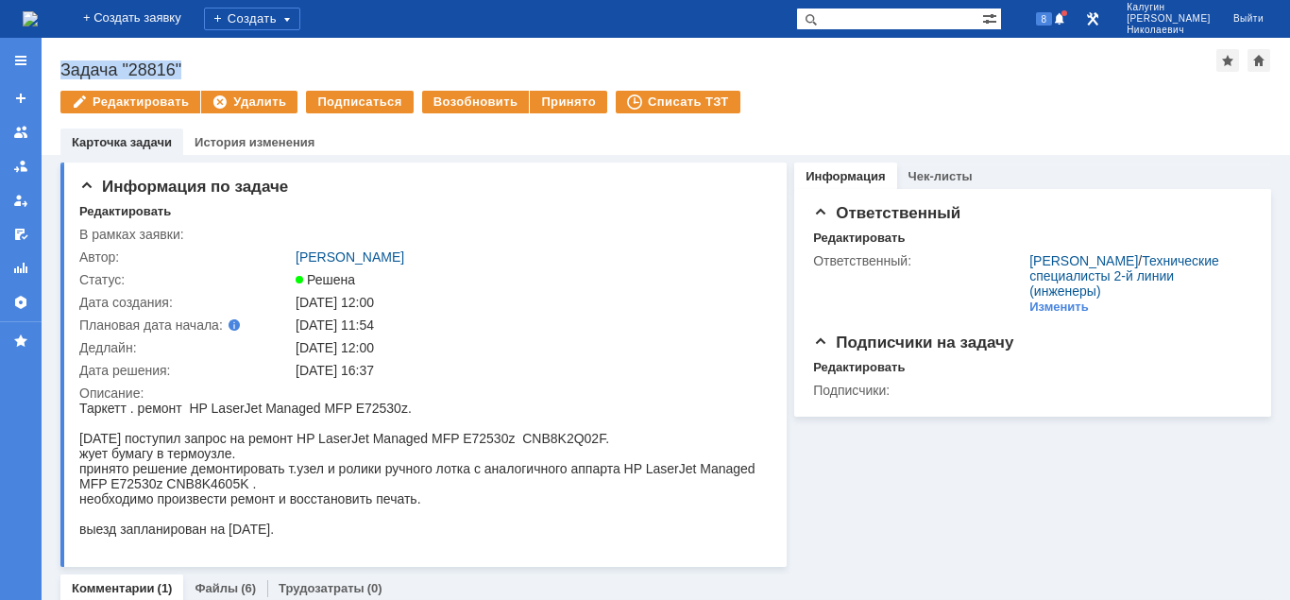
drag, startPoint x: 55, startPoint y: 69, endPoint x: 237, endPoint y: 71, distance: 182.2
click at [237, 71] on div "Назад | Задача "28816" Задача "28816" Редактировать Удалить Подписаться Возобно…" at bounding box center [666, 96] width 1248 height 117
copy div "Задача "28816""
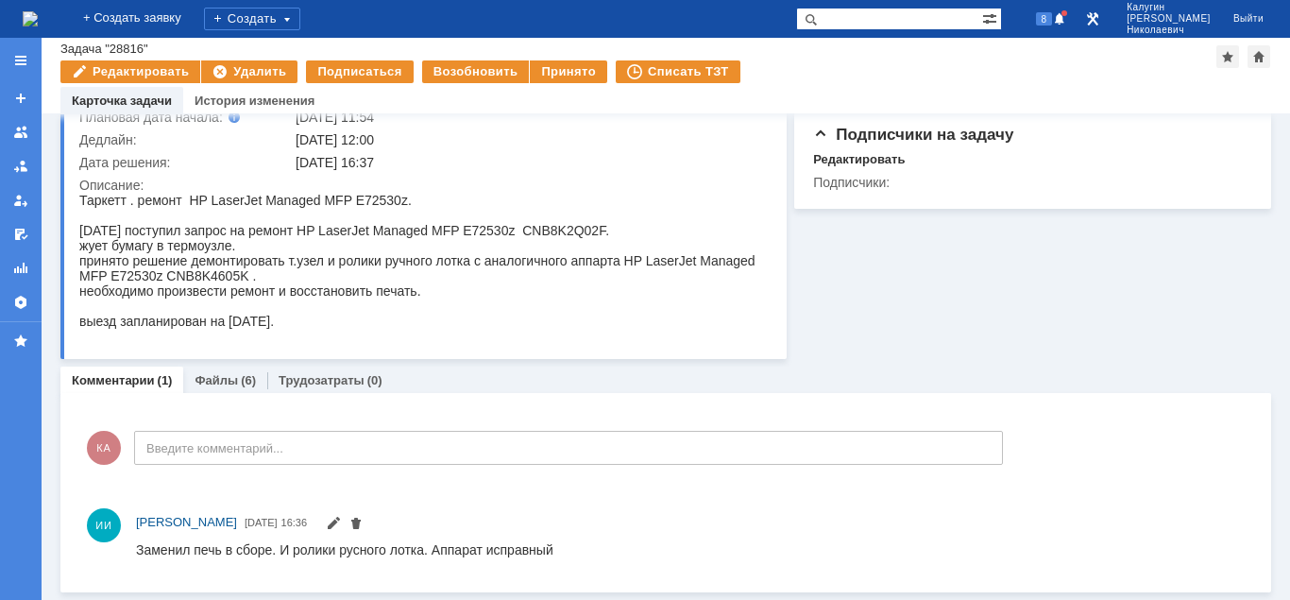
scroll to position [165, 0]
click at [241, 387] on div "(6)" at bounding box center [248, 381] width 15 height 14
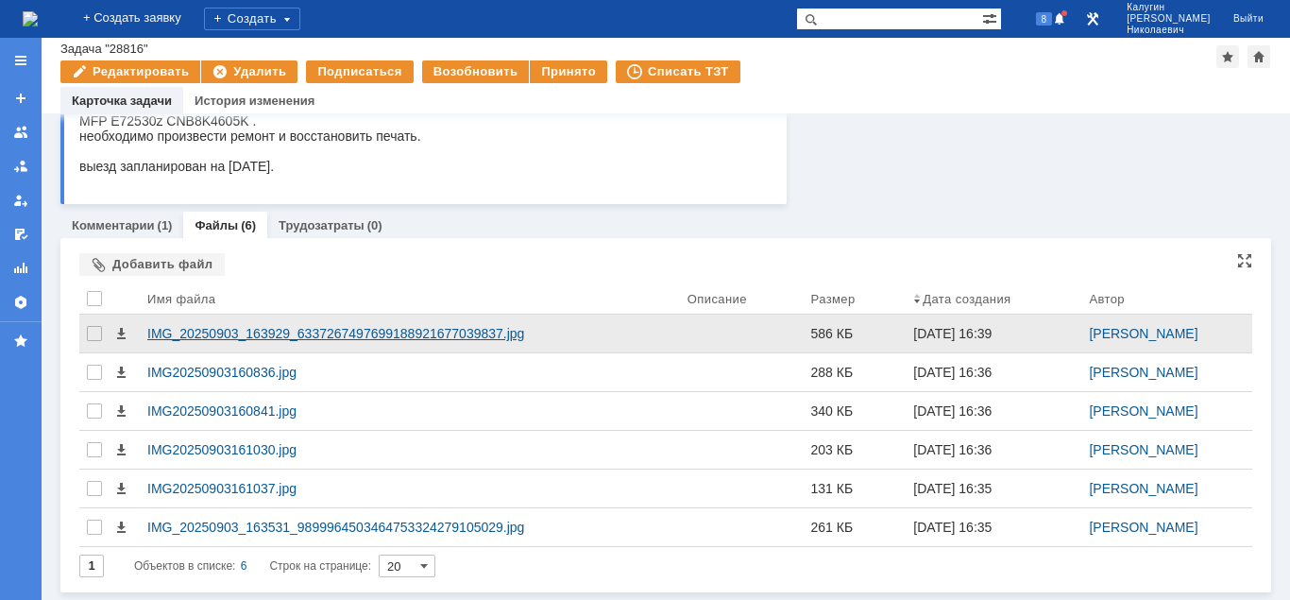
scroll to position [322, 0]
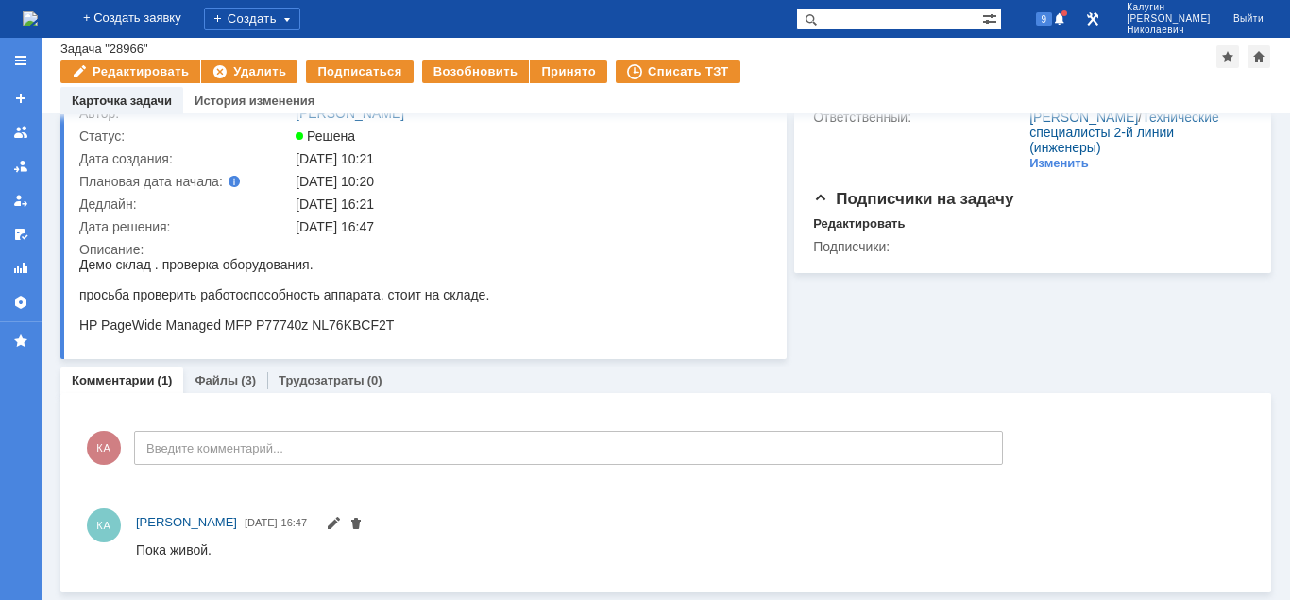
scroll to position [101, 0]
click at [211, 383] on link "Файлы" at bounding box center [215, 381] width 43 height 14
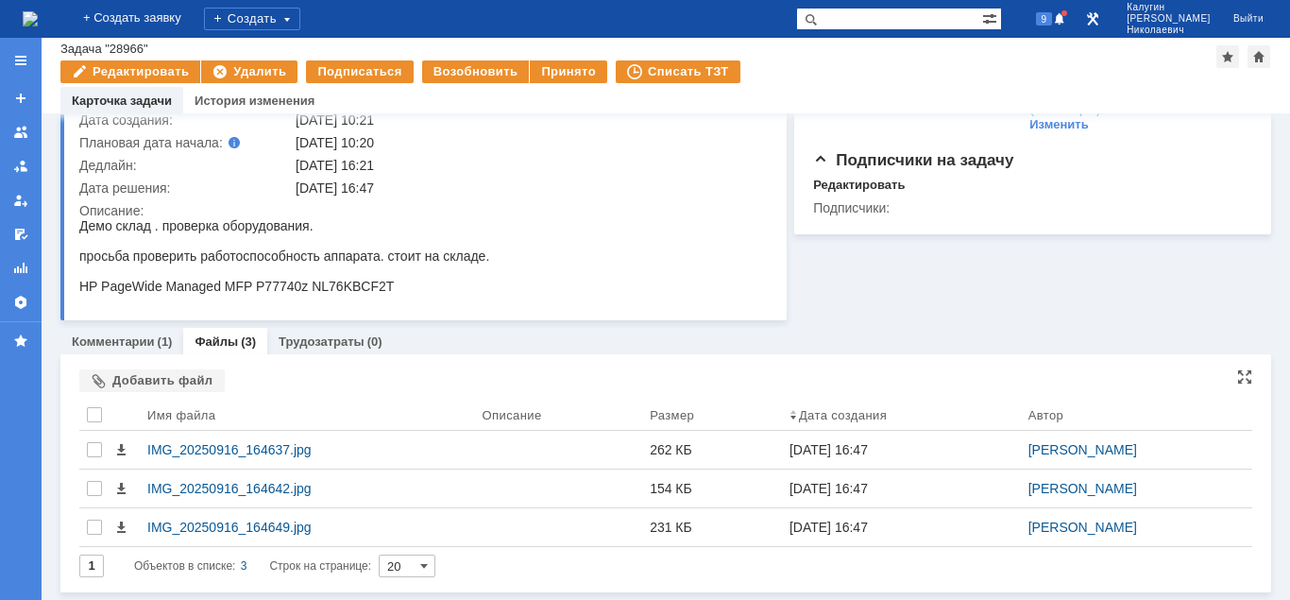
scroll to position [142, 0]
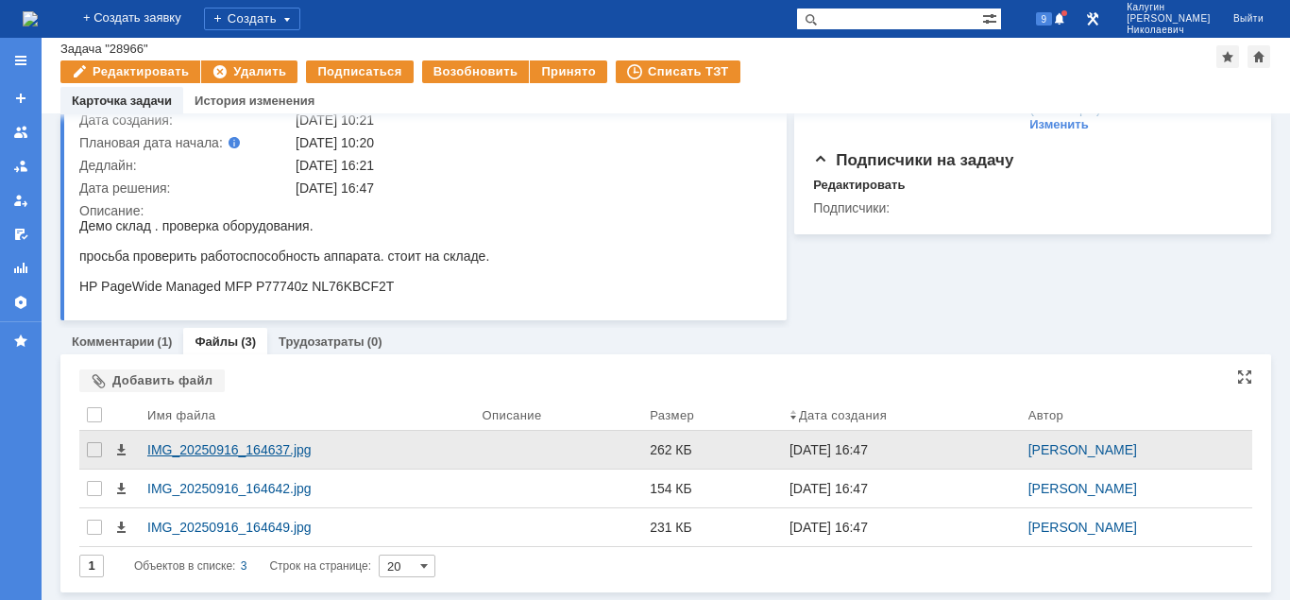
click at [235, 444] on div "IMG_20250916_164637.jpg" at bounding box center [307, 449] width 320 height 15
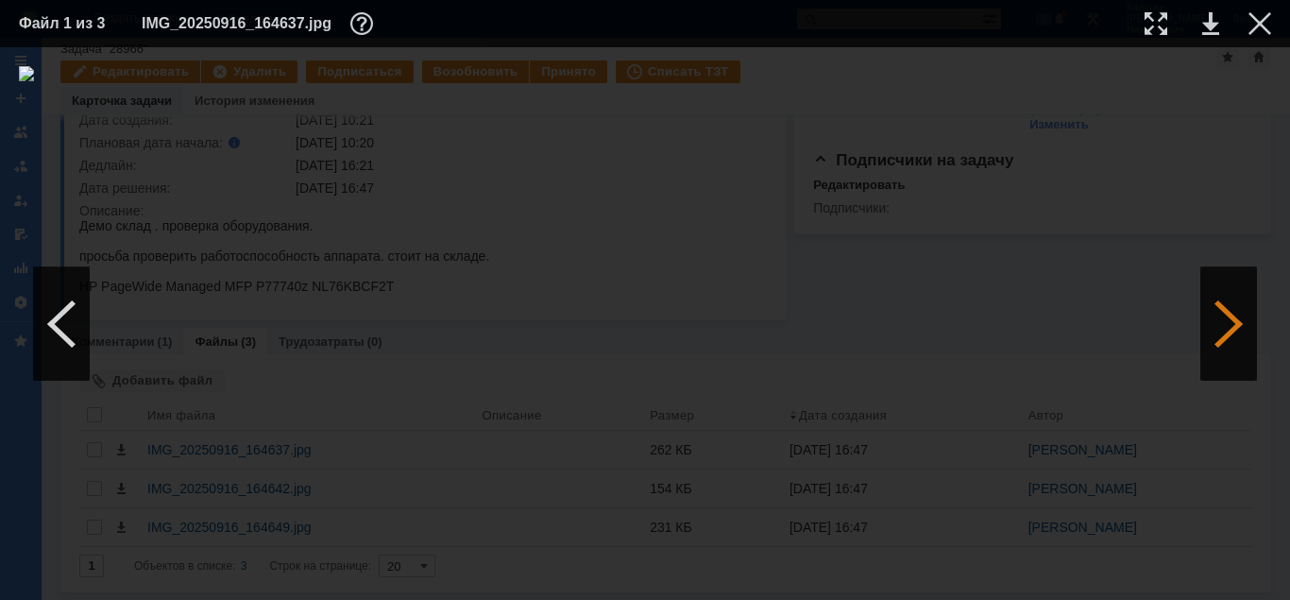
click at [1233, 334] on div at bounding box center [1228, 323] width 57 height 113
click at [1233, 333] on div at bounding box center [1228, 323] width 57 height 113
click at [1230, 313] on div at bounding box center [1228, 323] width 57 height 113
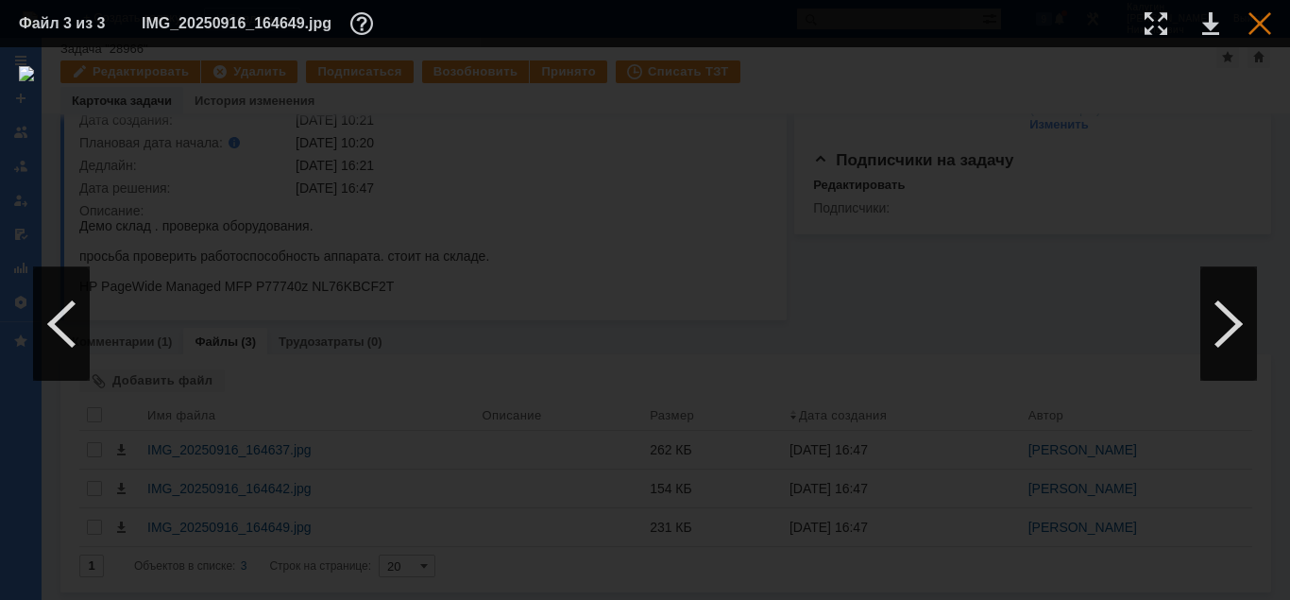
click at [1253, 24] on div at bounding box center [1259, 23] width 23 height 23
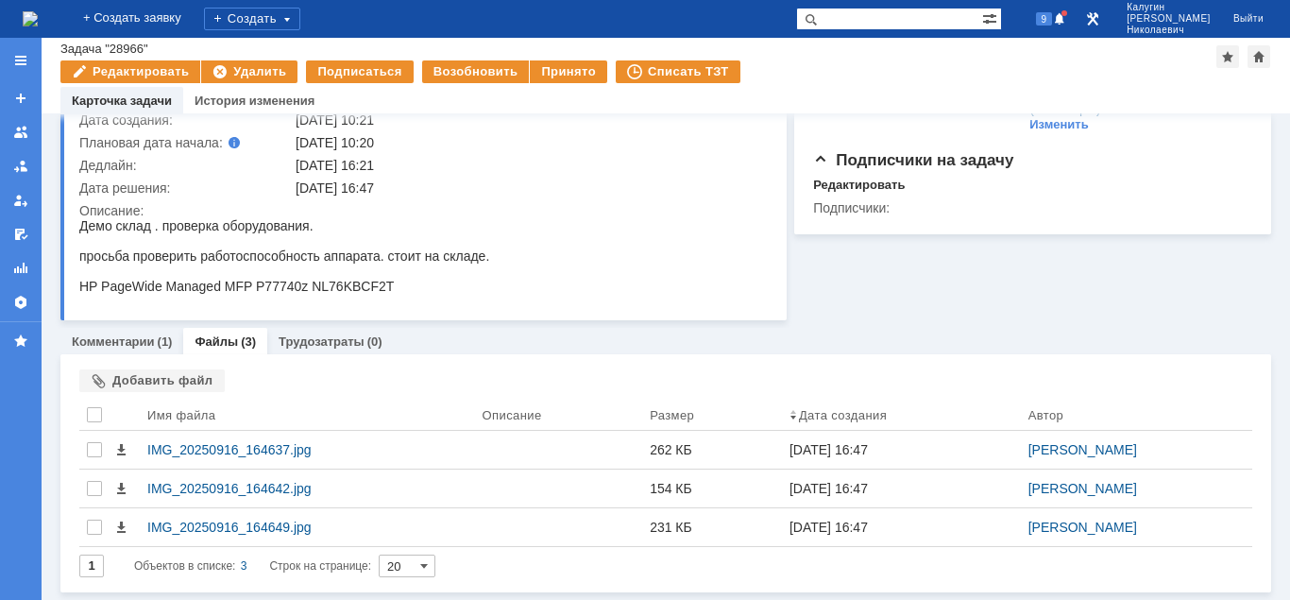
scroll to position [0, 0]
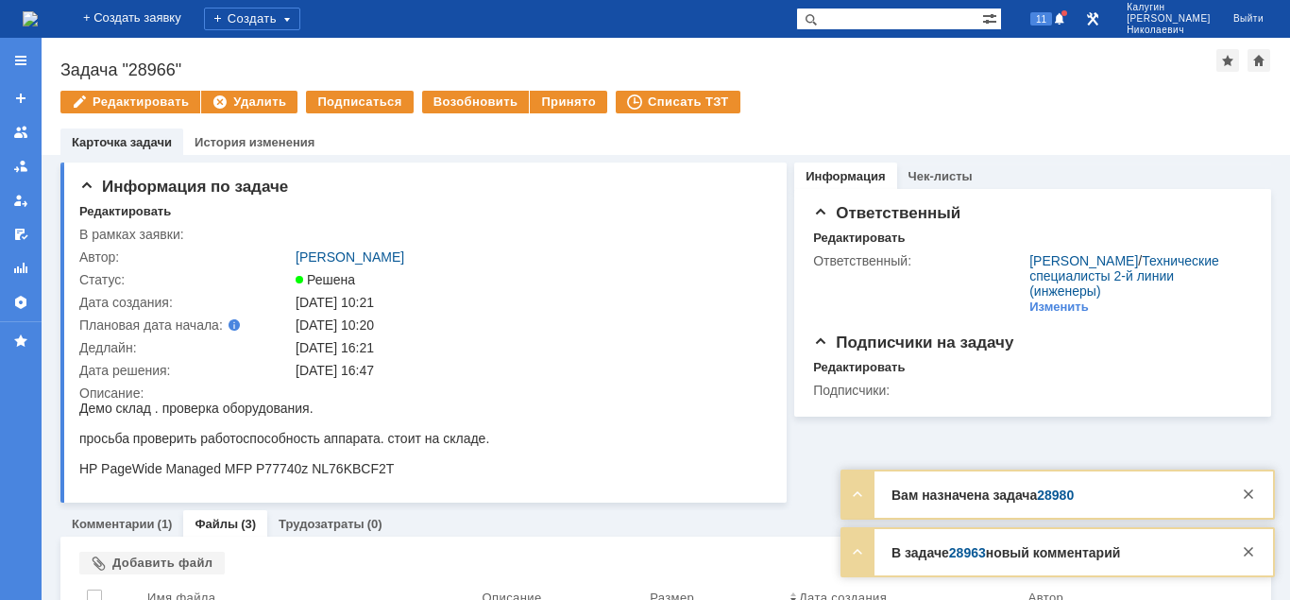
click at [971, 550] on link "28963" at bounding box center [967, 552] width 37 height 15
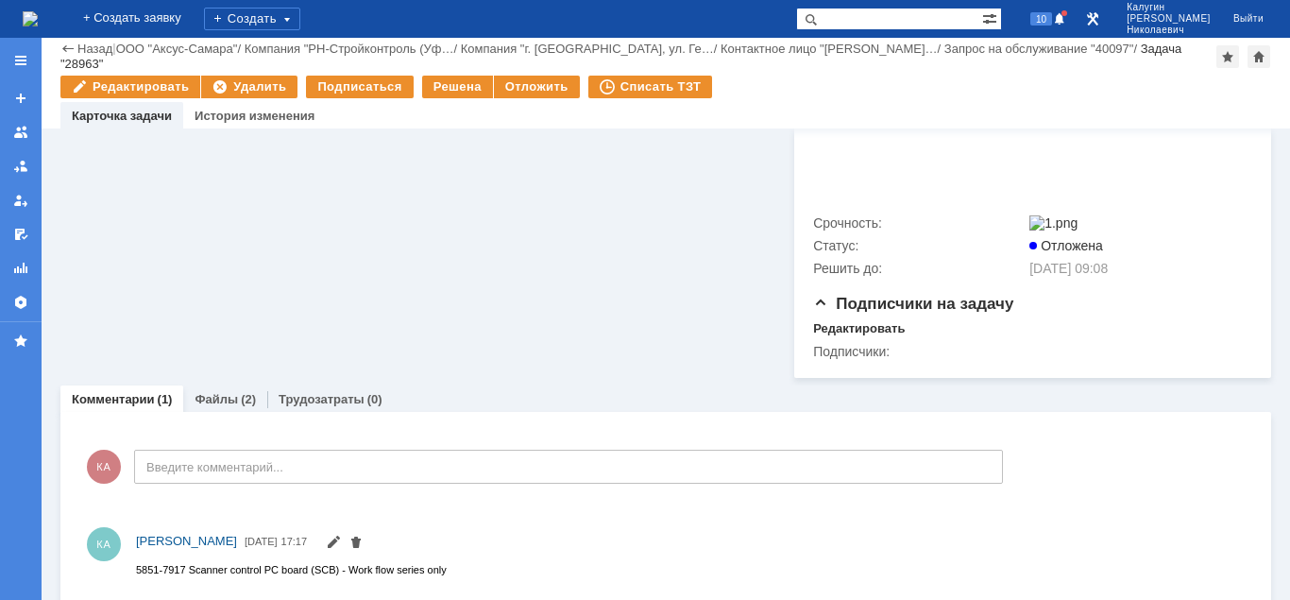
scroll to position [780, 0]
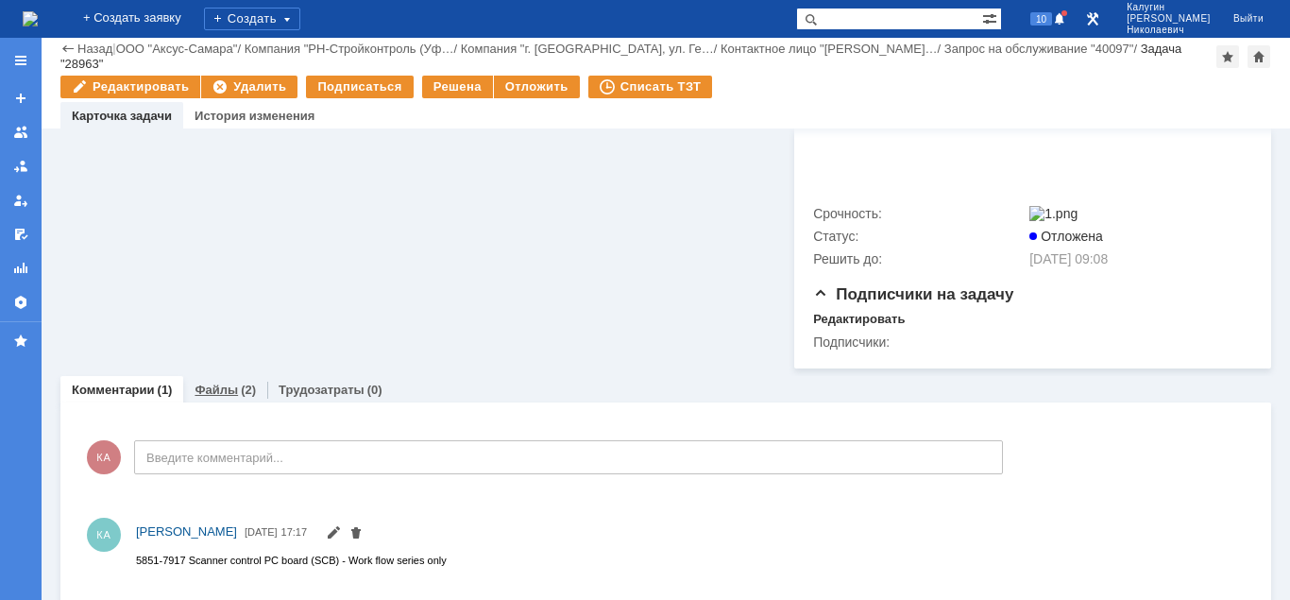
click at [226, 390] on div "Файлы (2)" at bounding box center [225, 389] width 84 height 27
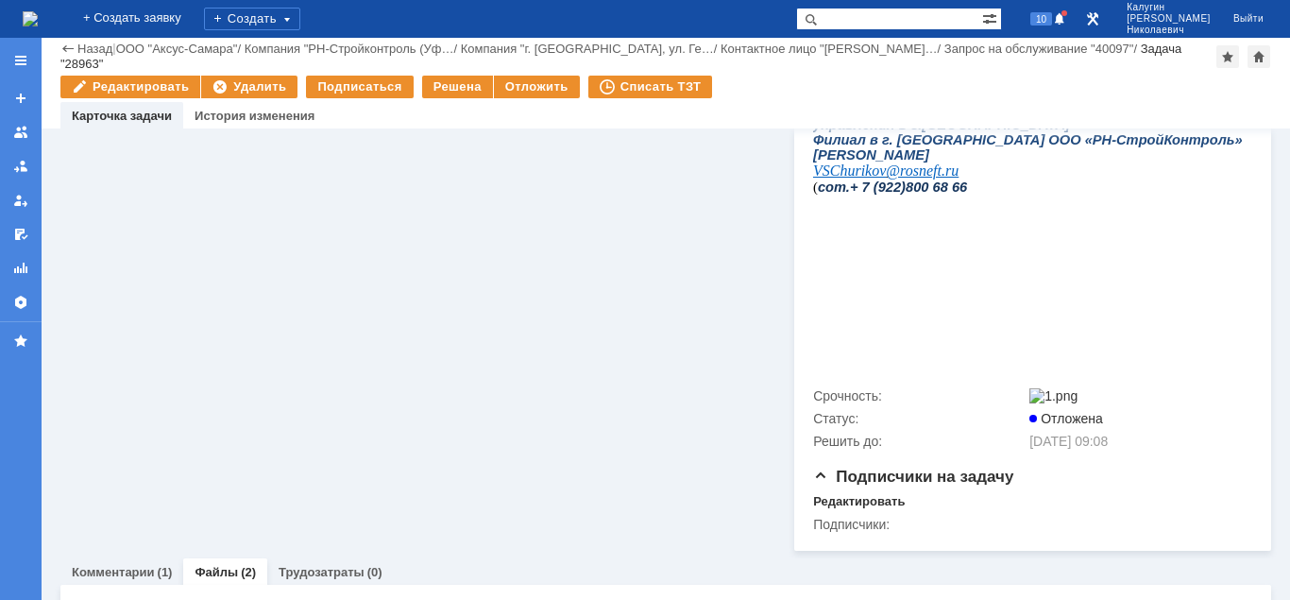
scroll to position [782, 0]
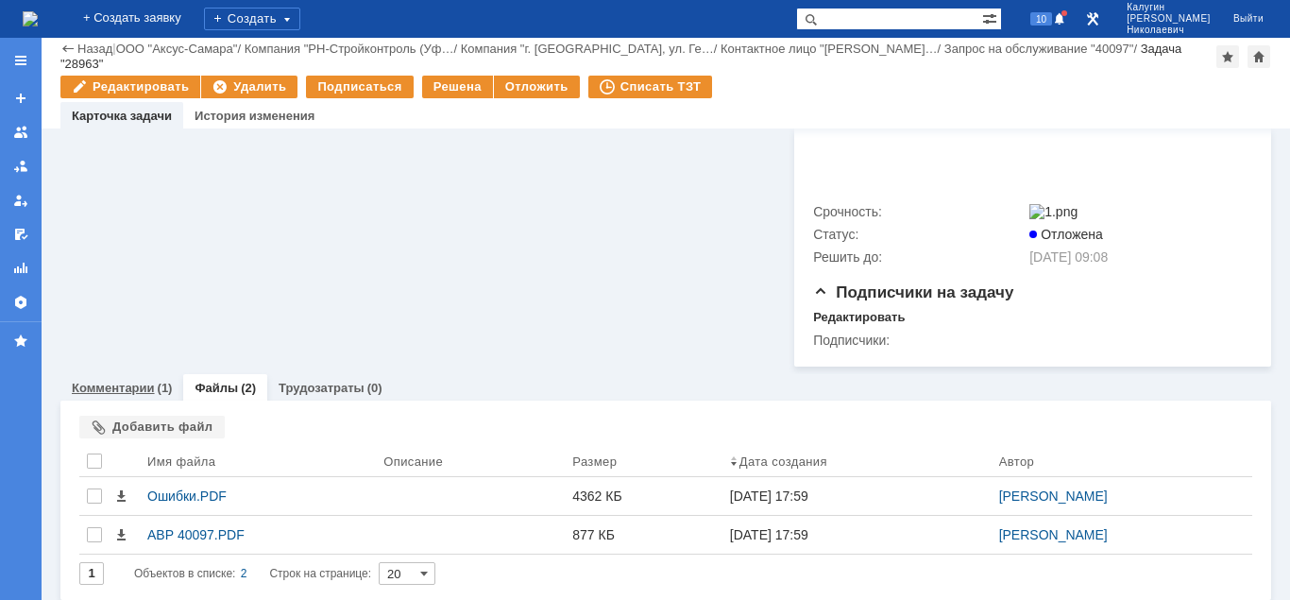
click at [130, 384] on link "Комментарии" at bounding box center [113, 387] width 83 height 14
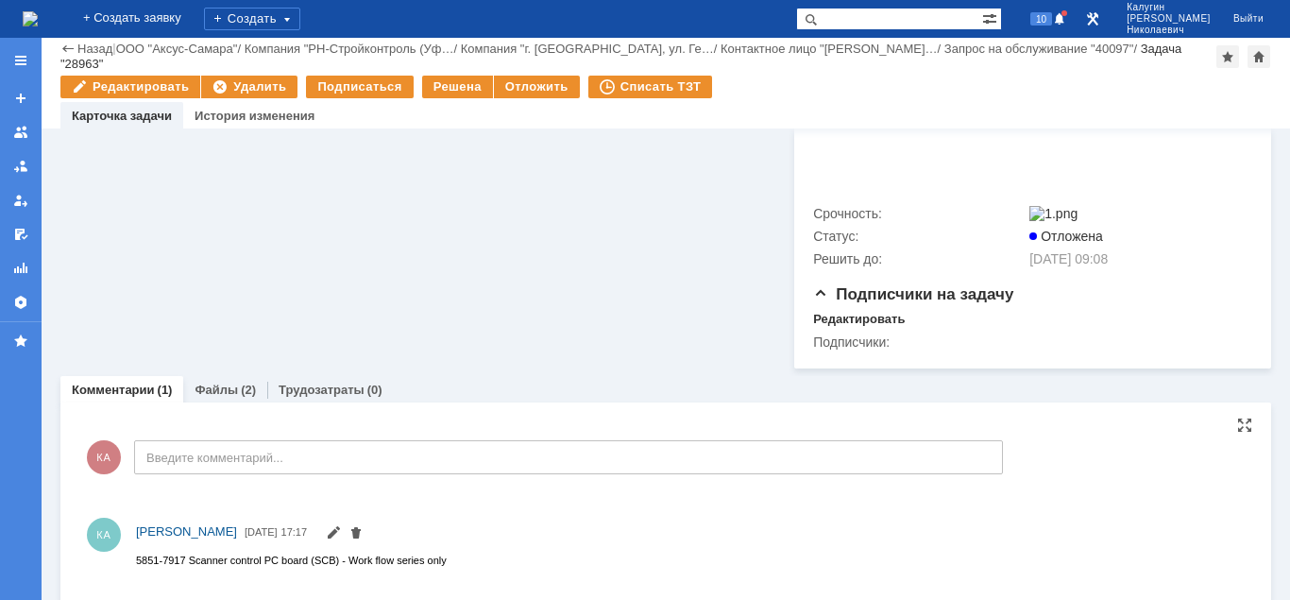
scroll to position [771, 0]
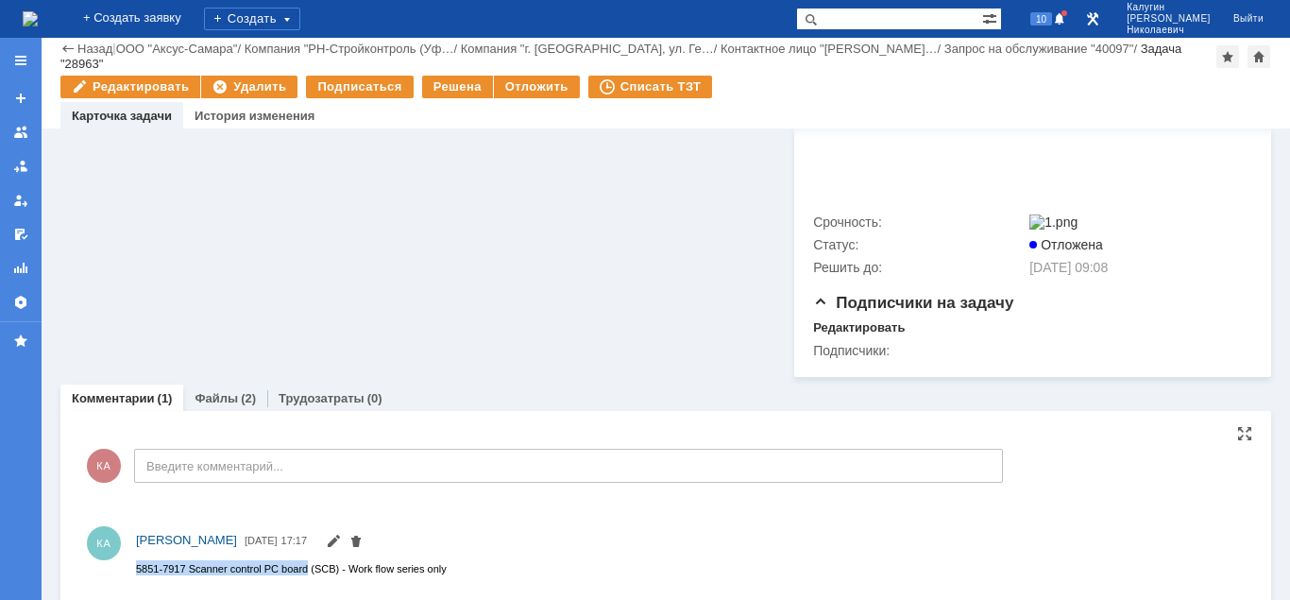
drag, startPoint x: 271, startPoint y: 1115, endPoint x: 305, endPoint y: 566, distance: 549.6
click at [305, 566] on span "5851-7917 Scanner control PC board (SCB) - Work flow series only" at bounding box center [291, 567] width 311 height 11
copy span "5851-7917 Scanner control PC board"
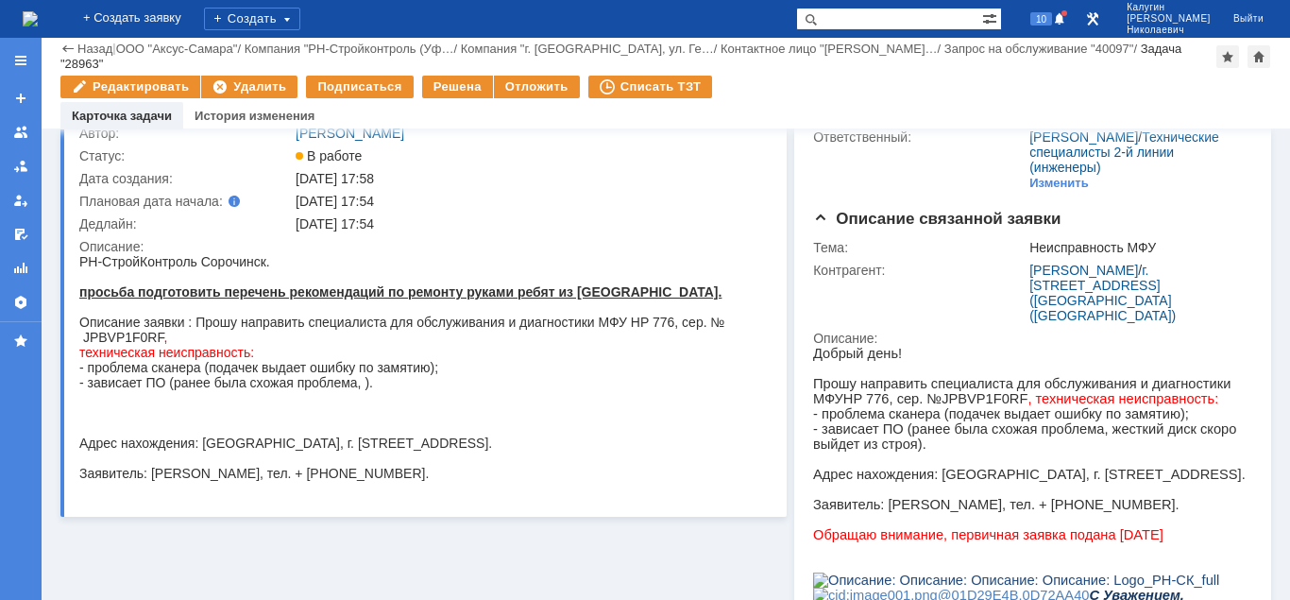
scroll to position [0, 0]
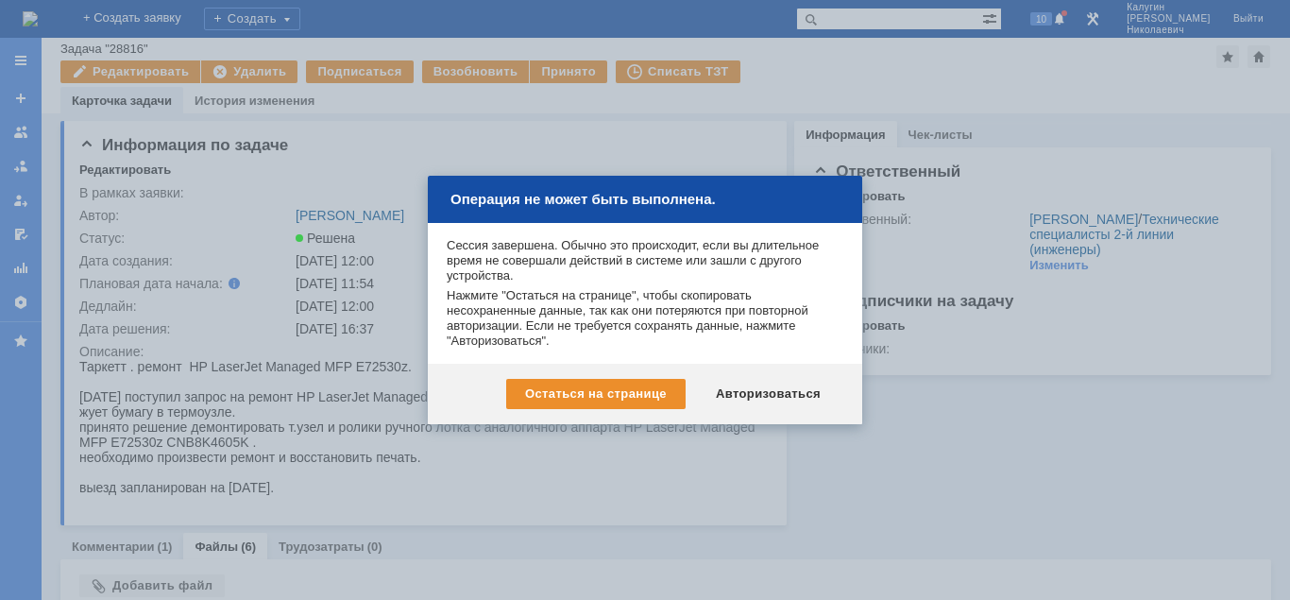
scroll to position [322, 0]
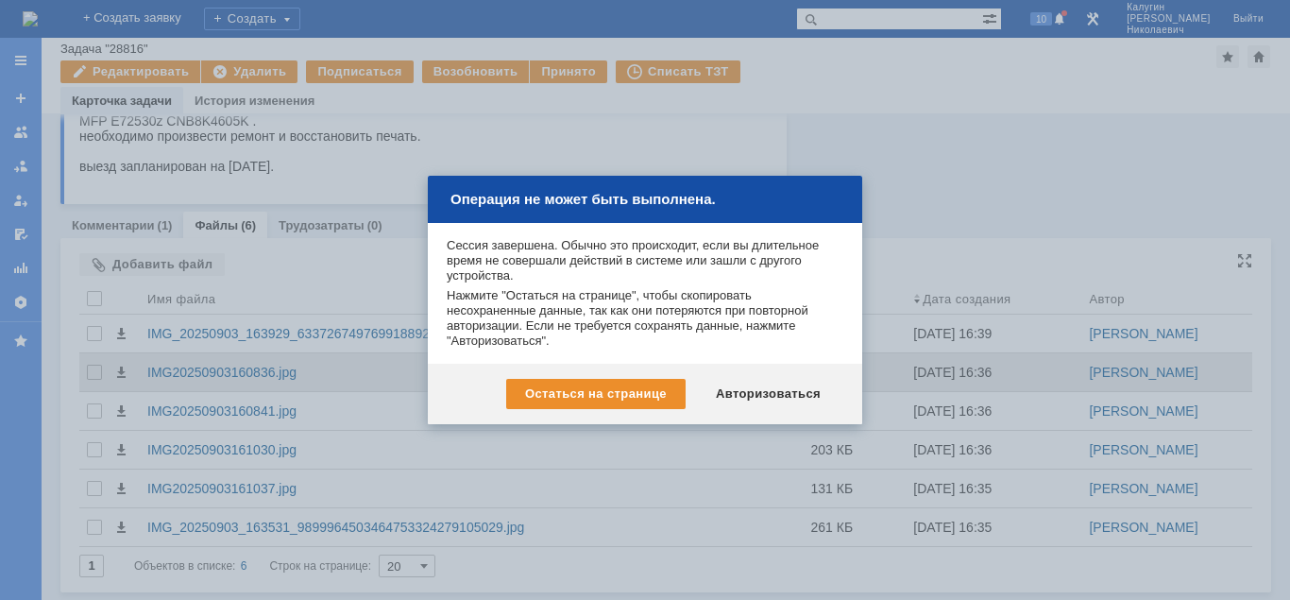
drag, startPoint x: 760, startPoint y: 391, endPoint x: 741, endPoint y: 374, distance: 25.4
click at [758, 390] on div "Авторизоваться" at bounding box center [768, 394] width 143 height 30
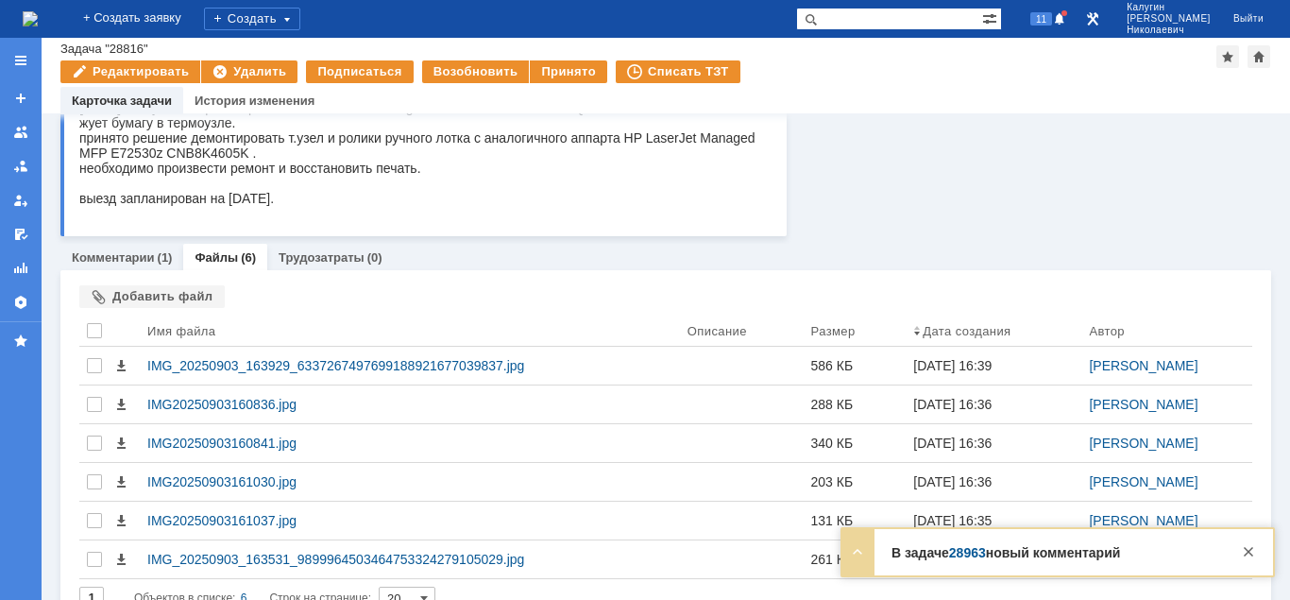
scroll to position [322, 0]
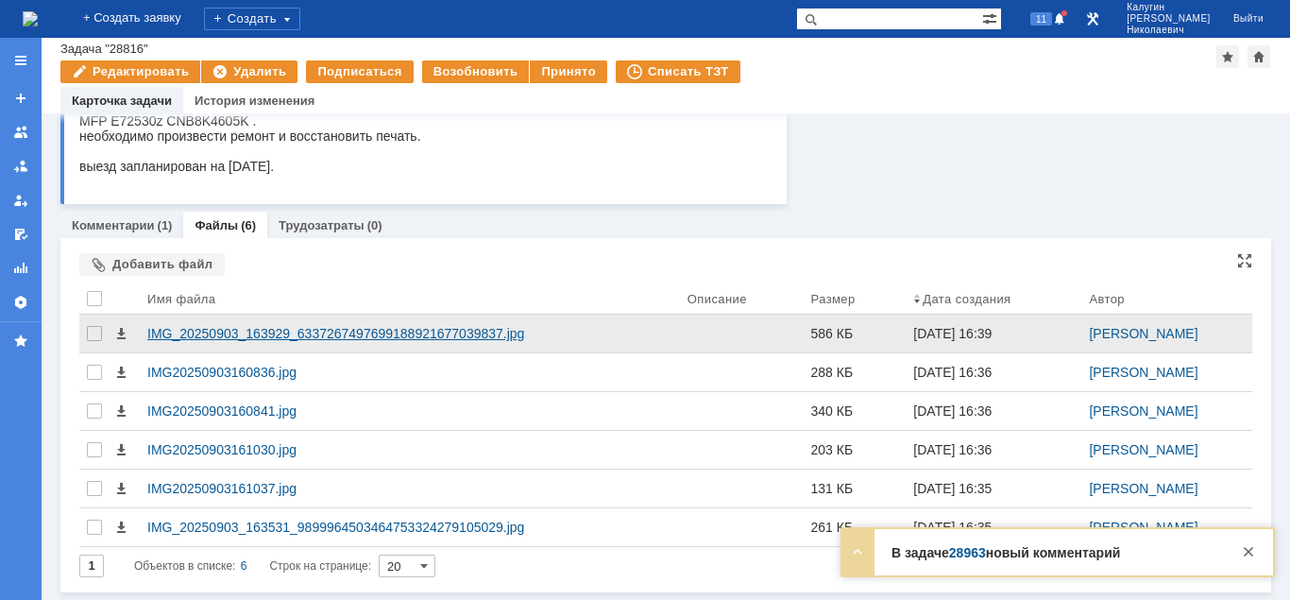
click at [295, 331] on div "IMG_20250903_163929_6337267497699188921677039837.jpg" at bounding box center [409, 333] width 525 height 15
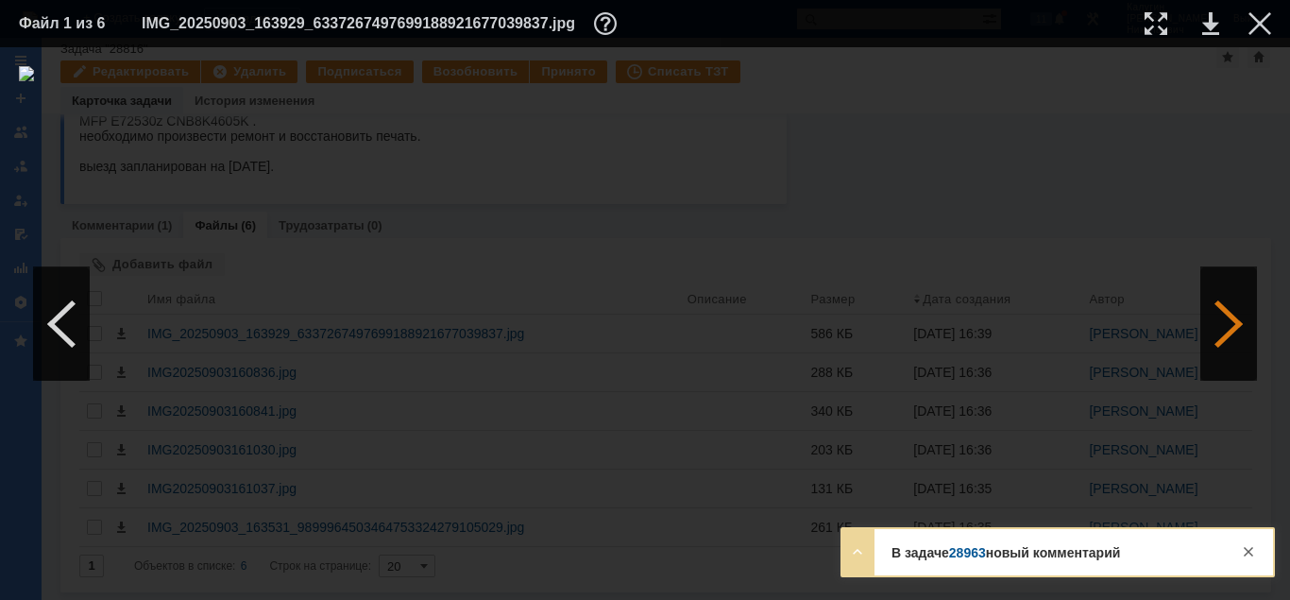
click at [1234, 315] on div at bounding box center [1228, 323] width 57 height 113
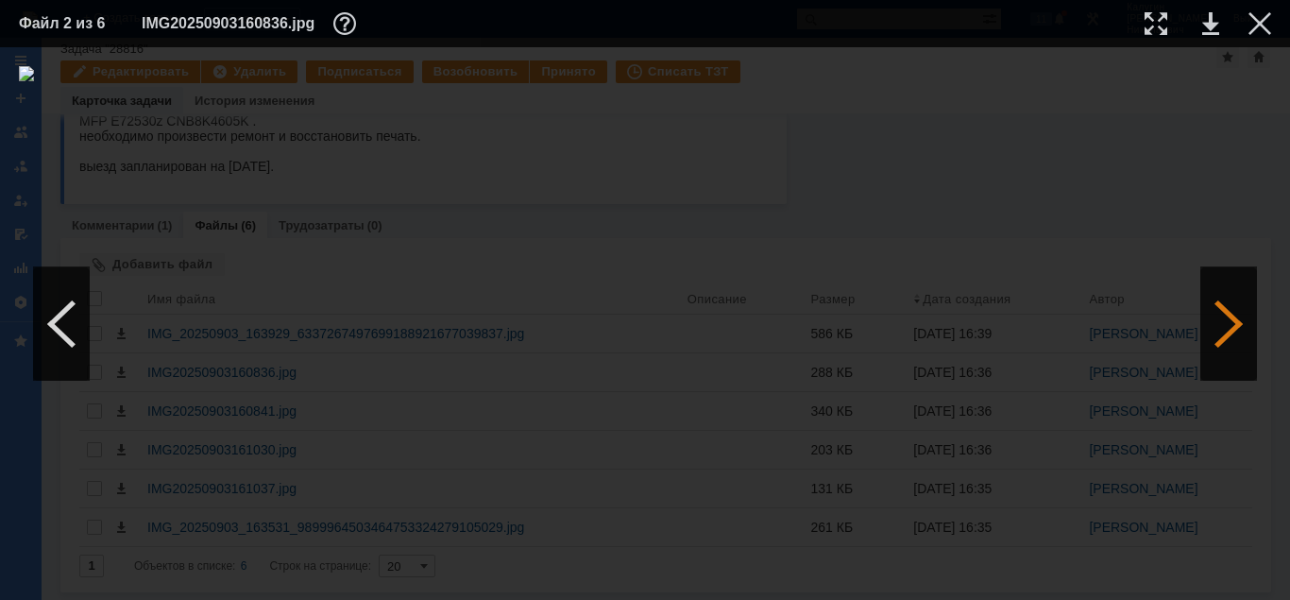
click at [1234, 330] on div at bounding box center [1228, 323] width 57 height 113
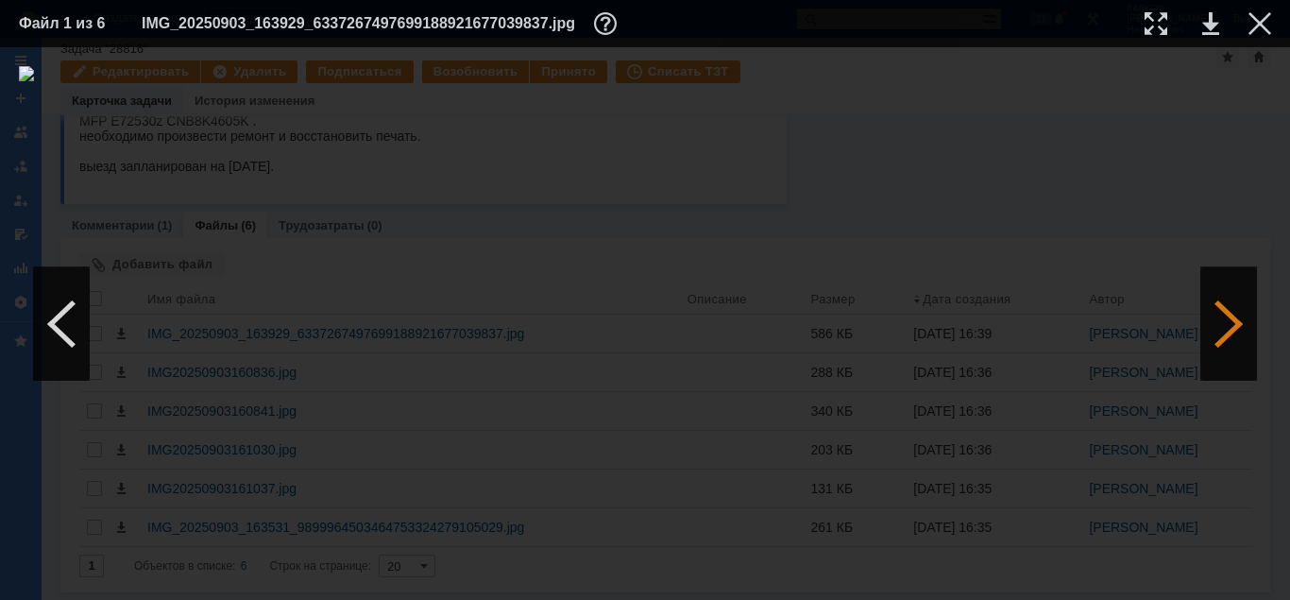
click at [1234, 330] on div at bounding box center [1228, 323] width 57 height 113
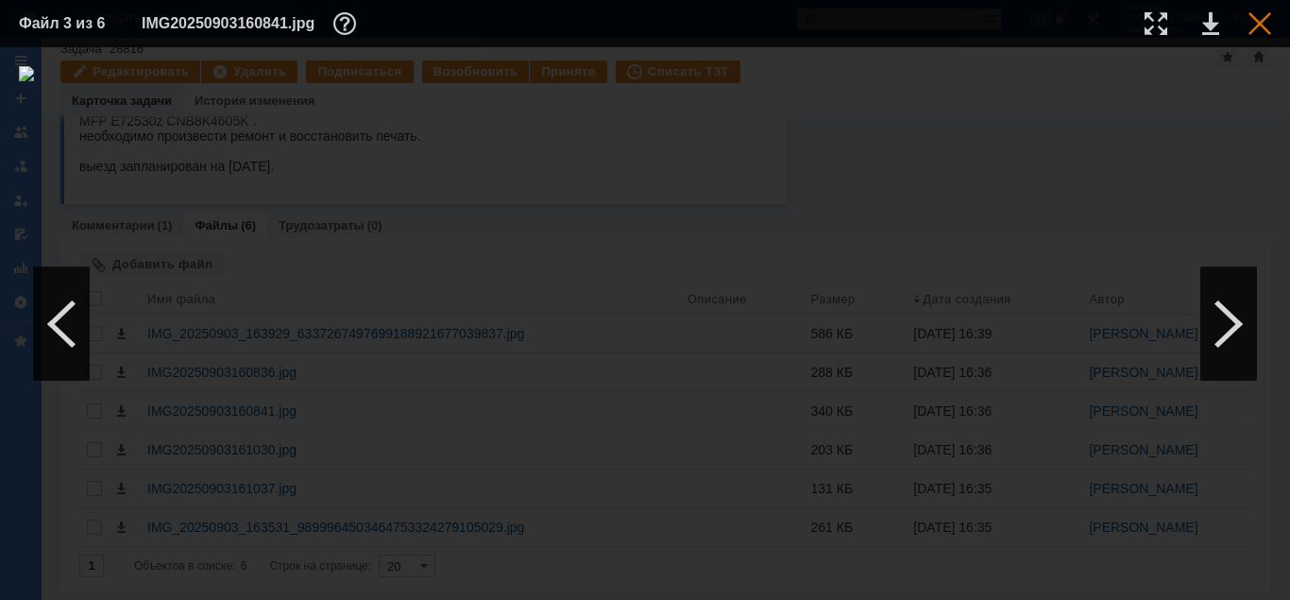
click at [1262, 17] on div at bounding box center [1259, 23] width 23 height 23
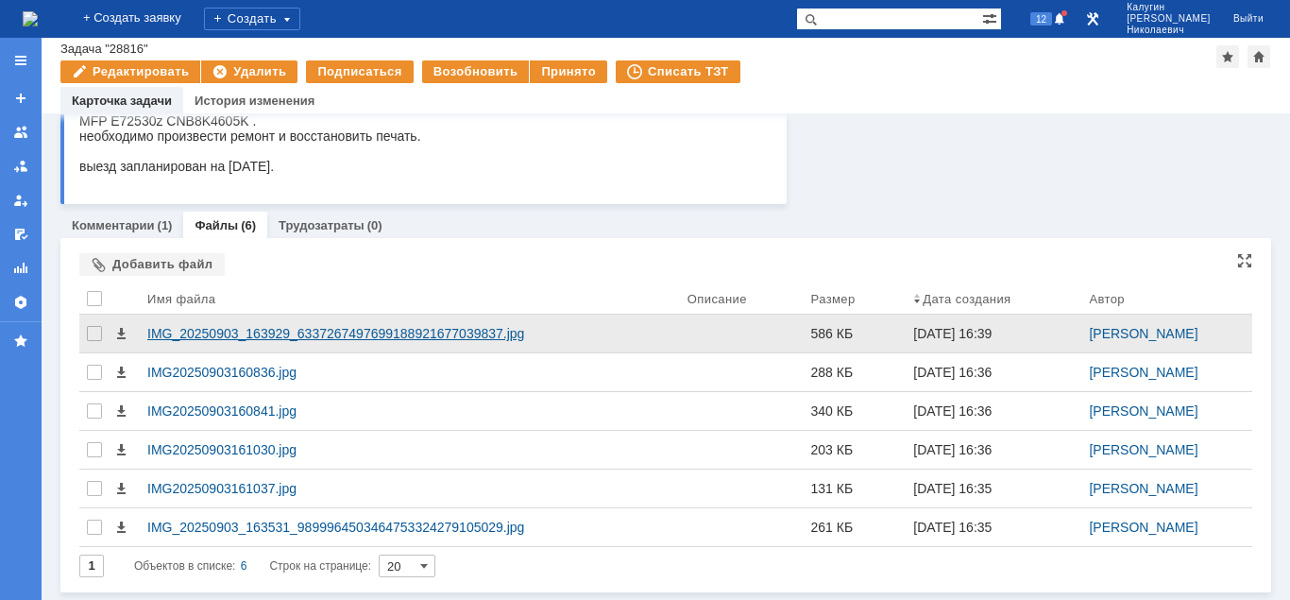
click at [251, 335] on div "IMG_20250903_163929_6337267497699188921677039837.jpg" at bounding box center [409, 333] width 525 height 15
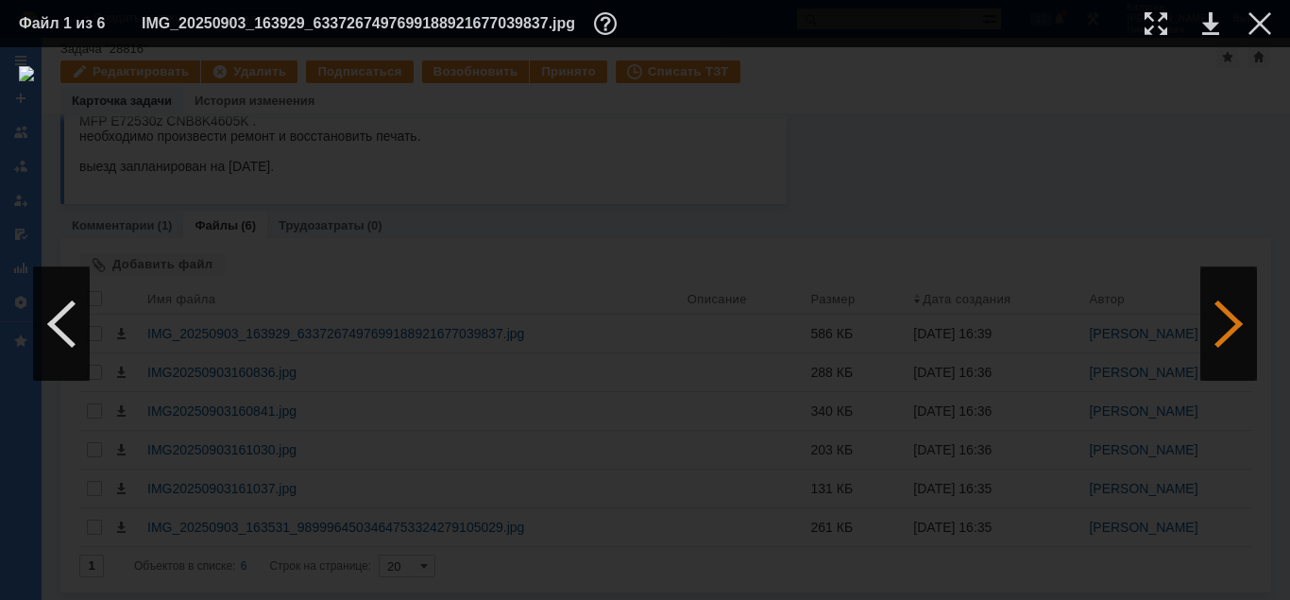
click at [1219, 321] on div at bounding box center [1228, 323] width 57 height 113
click at [1224, 324] on div at bounding box center [1228, 323] width 57 height 113
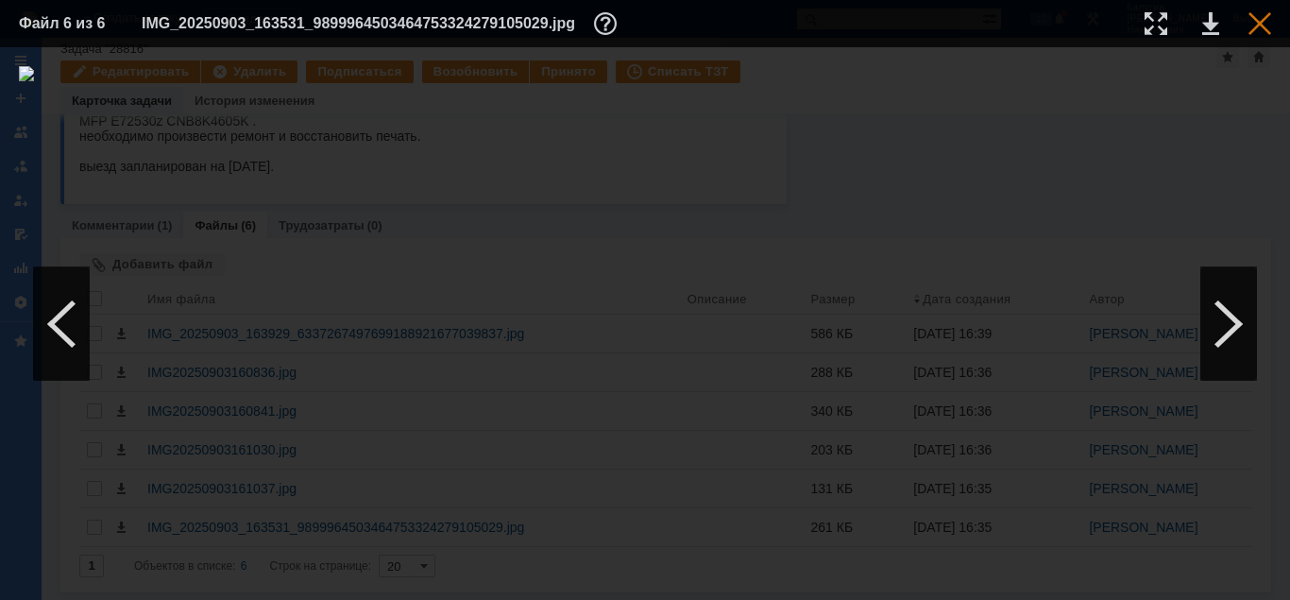
click at [1257, 22] on div at bounding box center [1259, 23] width 23 height 23
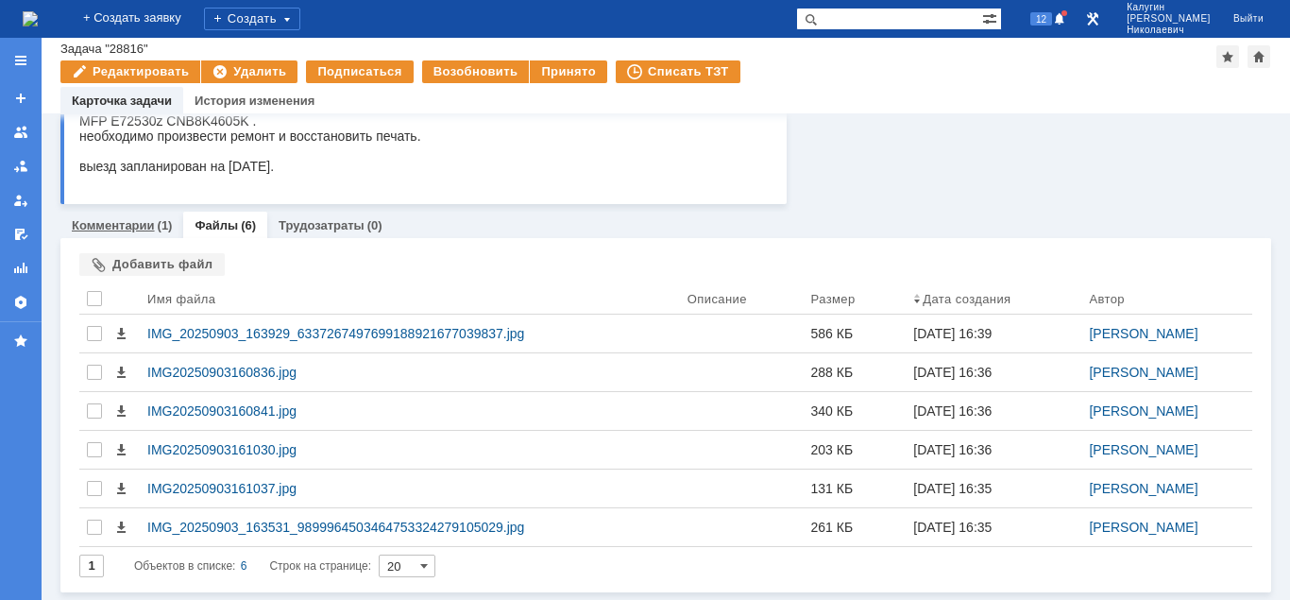
click at [135, 221] on link "Комментарии" at bounding box center [113, 225] width 83 height 14
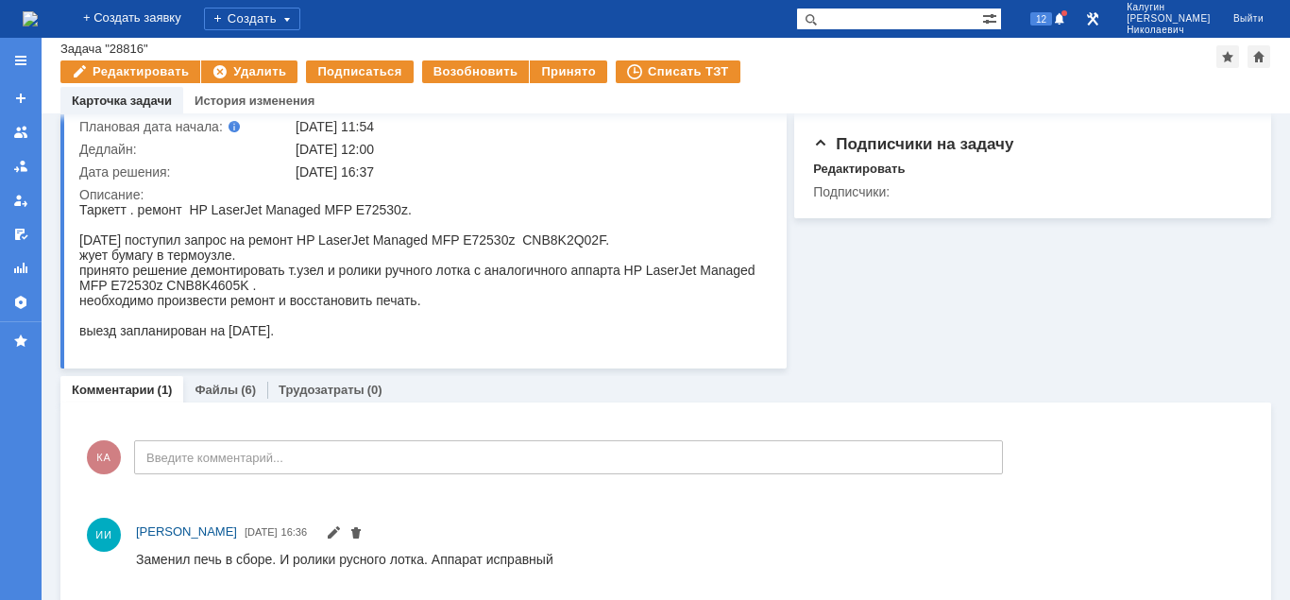
scroll to position [157, 0]
click at [208, 395] on link "Файлы" at bounding box center [215, 389] width 43 height 14
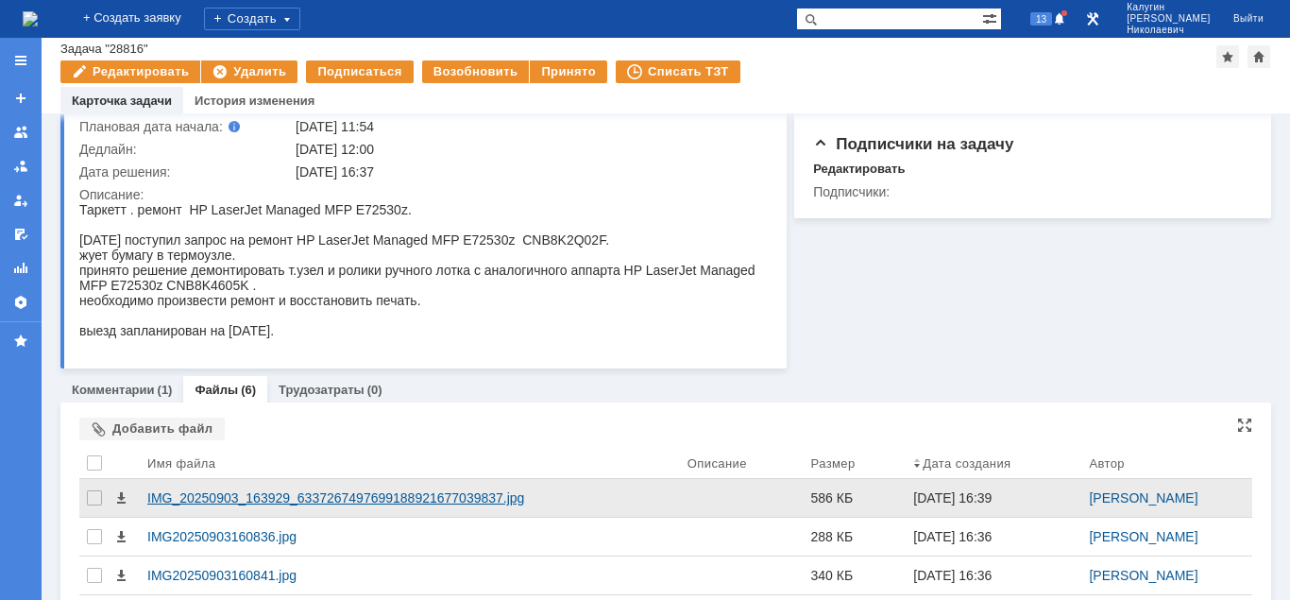
scroll to position [322, 0]
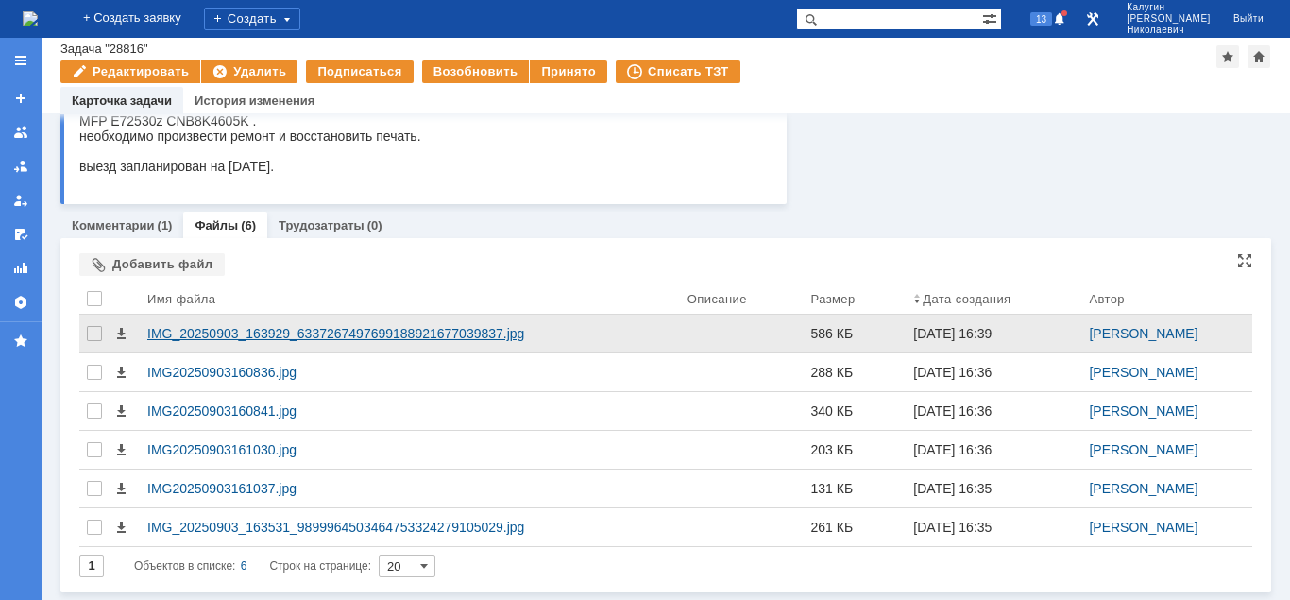
click at [363, 336] on div "IMG_20250903_163929_6337267497699188921677039837.jpg" at bounding box center [409, 333] width 525 height 15
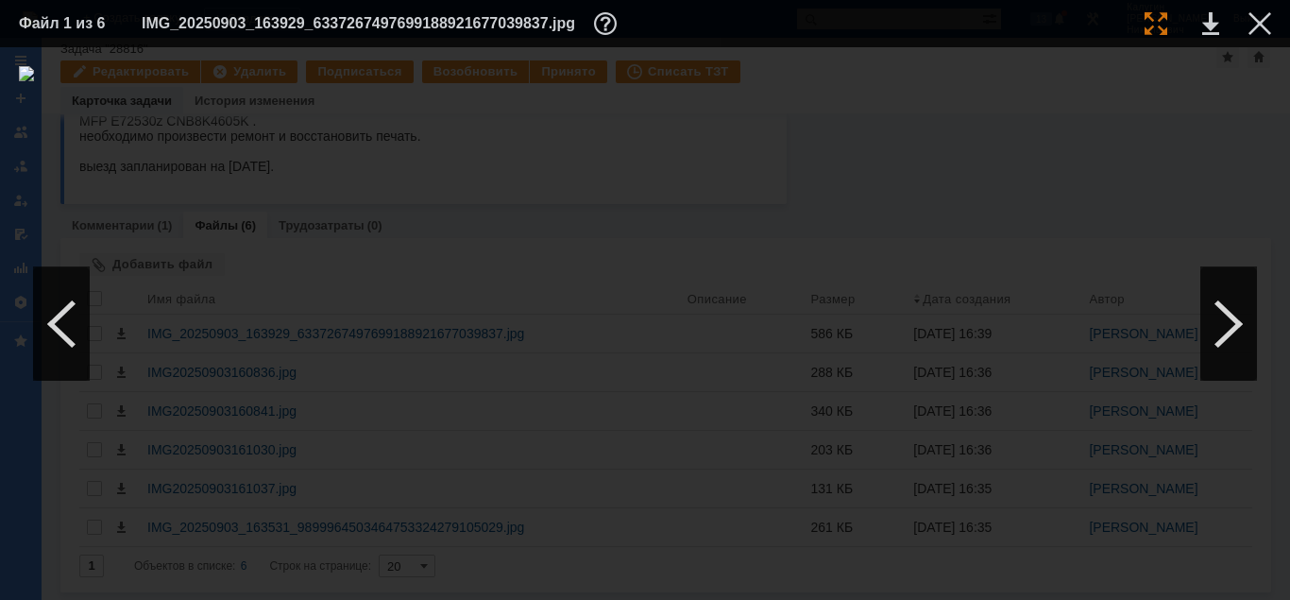
click at [1153, 18] on div at bounding box center [1155, 23] width 23 height 23
drag, startPoint x: 707, startPoint y: 592, endPoint x: 430, endPoint y: 581, distance: 277.8
click at [430, 581] on div at bounding box center [645, 323] width 1290 height 552
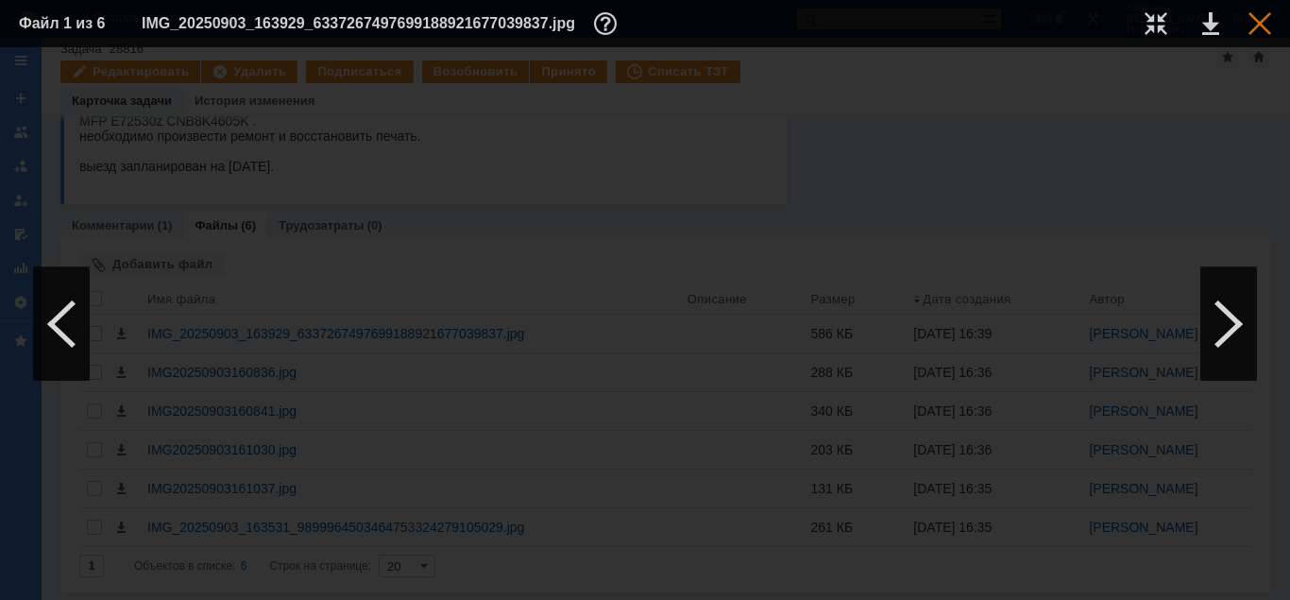
click at [1260, 20] on div at bounding box center [1259, 23] width 23 height 23
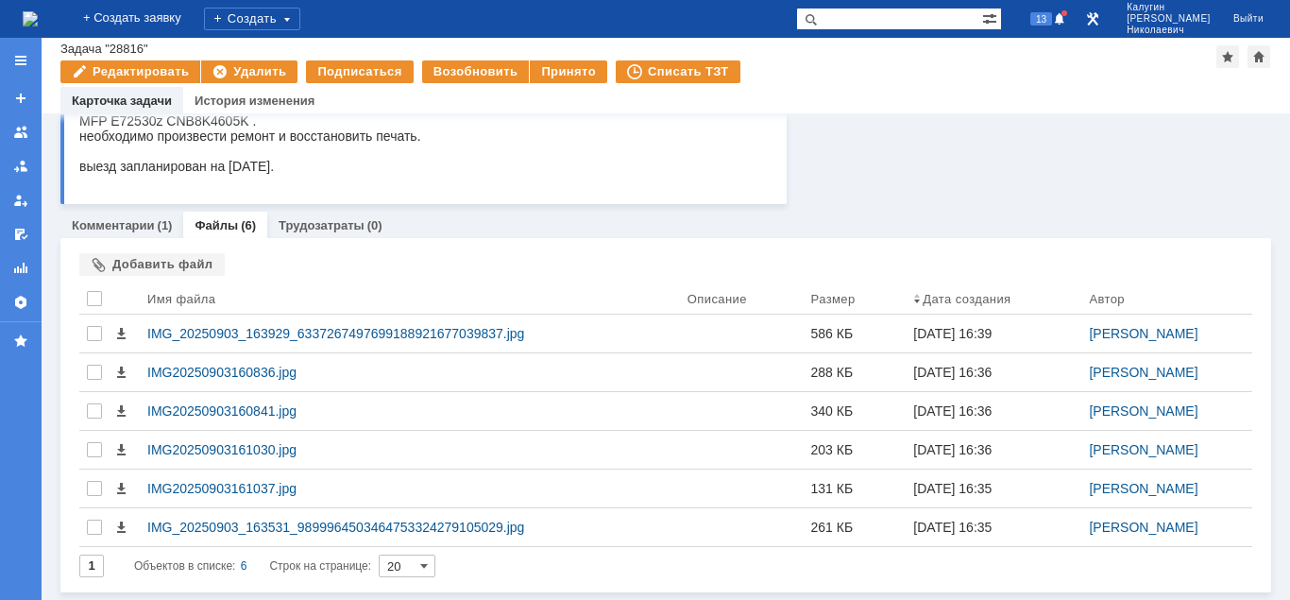
scroll to position [0, 0]
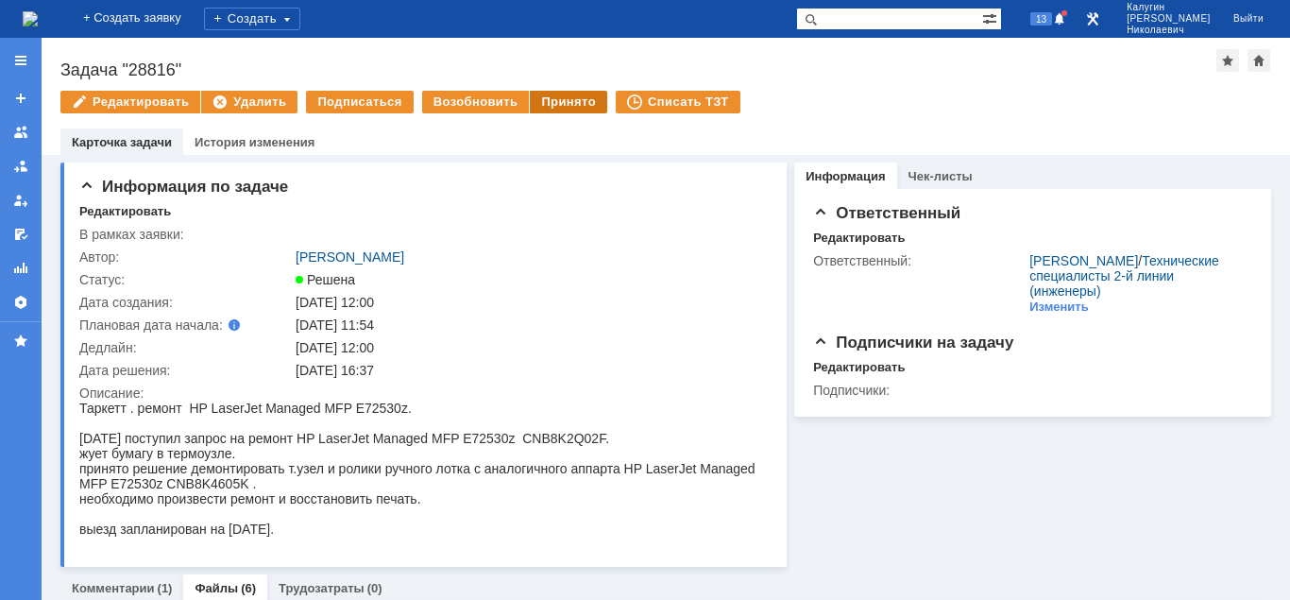
click at [554, 106] on div "Принято" at bounding box center [568, 102] width 77 height 23
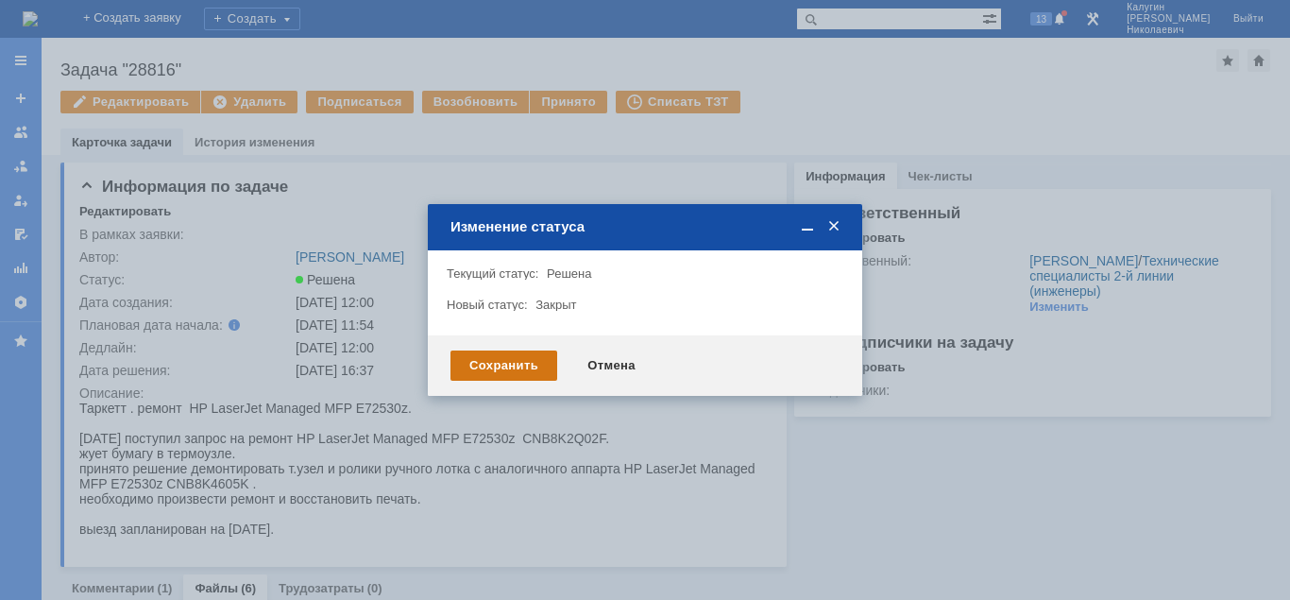
click at [489, 375] on div "Сохранить" at bounding box center [503, 365] width 107 height 30
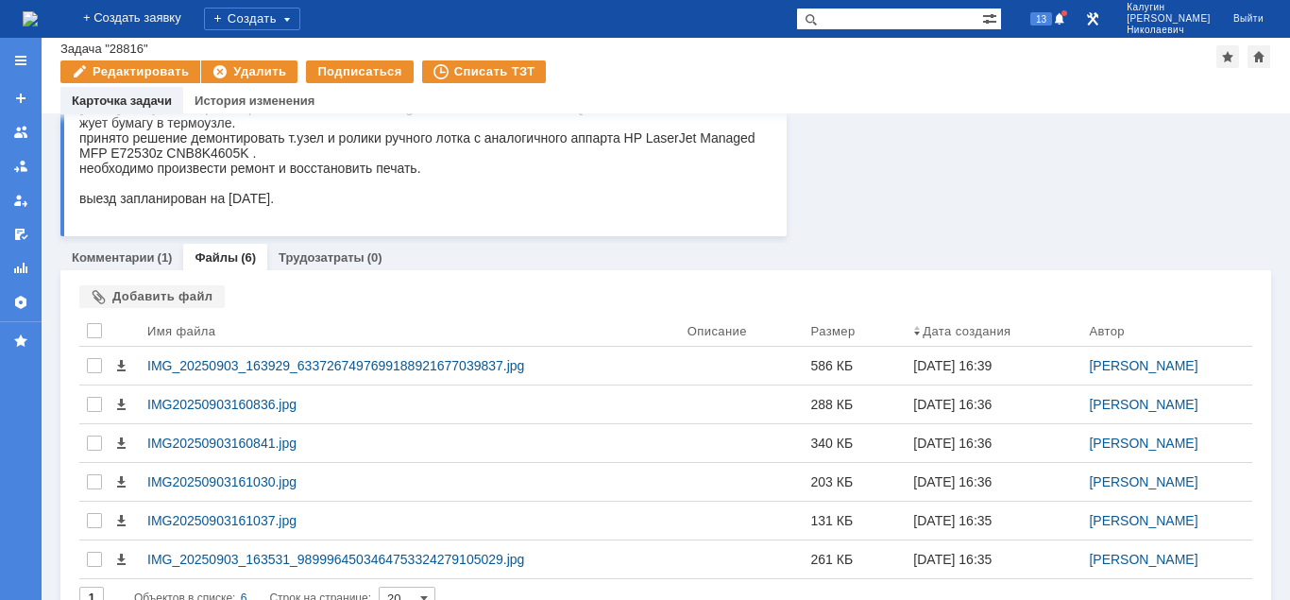
scroll to position [322, 0]
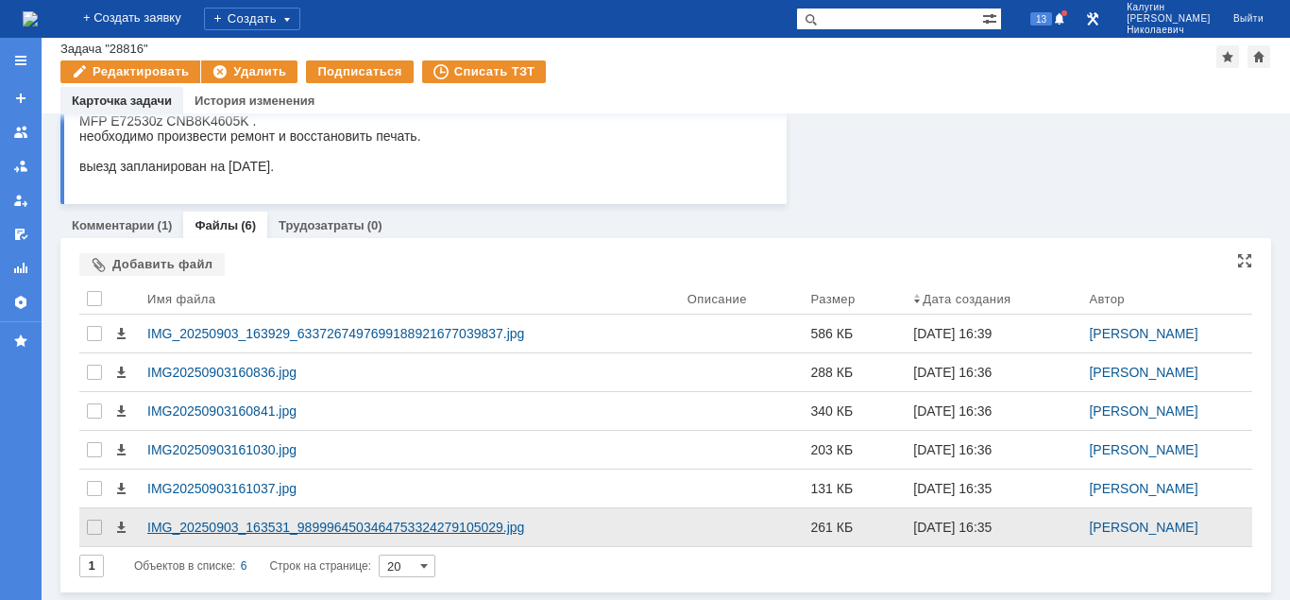
click at [307, 524] on div "IMG_20250903_163531_9899964503464753324279105029.jpg" at bounding box center [409, 526] width 525 height 15
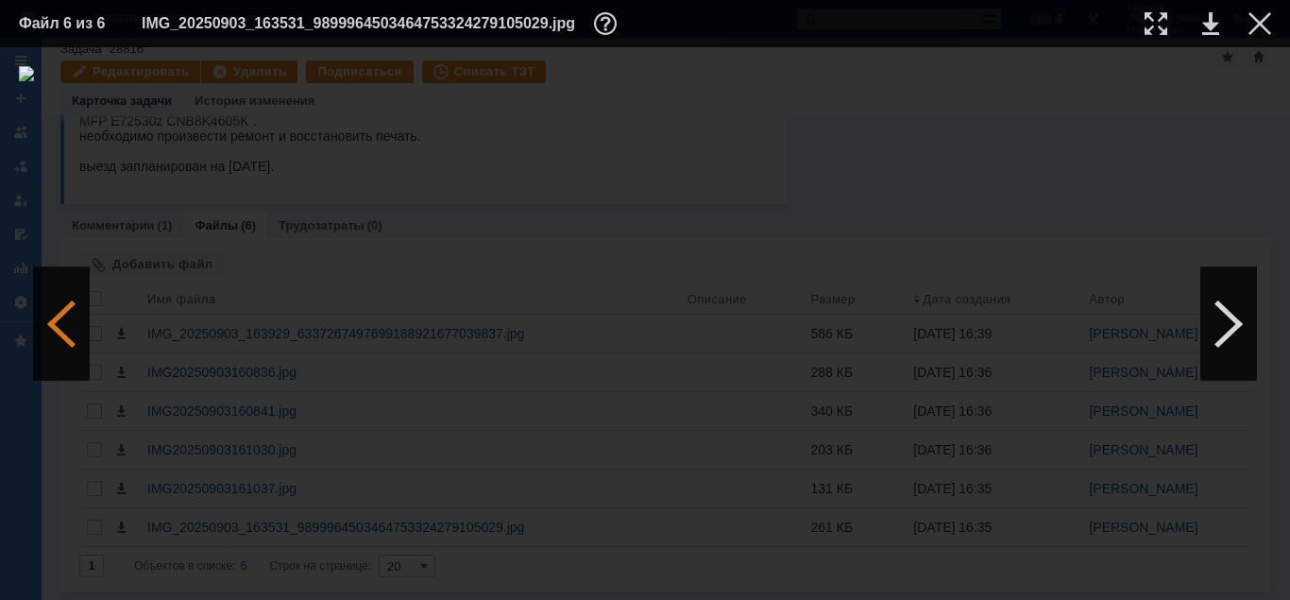
click at [59, 317] on div at bounding box center [61, 323] width 57 height 113
click at [59, 328] on div at bounding box center [61, 323] width 57 height 113
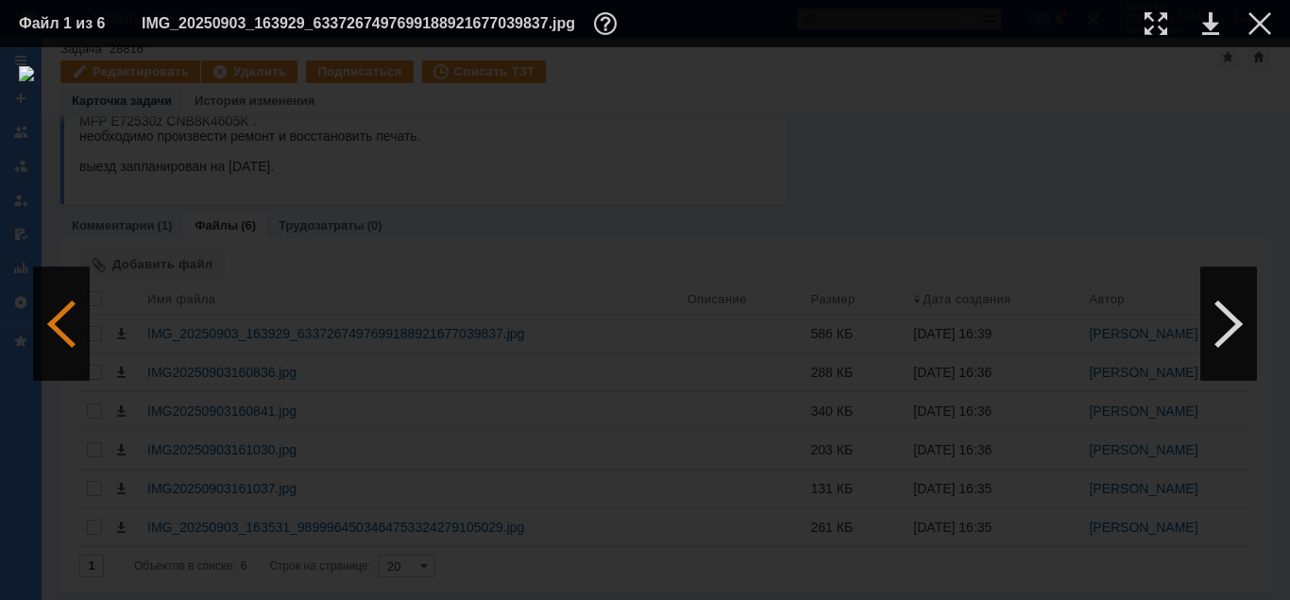
click at [59, 328] on div at bounding box center [61, 323] width 57 height 113
click at [1264, 25] on div at bounding box center [1259, 23] width 23 height 23
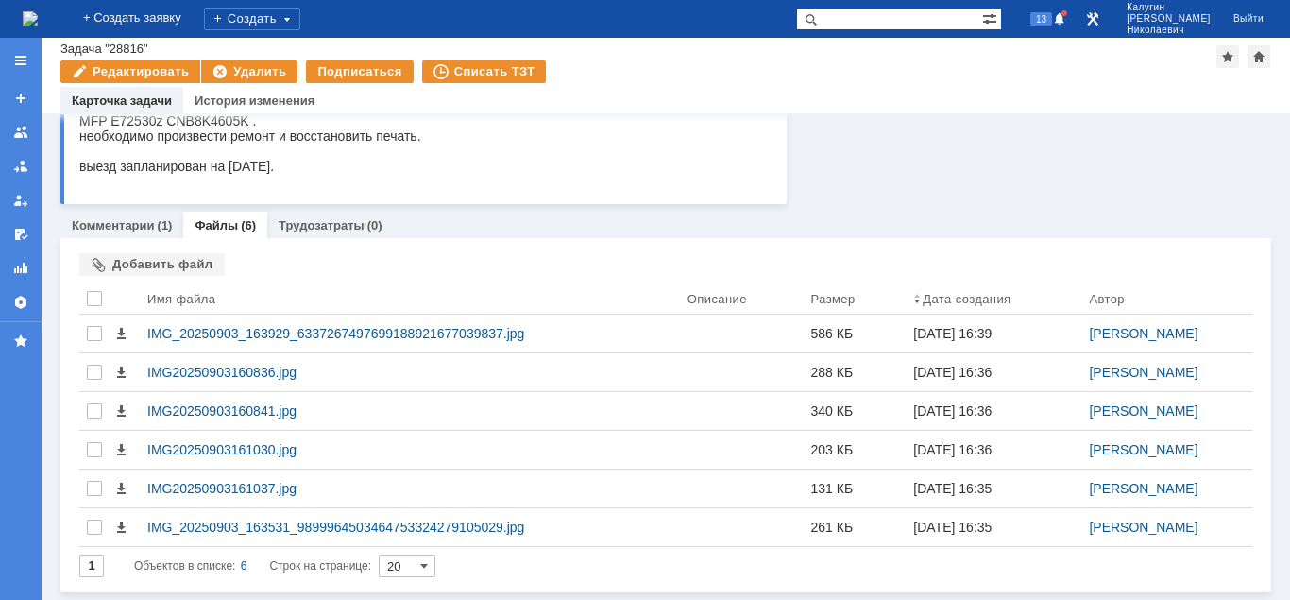
scroll to position [0, 0]
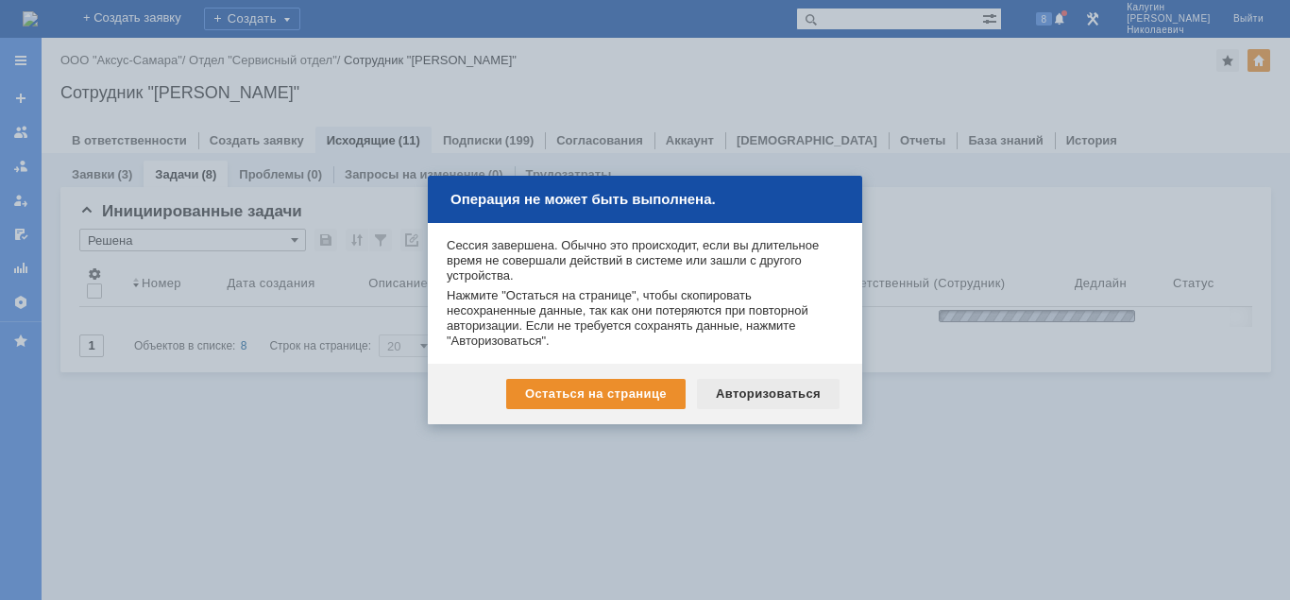
click at [747, 398] on div "Авторизоваться" at bounding box center [768, 394] width 143 height 30
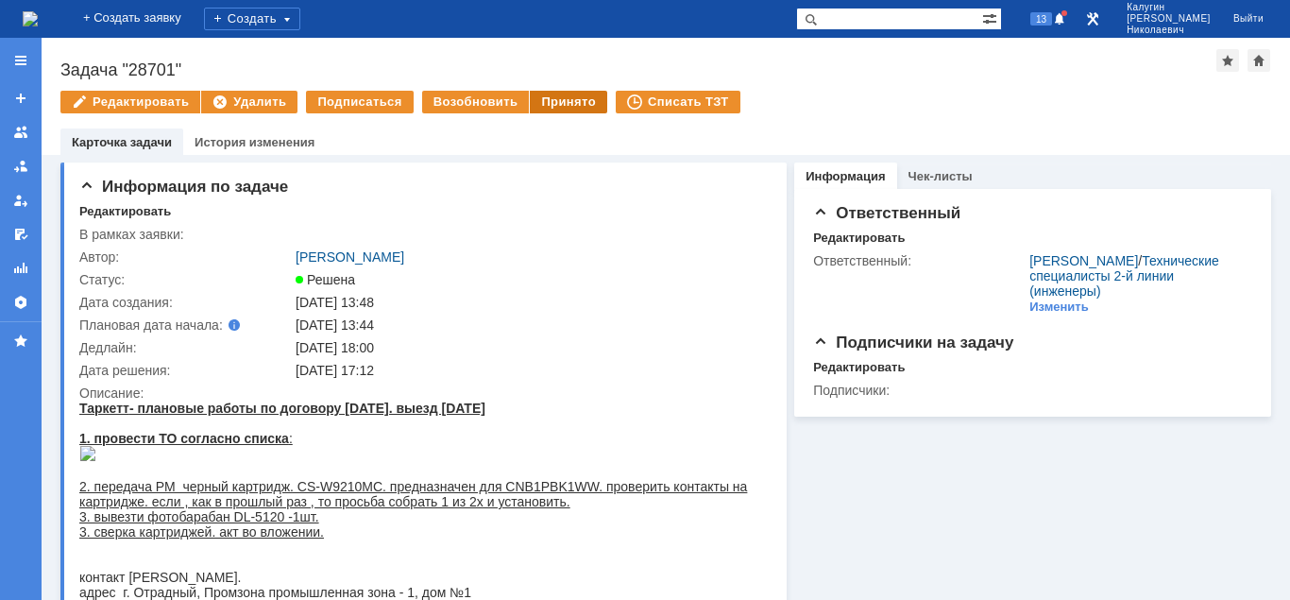
click at [557, 102] on div "Принято" at bounding box center [568, 102] width 77 height 23
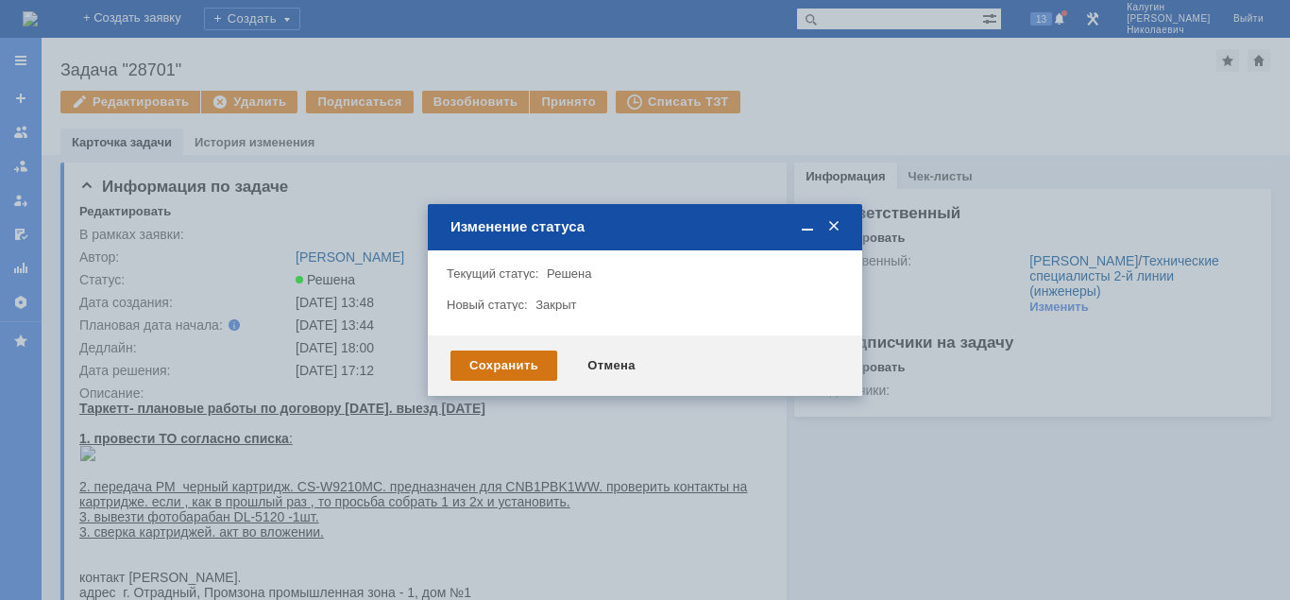
click at [525, 373] on div "Сохранить" at bounding box center [503, 365] width 107 height 30
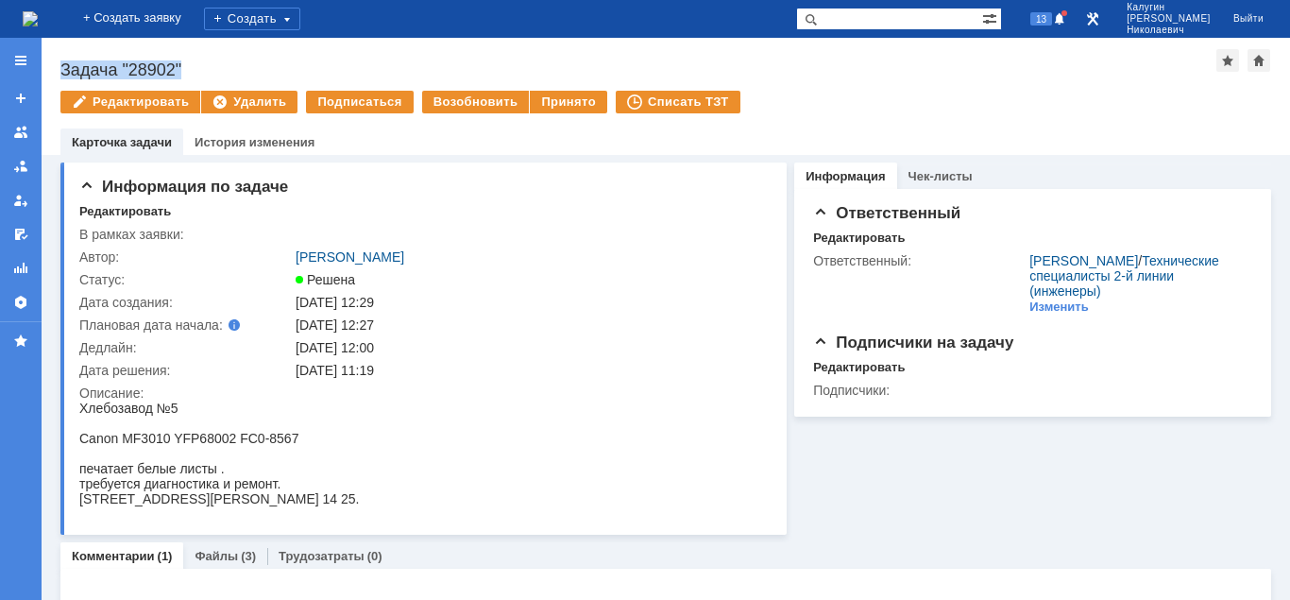
drag, startPoint x: 66, startPoint y: 64, endPoint x: 193, endPoint y: 56, distance: 126.8
click at [193, 56] on div "Назад | Задача "28902" Задача "28902" Редактировать Удалить Подписаться Возобно…" at bounding box center [666, 96] width 1248 height 117
copy div "Задача "28902""
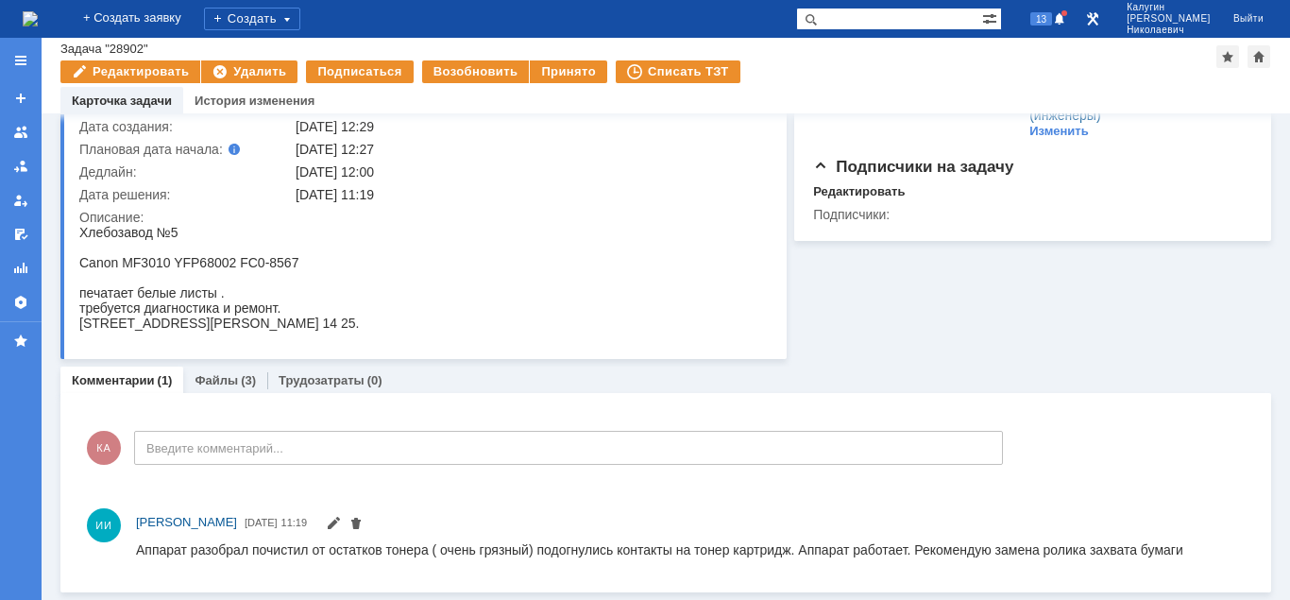
scroll to position [133, 0]
click at [1052, 19] on span "15" at bounding box center [1041, 18] width 22 height 13
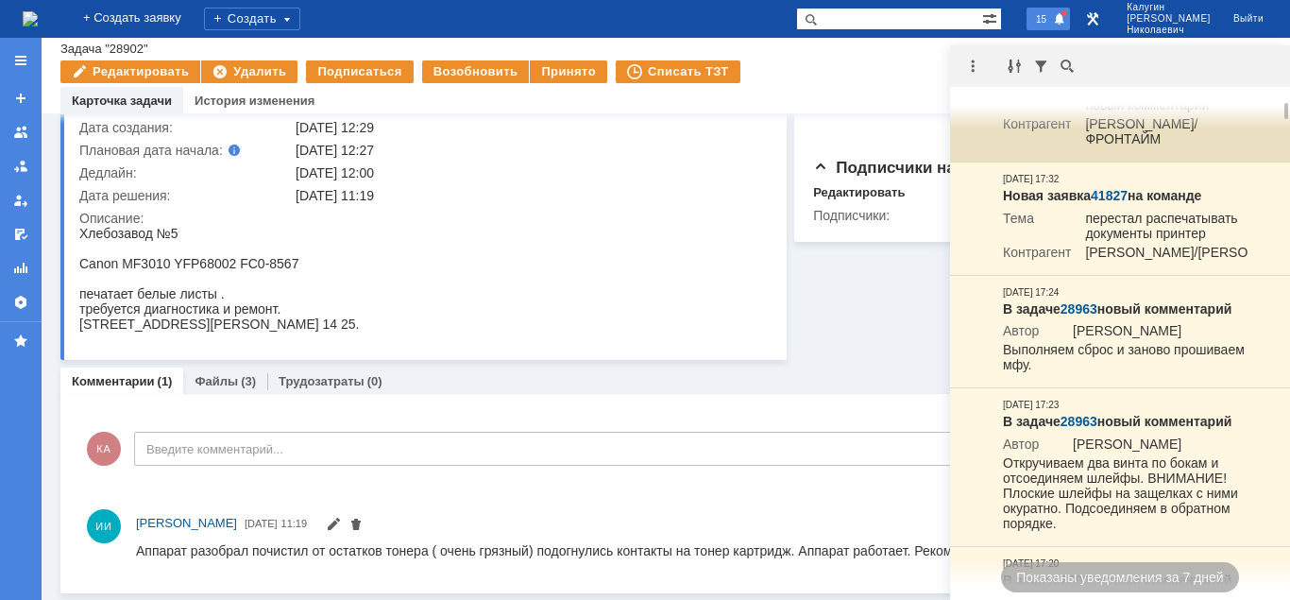
scroll to position [193, 0]
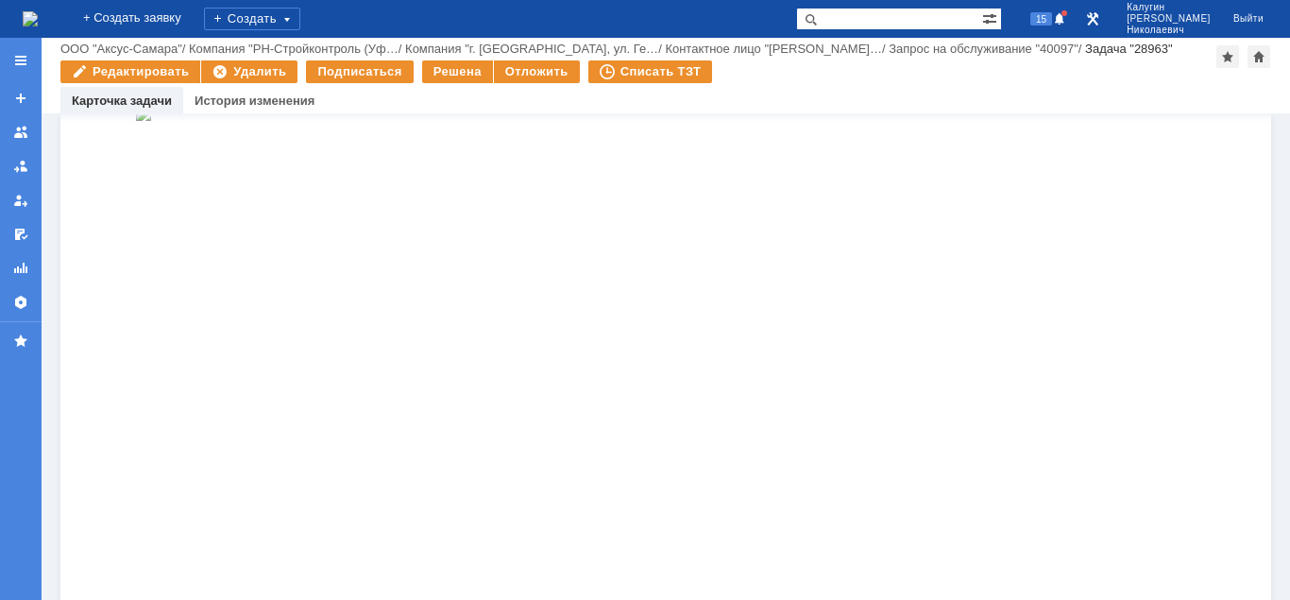
scroll to position [1352, 0]
click at [151, 77] on img at bounding box center [143, 69] width 15 height 15
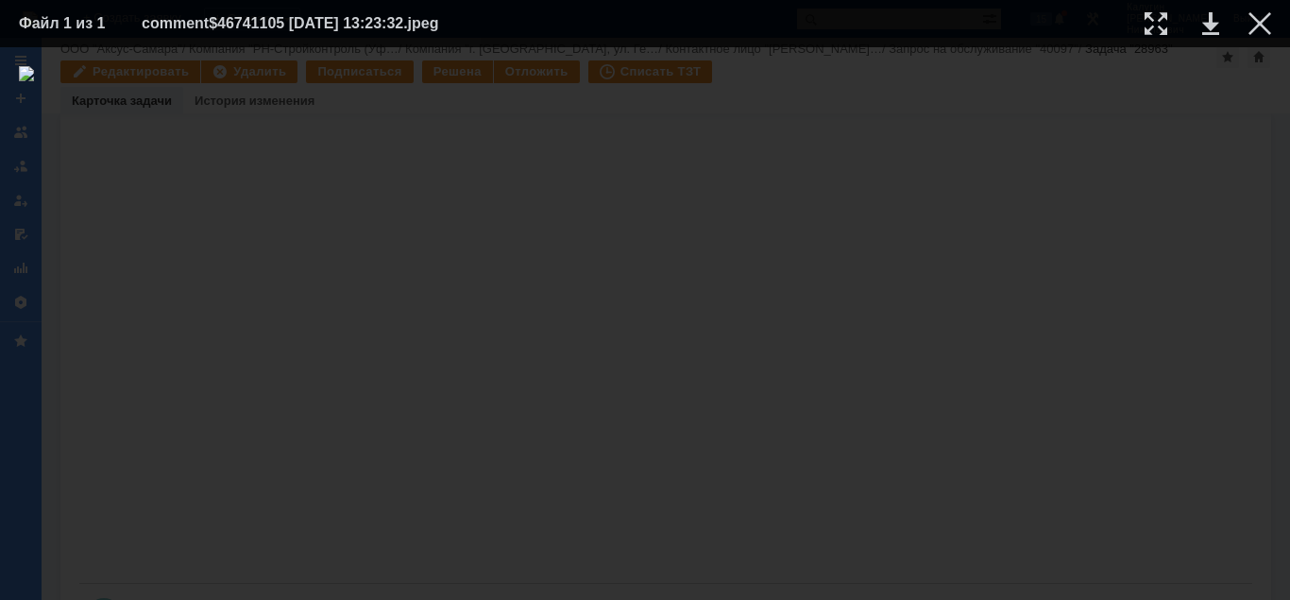
click at [1084, 197] on div at bounding box center [645, 323] width 1252 height 515
drag, startPoint x: 1253, startPoint y: 23, endPoint x: 1289, endPoint y: 87, distance: 73.5
click at [1255, 25] on div at bounding box center [1259, 23] width 23 height 23
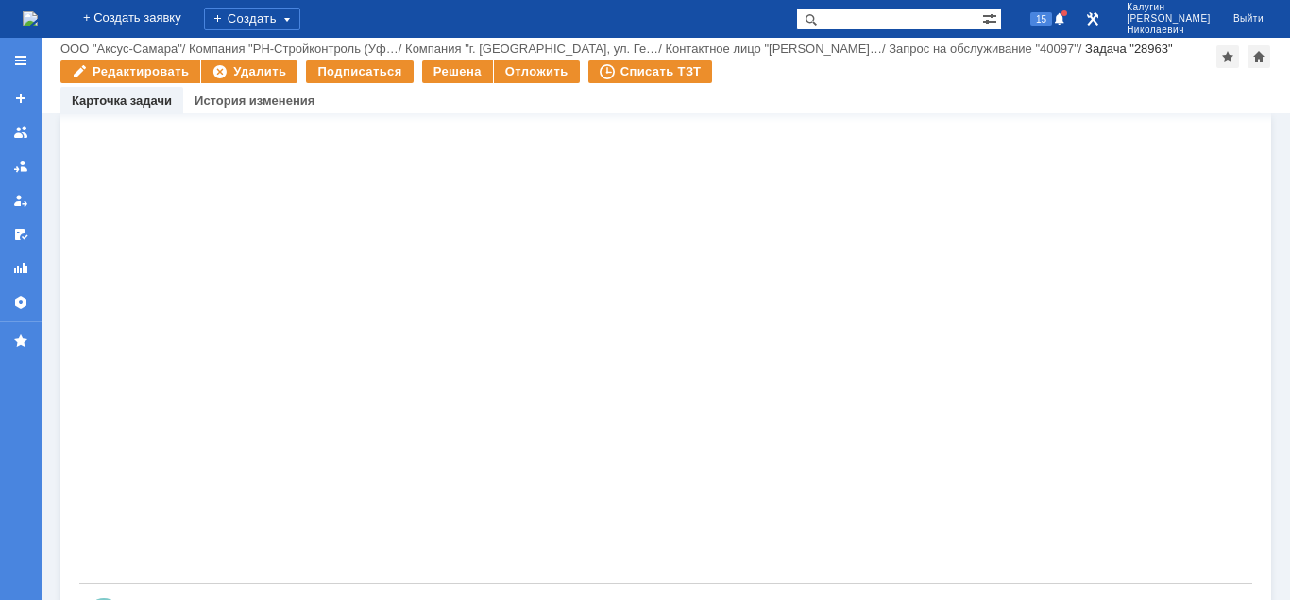
click at [151, 77] on img at bounding box center [143, 69] width 15 height 15
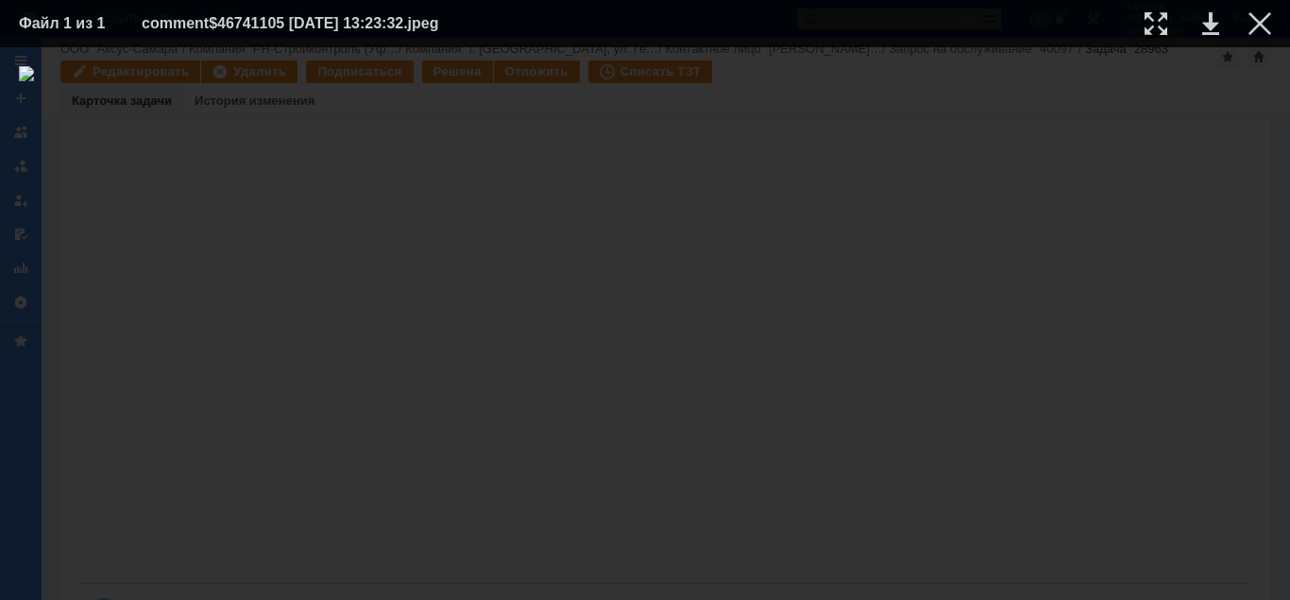
click at [762, 385] on img at bounding box center [645, 323] width 1252 height 515
click at [1258, 20] on div at bounding box center [1259, 23] width 23 height 23
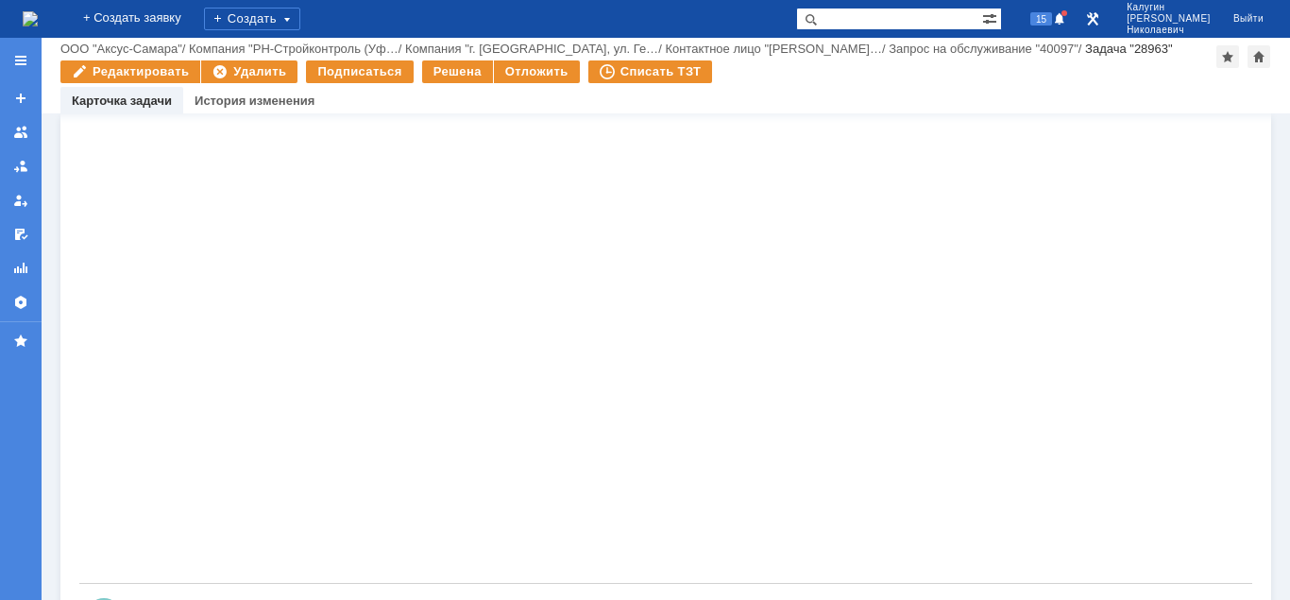
click at [151, 77] on img at bounding box center [143, 69] width 15 height 15
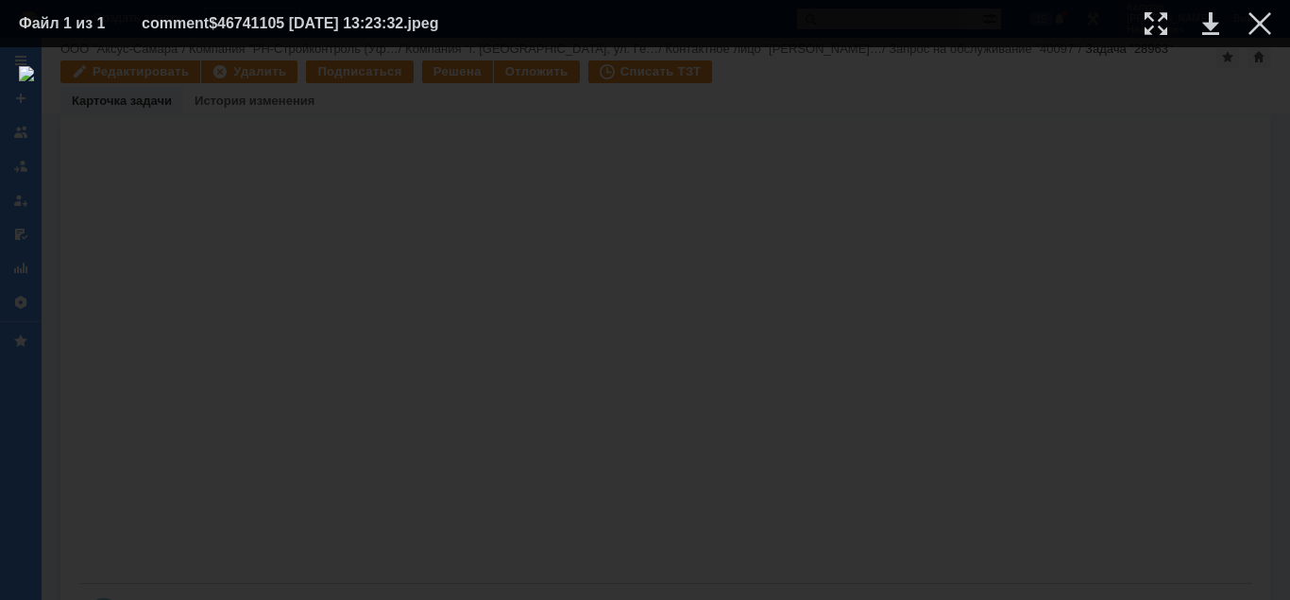
click at [1060, 276] on div at bounding box center [645, 323] width 1252 height 515
click at [1086, 317] on div at bounding box center [645, 323] width 1252 height 515
click at [1260, 26] on div at bounding box center [1259, 23] width 23 height 23
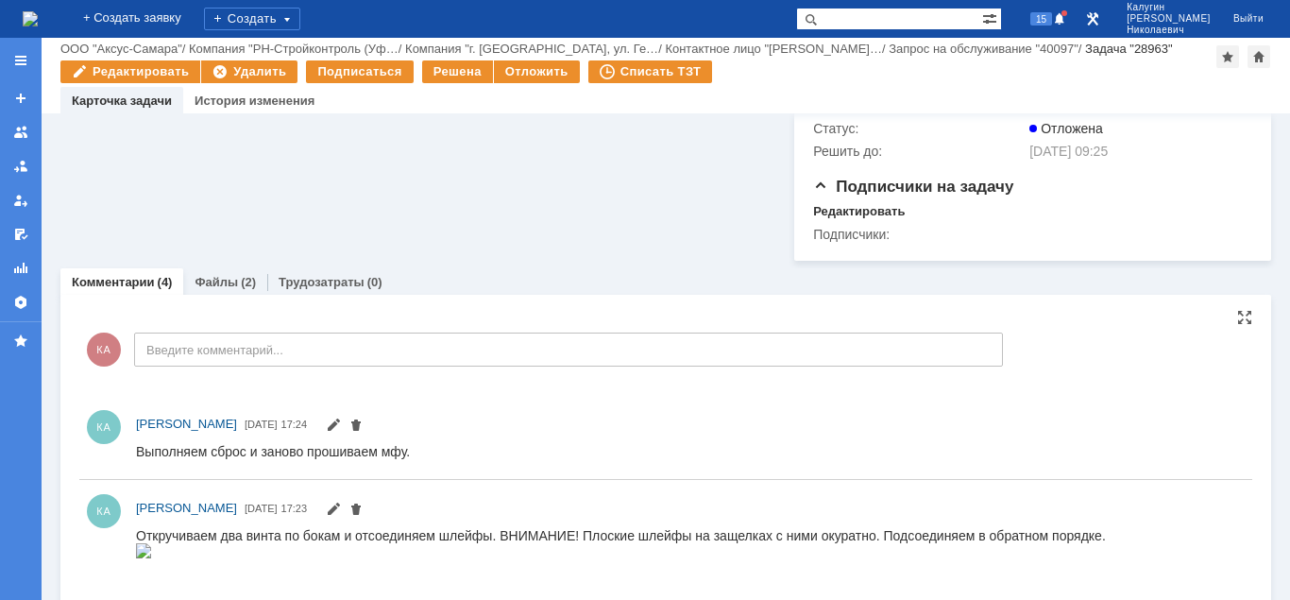
scroll to position [871, 0]
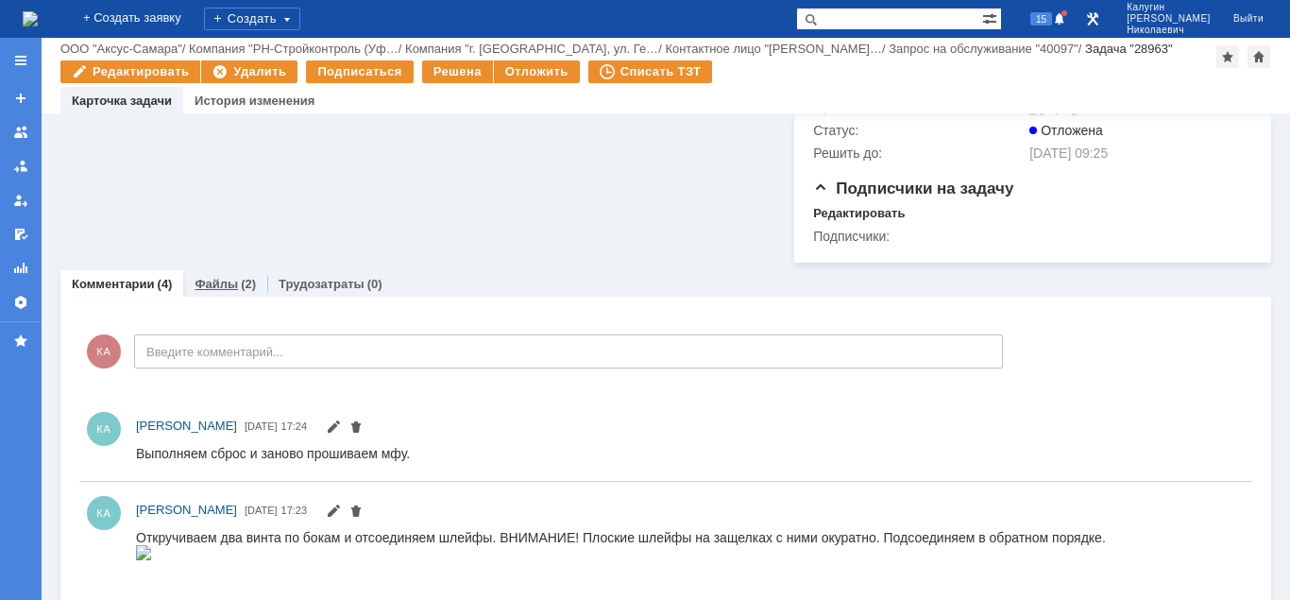
click at [208, 291] on link "Файлы" at bounding box center [215, 284] width 43 height 14
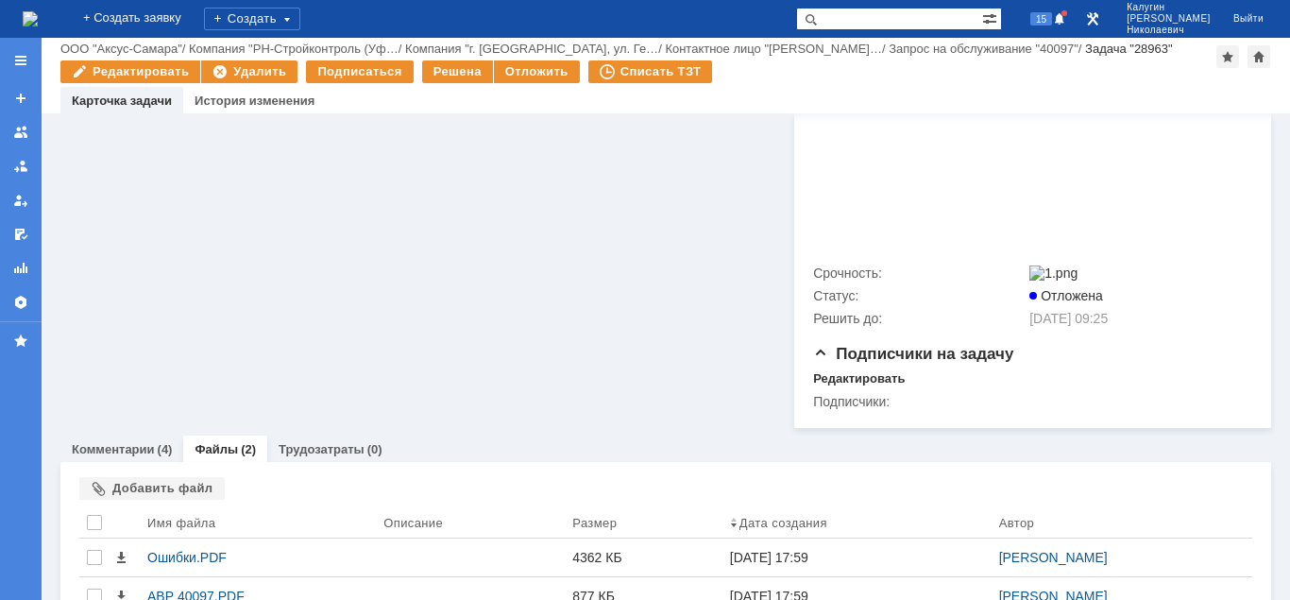
scroll to position [782, 0]
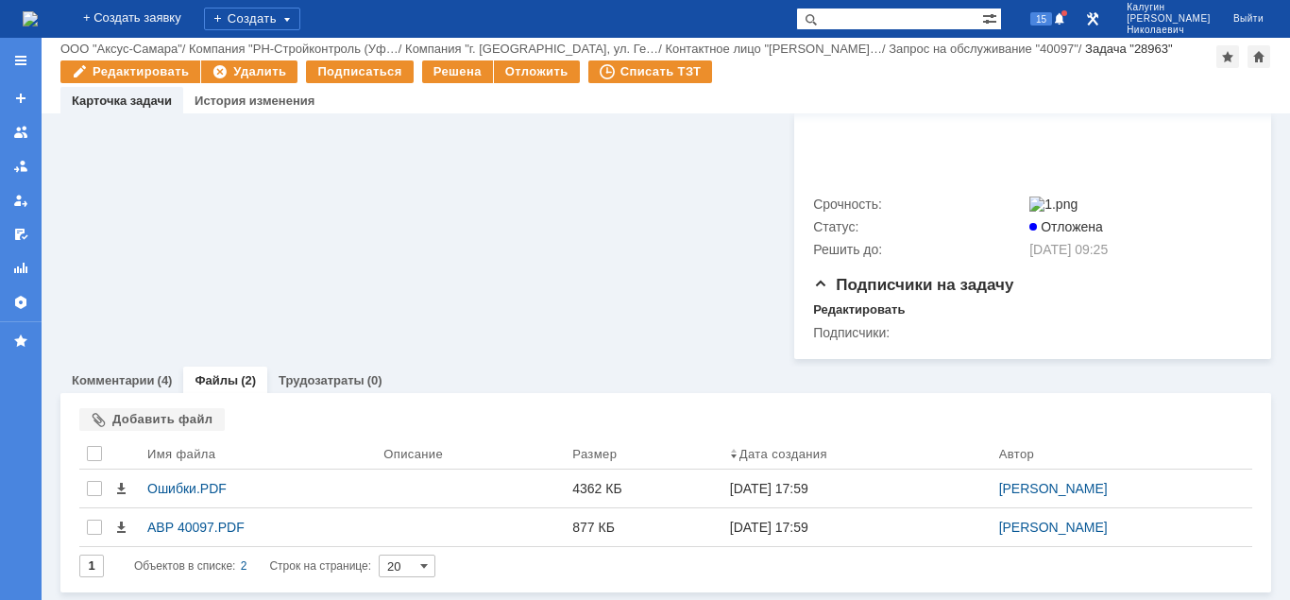
drag, startPoint x: 137, startPoint y: 381, endPoint x: 358, endPoint y: 332, distance: 226.3
click at [137, 380] on link "Комментарии" at bounding box center [113, 380] width 83 height 14
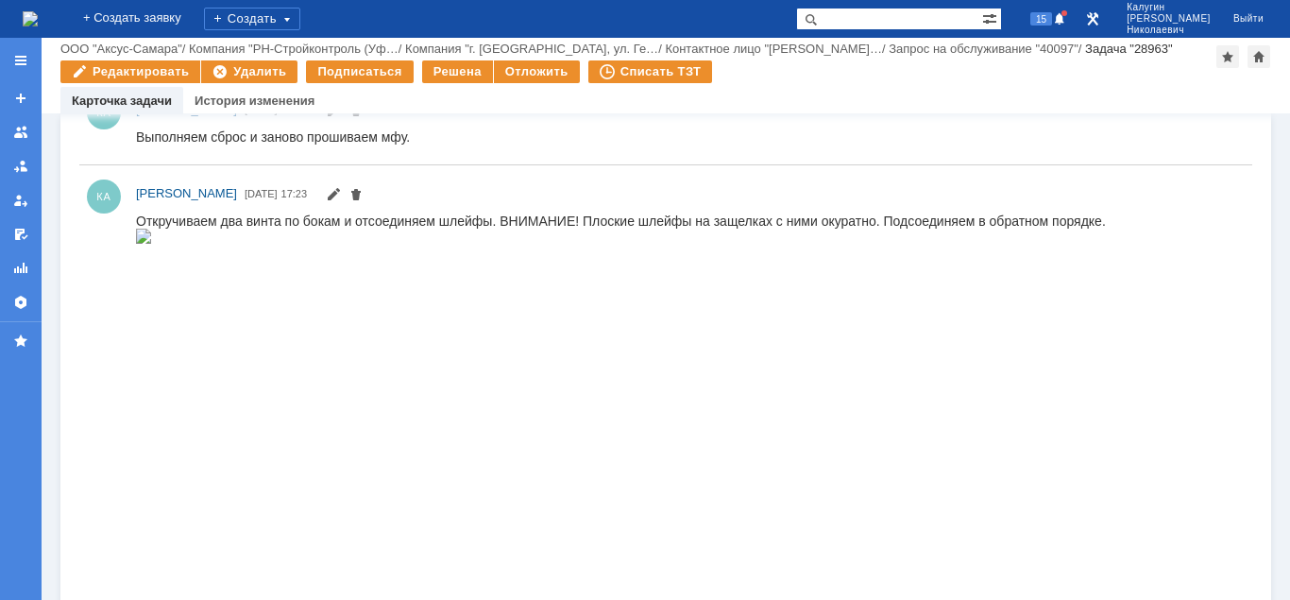
scroll to position [1352, 0]
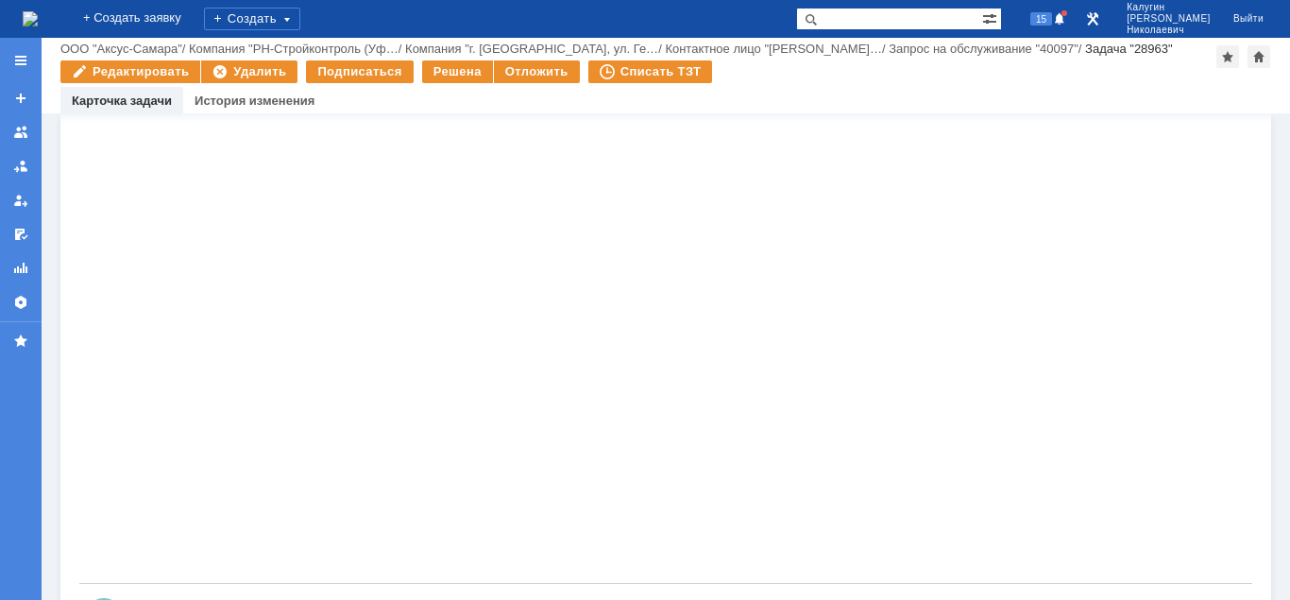
click at [151, 77] on img at bounding box center [143, 69] width 15 height 15
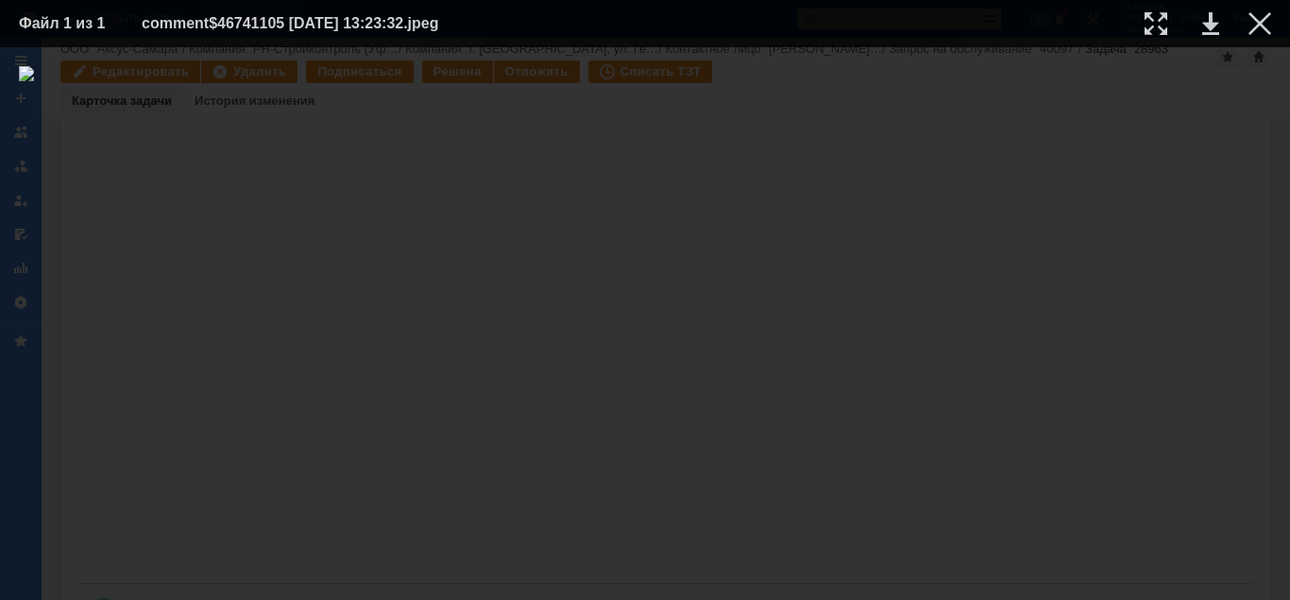
click at [1076, 242] on div at bounding box center [645, 323] width 1252 height 515
drag, startPoint x: 1261, startPoint y: 23, endPoint x: 1212, endPoint y: 83, distance: 77.9
click at [1260, 25] on div at bounding box center [1259, 23] width 23 height 23
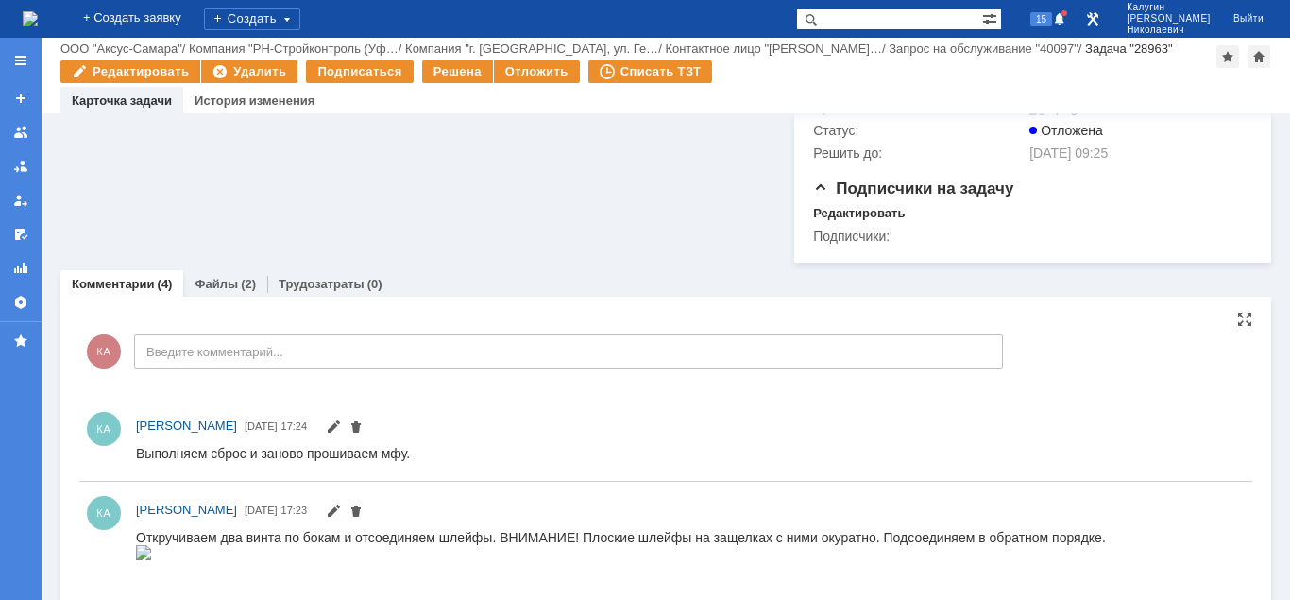
scroll to position [1063, 0]
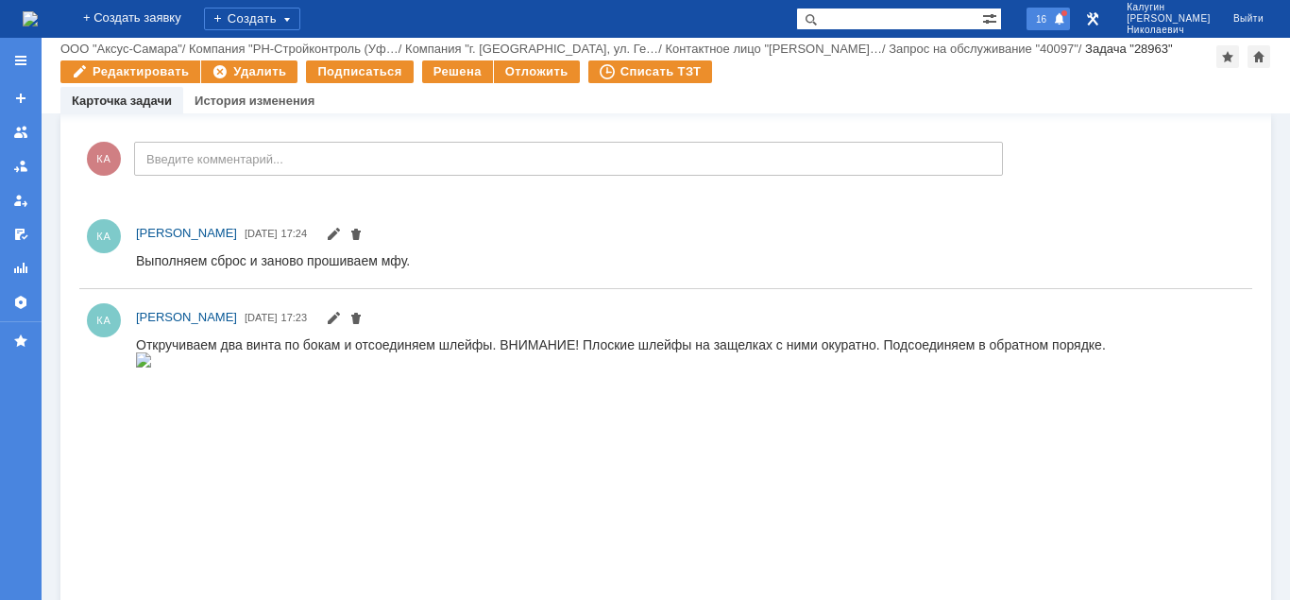
click at [1052, 13] on span "16" at bounding box center [1041, 18] width 22 height 13
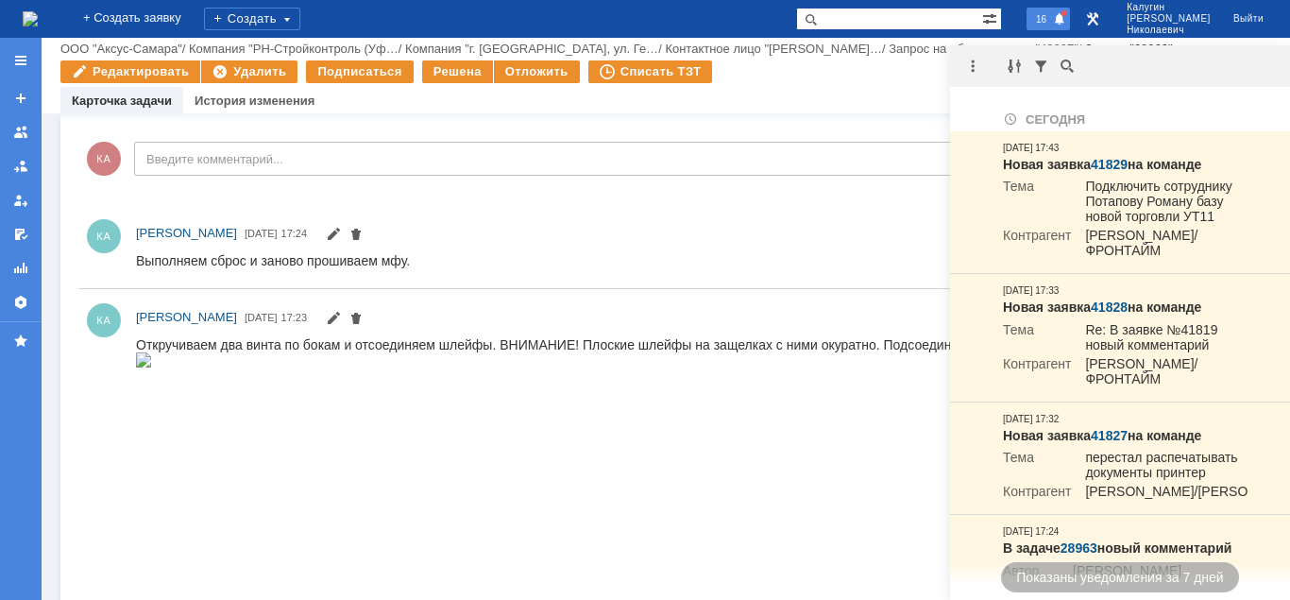
click at [795, 95] on div "Карточка задачи История изменения" at bounding box center [665, 100] width 1210 height 26
